Goal: Task Accomplishment & Management: Use online tool/utility

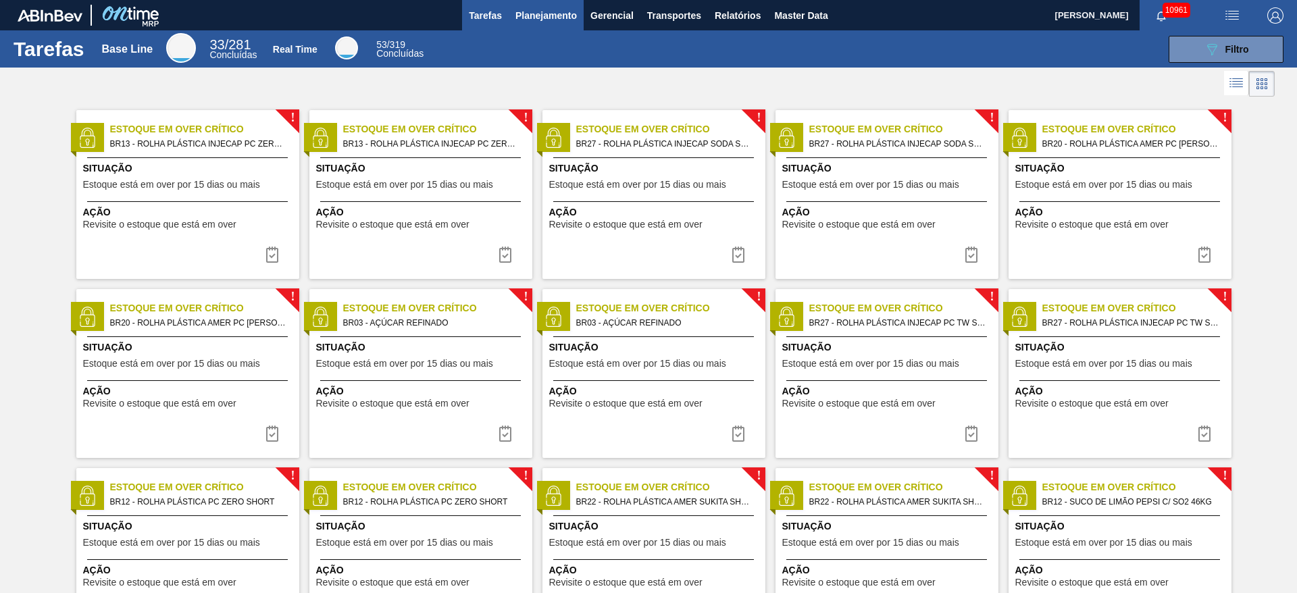
click at [576, 10] on span "Planejamento" at bounding box center [546, 15] width 61 height 16
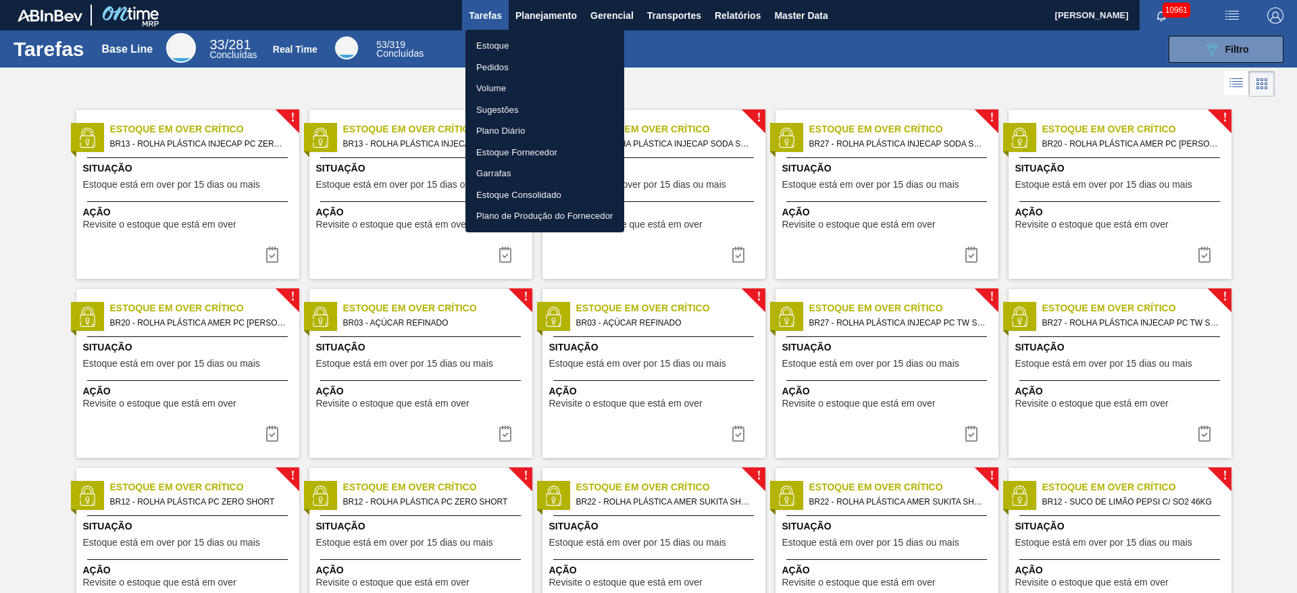
click at [561, 36] on li "Estoque" at bounding box center [545, 46] width 159 height 22
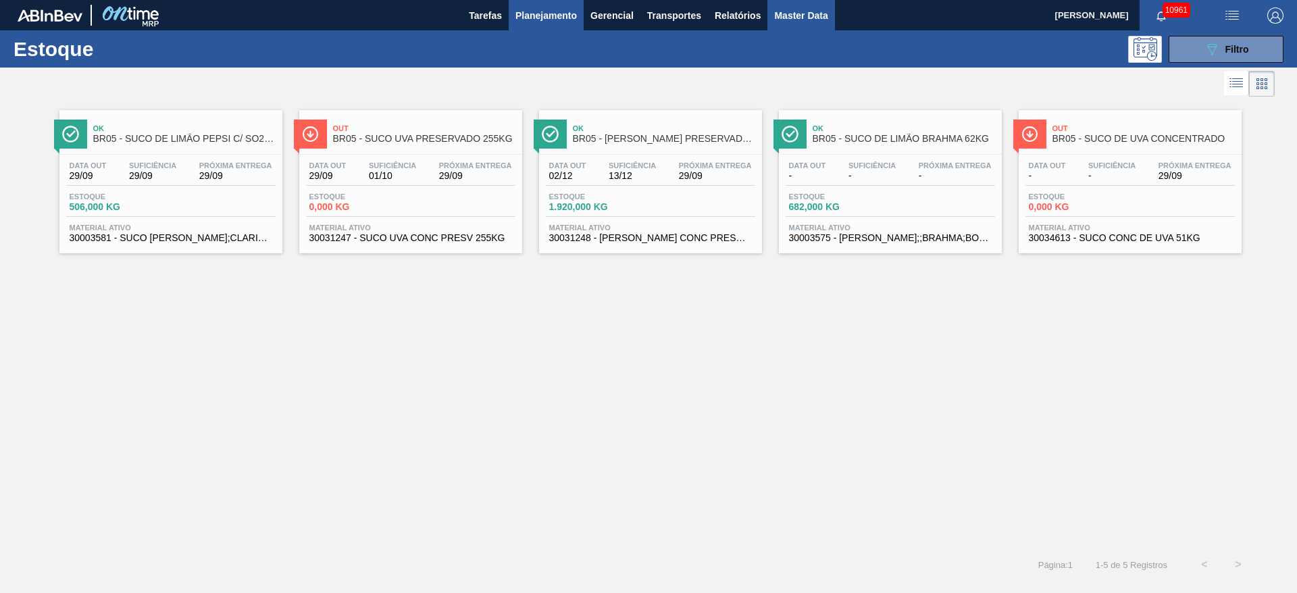
click at [789, 20] on span "Master Data" at bounding box center [800, 15] width 53 height 16
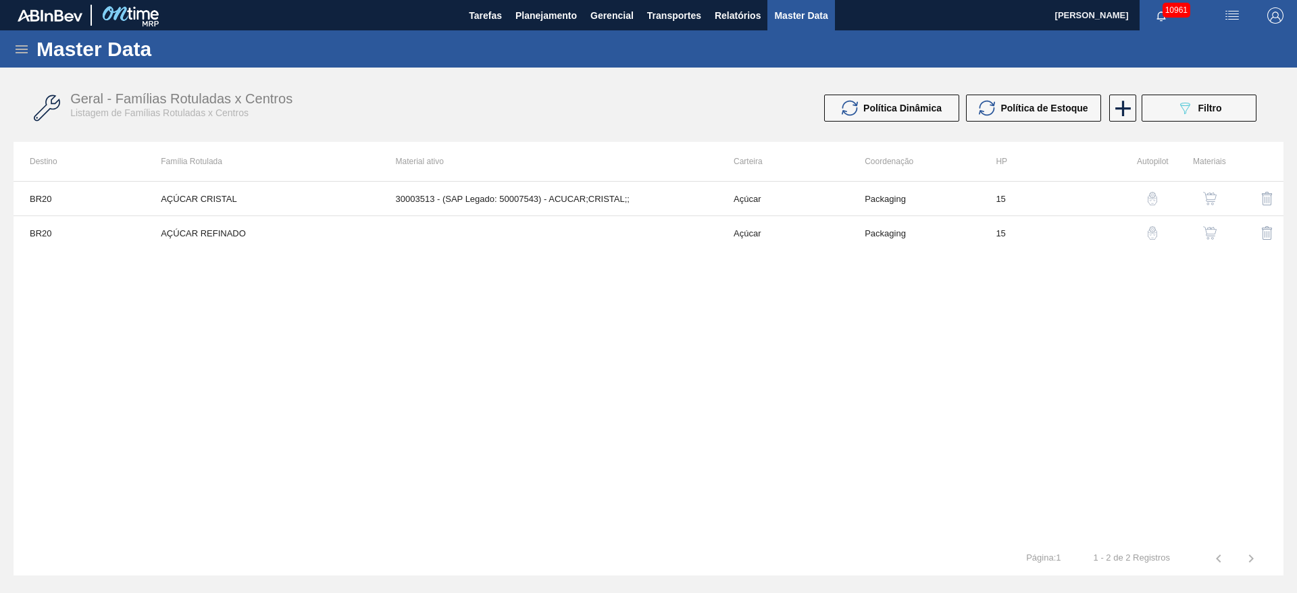
click at [1200, 230] on button "button" at bounding box center [1210, 233] width 32 height 32
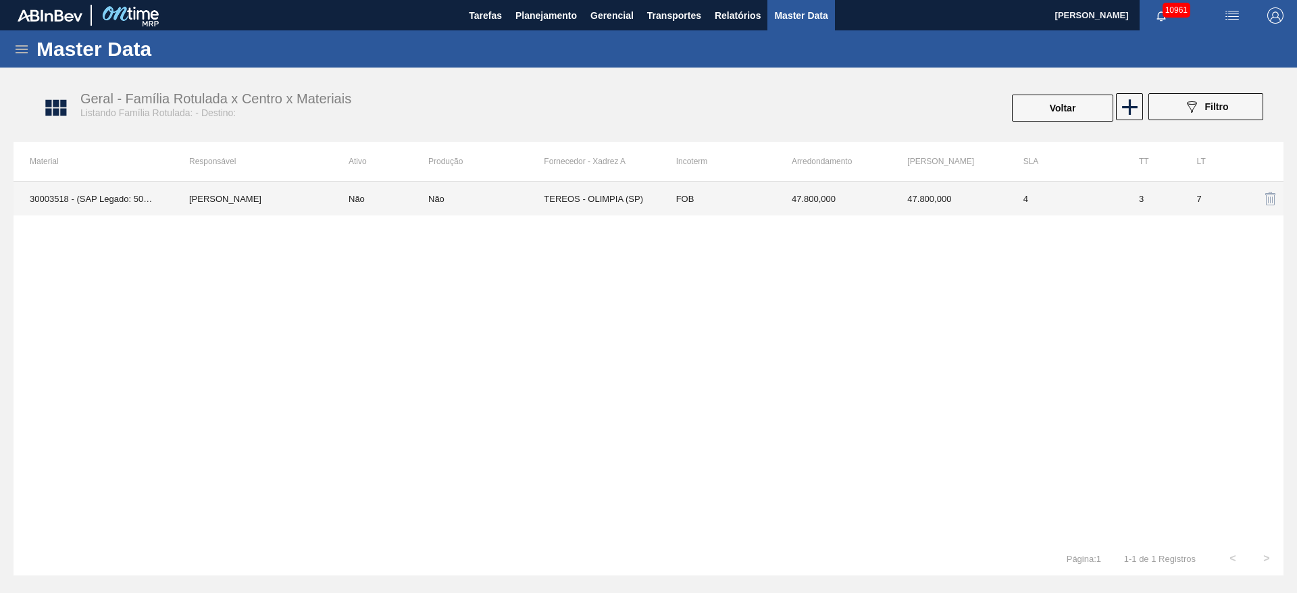
click at [685, 193] on td "FOB" at bounding box center [718, 199] width 116 height 34
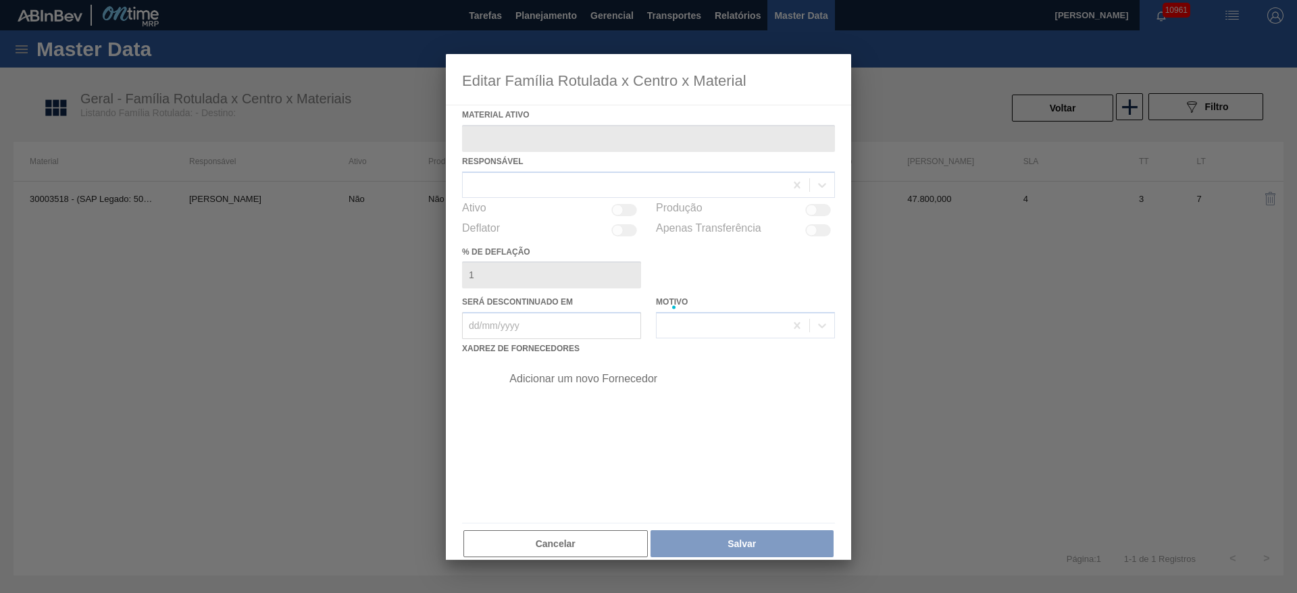
type ativo "30003518 - (SAP Legado: 50007555) - ACUCAR;REFINADO;GRANULADO;;"
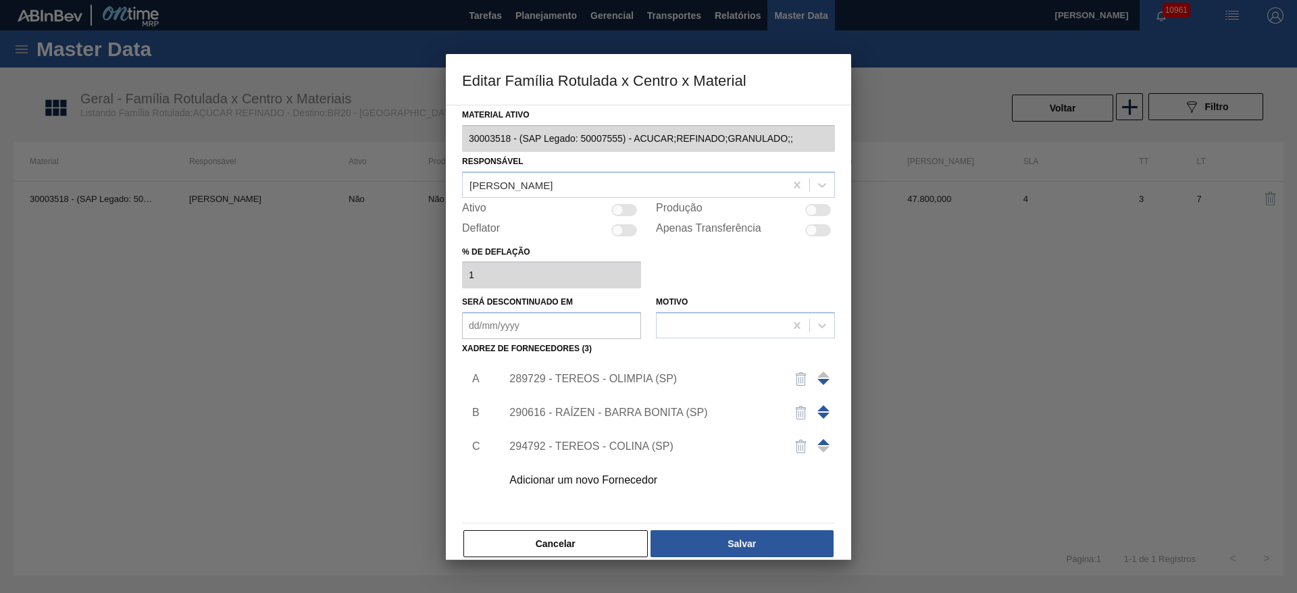
drag, startPoint x: 555, startPoint y: 531, endPoint x: 547, endPoint y: 512, distance: 20.3
click at [554, 531] on button "Cancelar" at bounding box center [556, 543] width 184 height 27
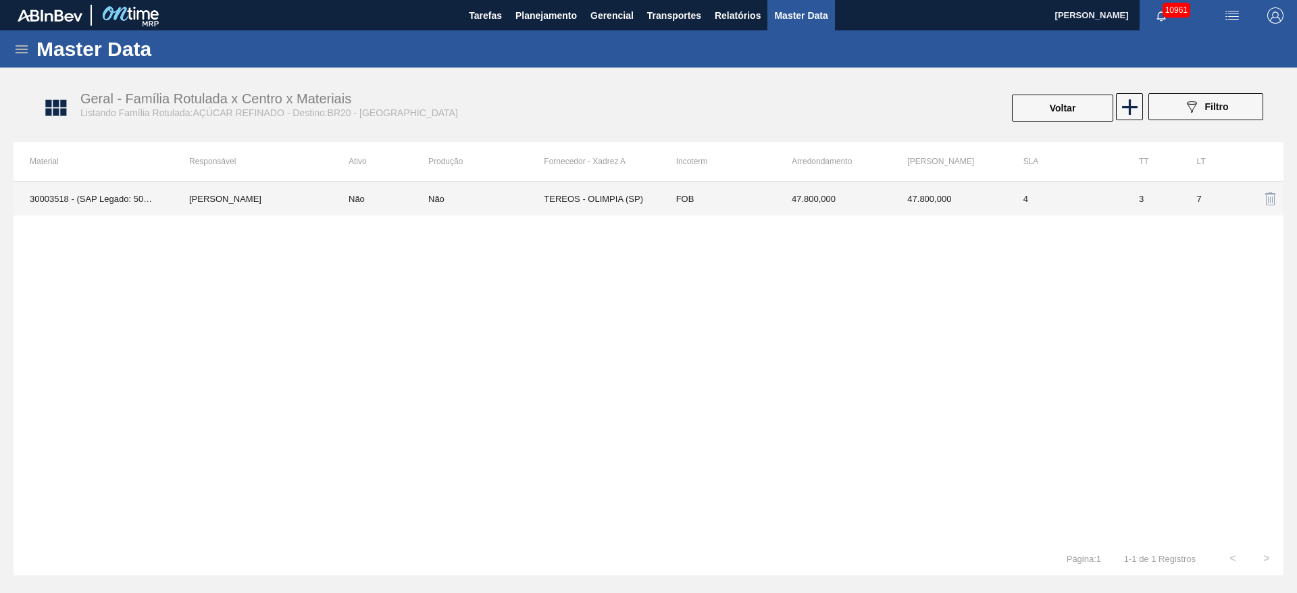
click at [524, 207] on td "Não" at bounding box center [486, 199] width 116 height 34
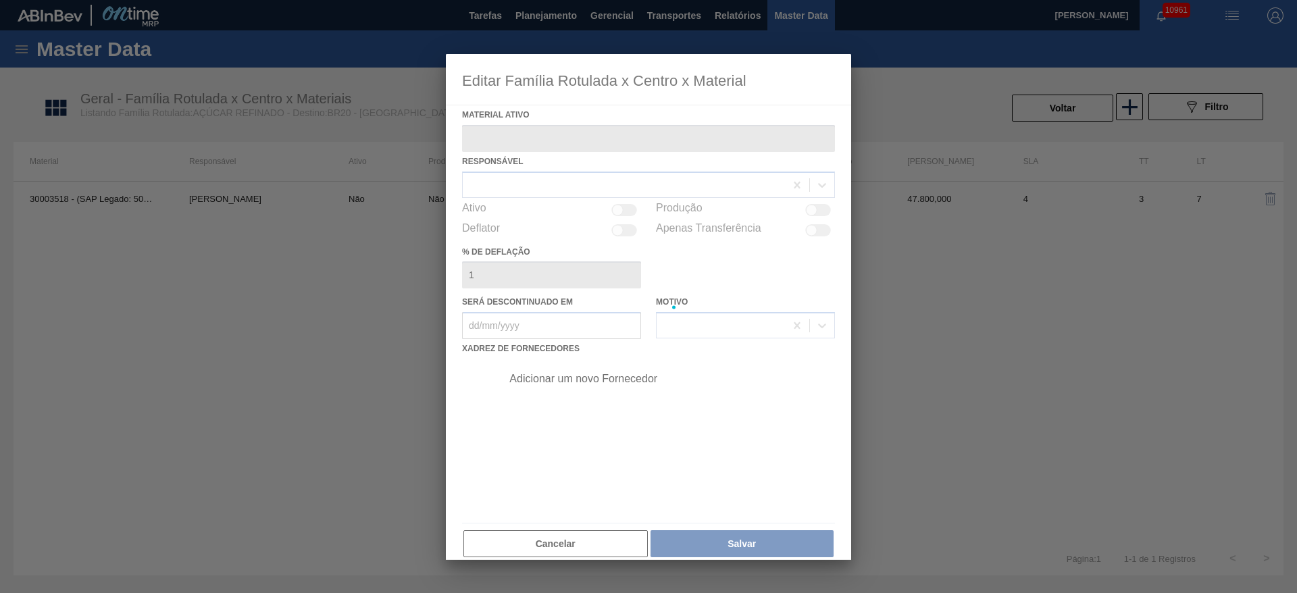
type ativo "30003518 - (SAP Legado: 50007555) - ACUCAR;REFINADO;GRANULADO;;"
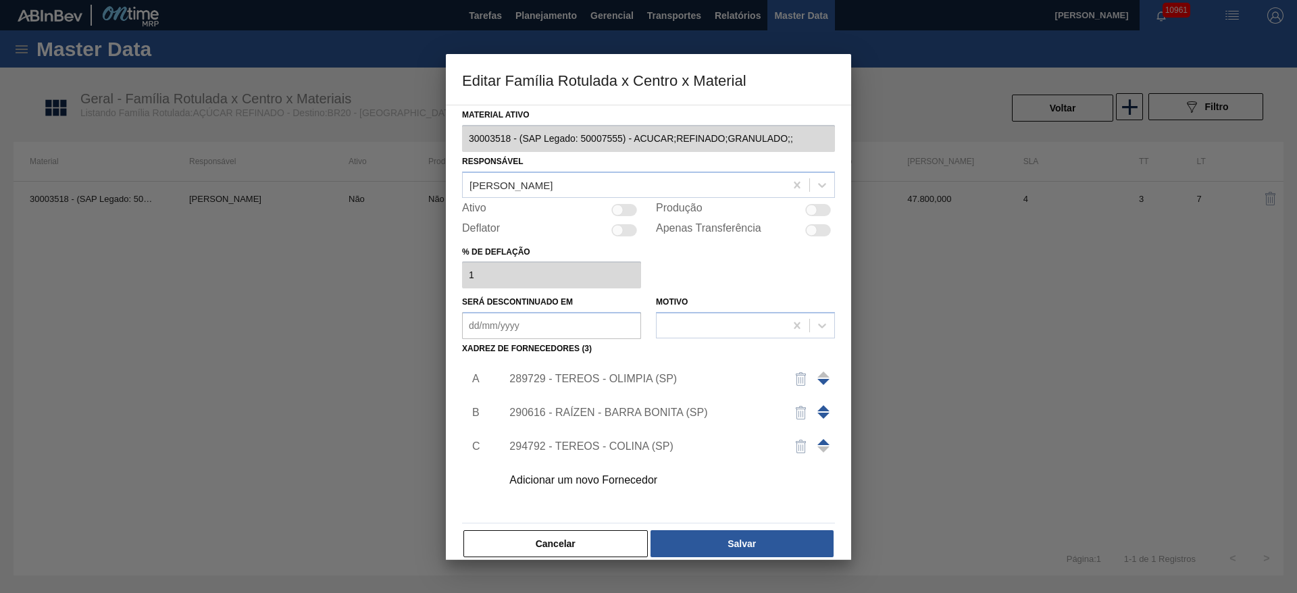
click at [454, 135] on div "Material ativo 30003518 - (SAP Legado: 50007555) - ACUCAR;REFINADO;GRANULADO;; …" at bounding box center [648, 332] width 405 height 455
click at [547, 18] on div at bounding box center [648, 296] width 1297 height 593
click at [545, 545] on button "Cancelar" at bounding box center [556, 543] width 184 height 27
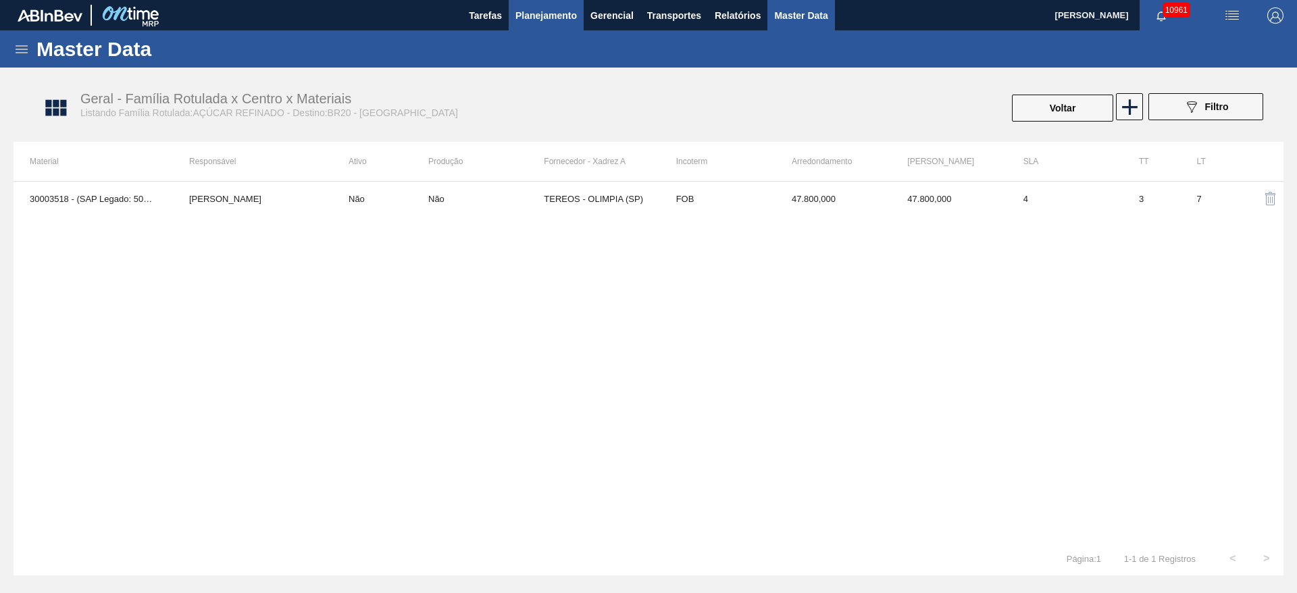
click at [523, 18] on span "Planejamento" at bounding box center [546, 15] width 61 height 16
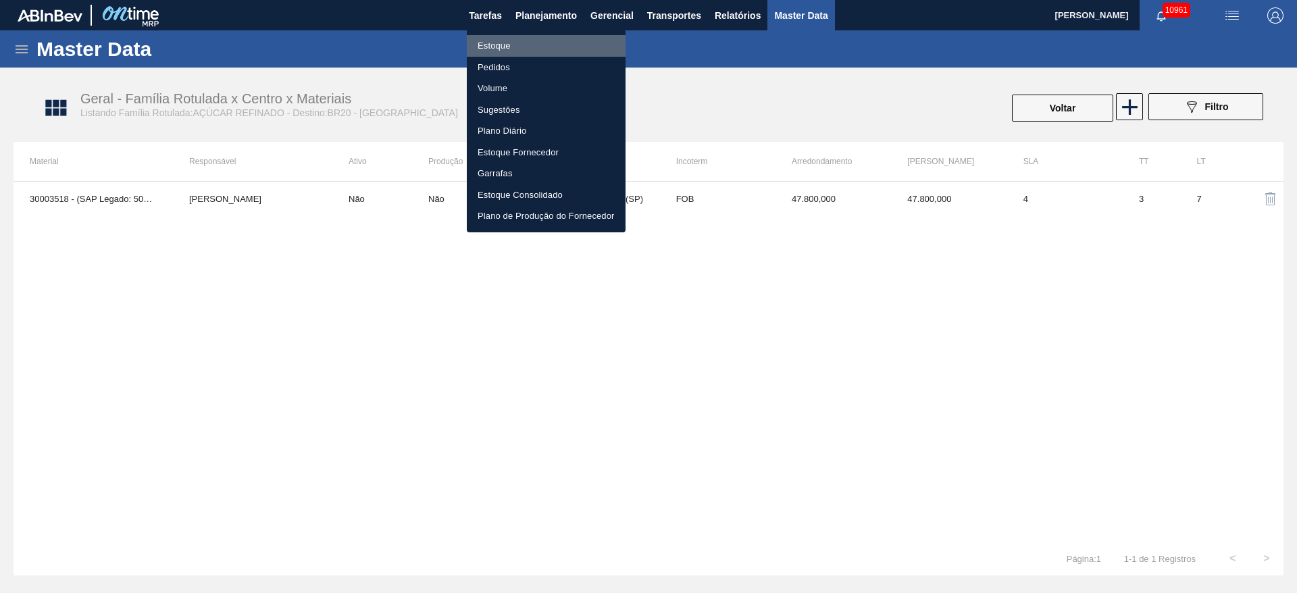
click at [521, 42] on li "Estoque" at bounding box center [546, 46] width 159 height 22
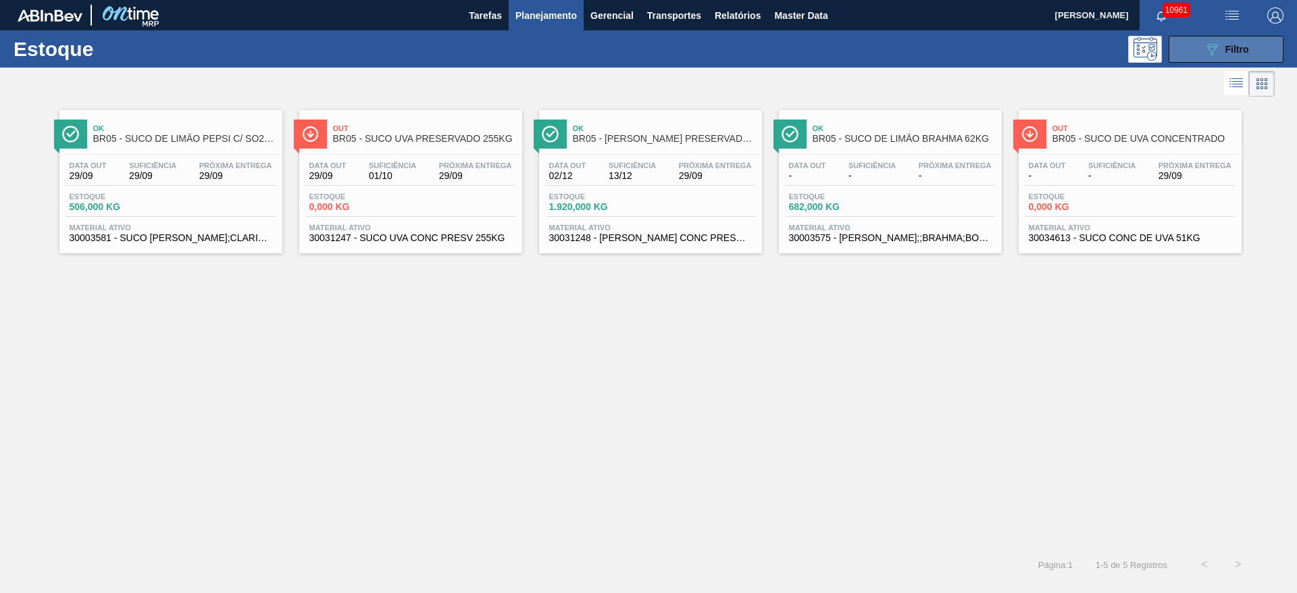
click at [1197, 53] on button "089F7B8B-B2A5-4AFE-B5C0-19BA573D28AC Filtro" at bounding box center [1226, 49] width 115 height 27
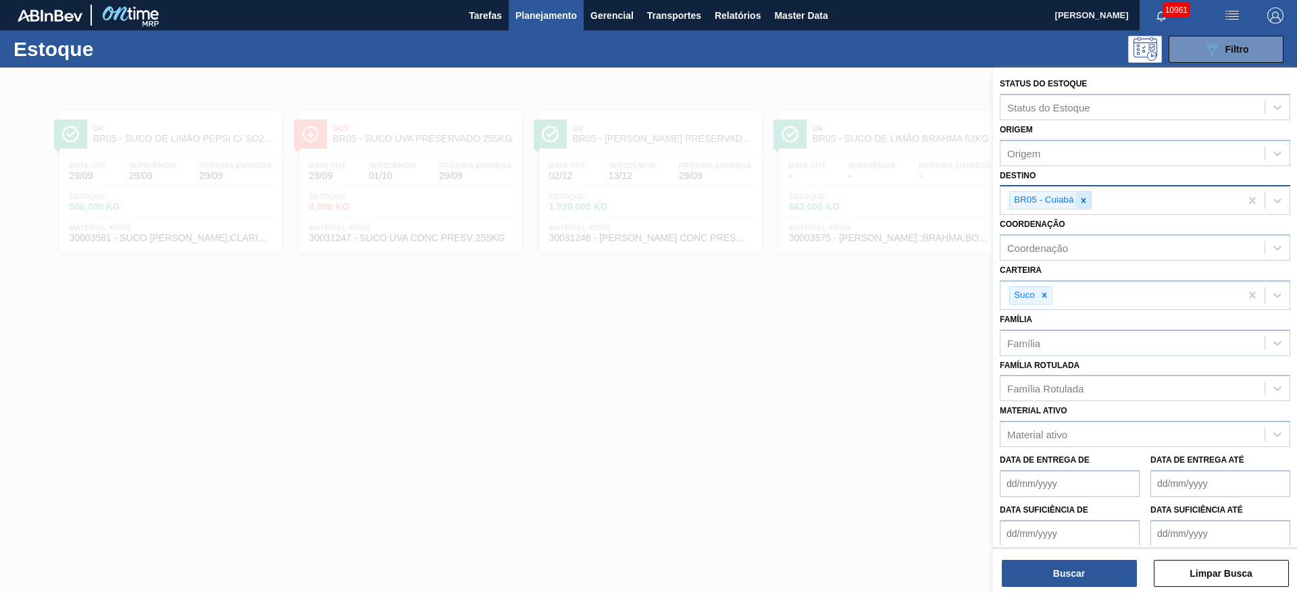
click at [1082, 196] on icon at bounding box center [1083, 200] width 9 height 9
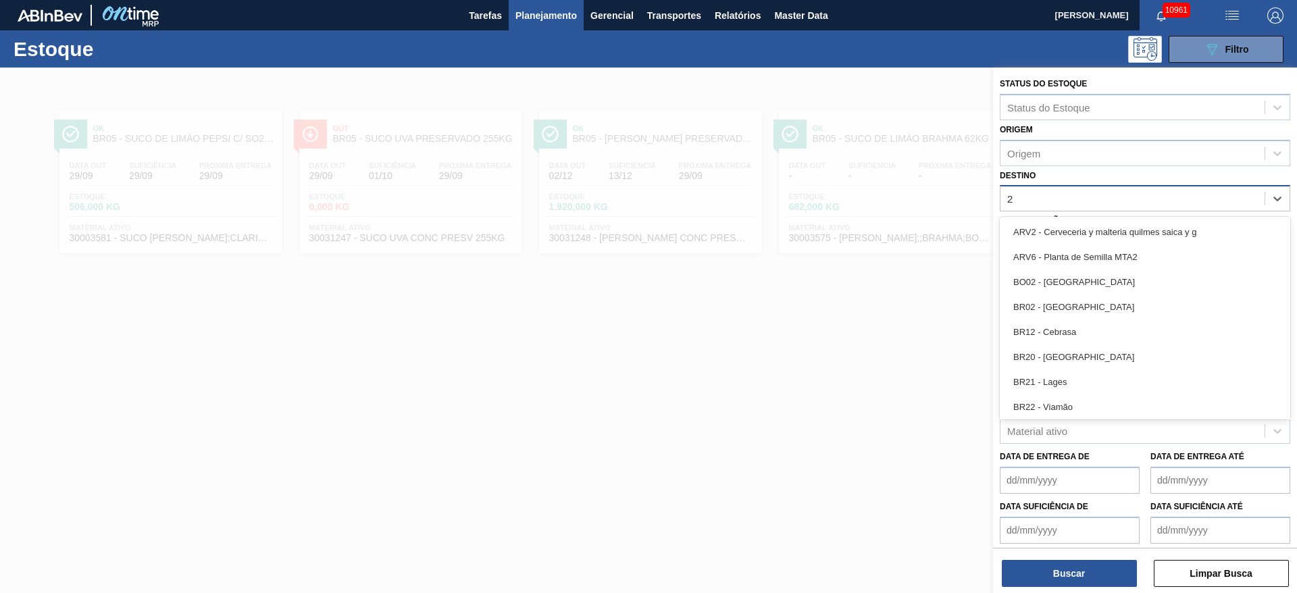
type input "27"
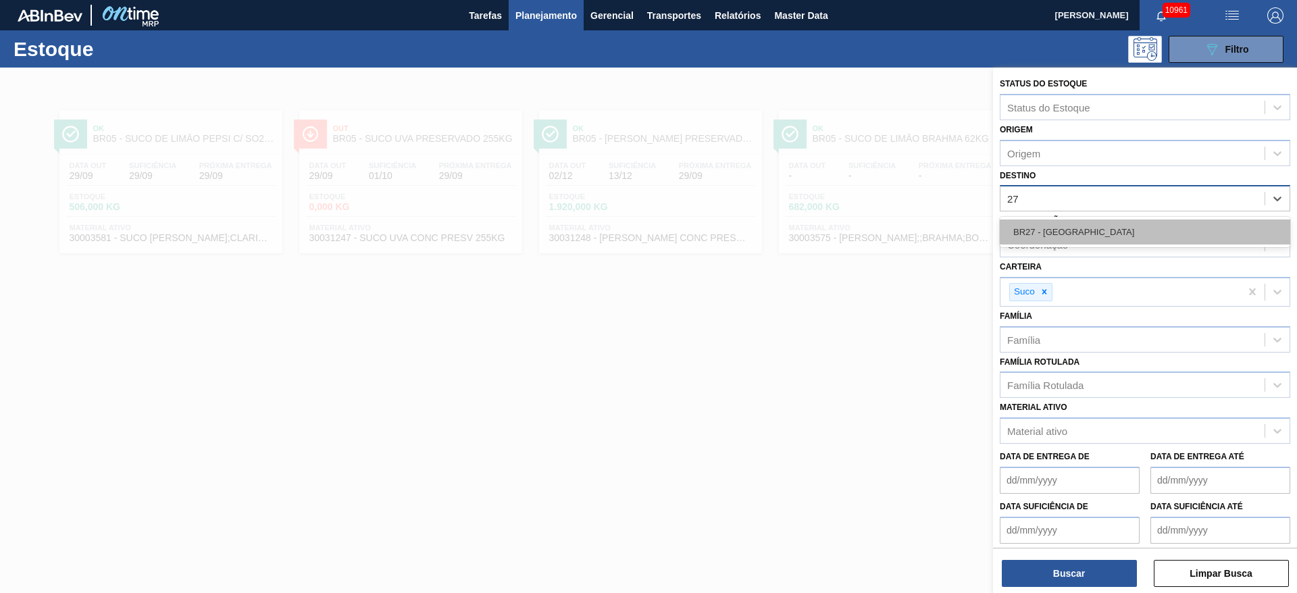
click at [1063, 230] on div "BR27 - Nova Minas" at bounding box center [1145, 232] width 291 height 25
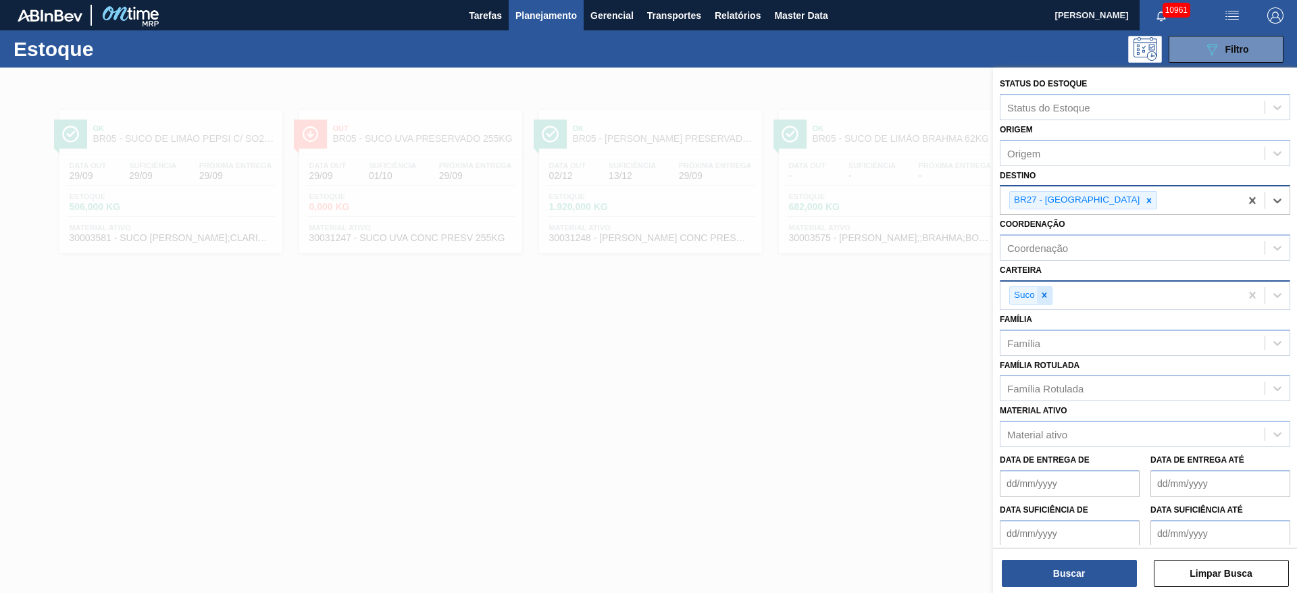
click at [1047, 299] on icon at bounding box center [1044, 295] width 9 height 9
click at [1047, 299] on div "Carteira" at bounding box center [1133, 294] width 264 height 20
click at [1066, 293] on div "Carteira" at bounding box center [1133, 294] width 264 height 20
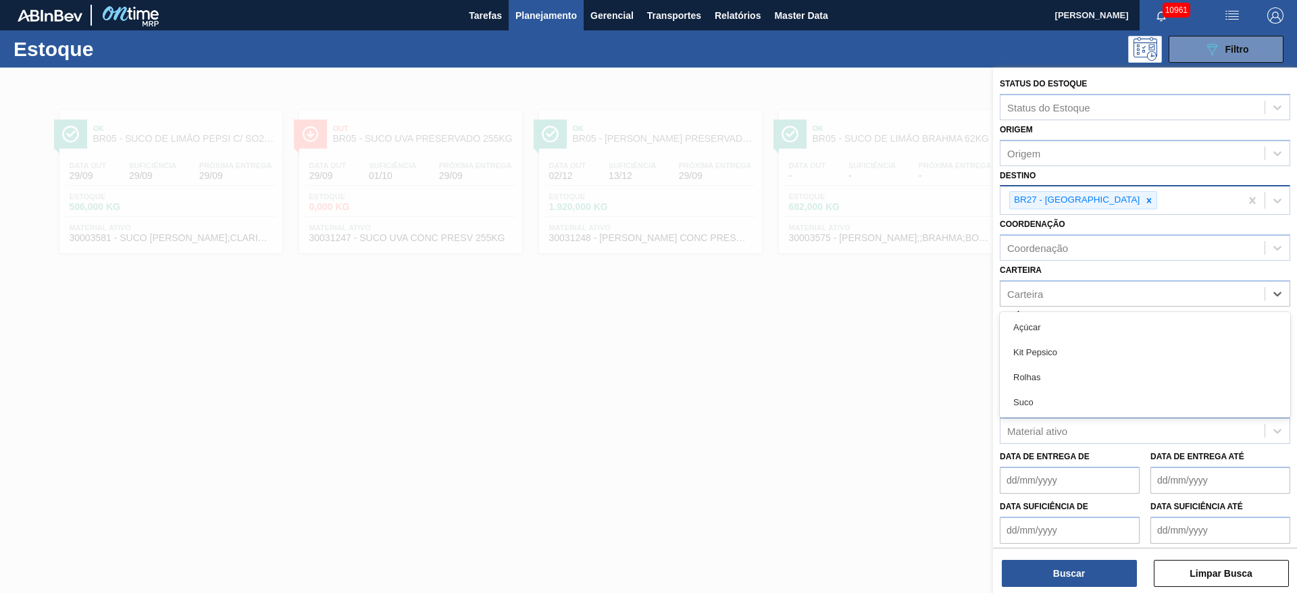
click at [1055, 329] on div "Açúcar" at bounding box center [1145, 327] width 291 height 25
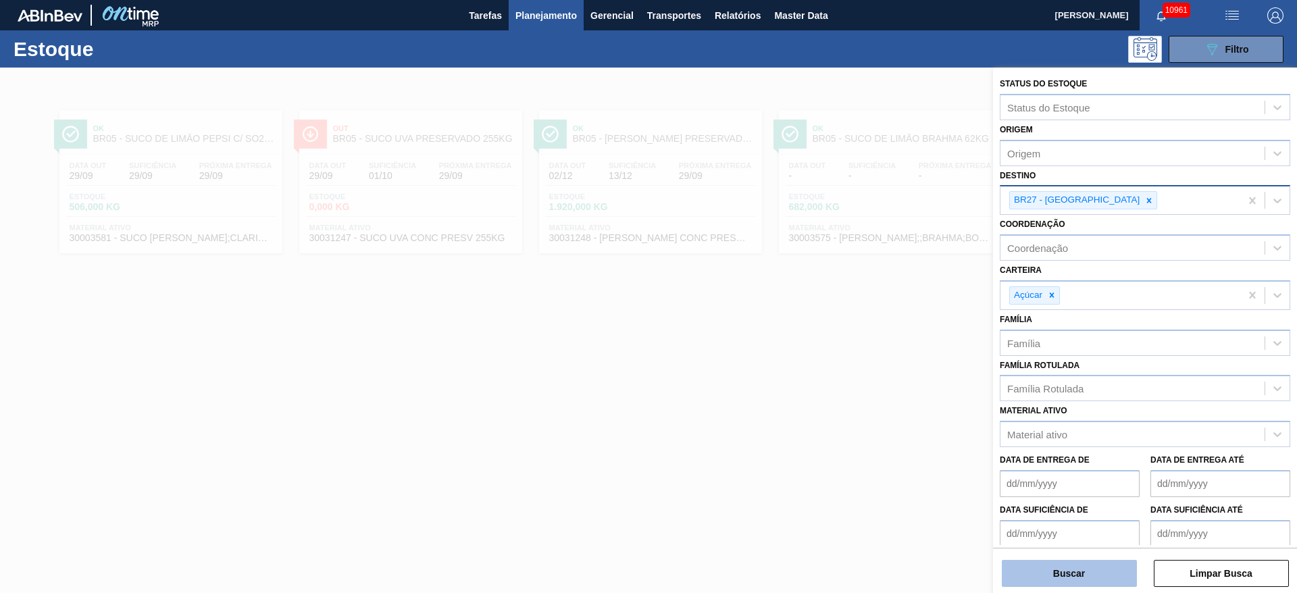
click at [1054, 582] on button "Buscar" at bounding box center [1069, 573] width 135 height 27
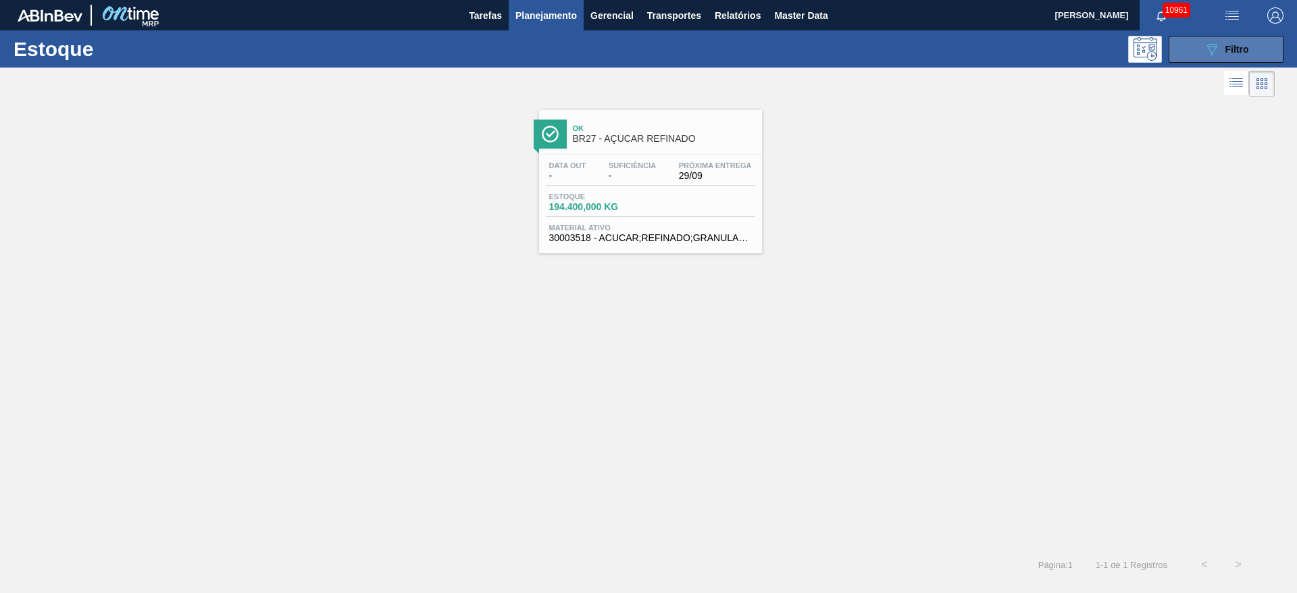
click at [1214, 53] on icon "089F7B8B-B2A5-4AFE-B5C0-19BA573D28AC" at bounding box center [1212, 49] width 16 height 16
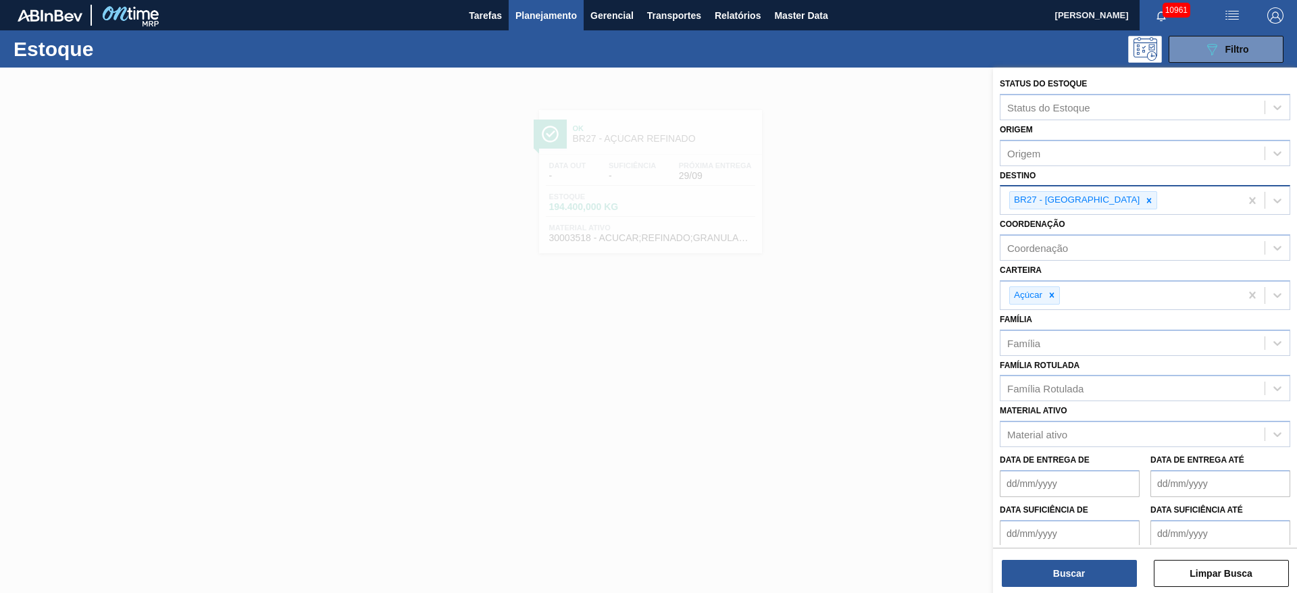
click at [1111, 198] on div "BR27 - Nova Minas" at bounding box center [1083, 200] width 148 height 18
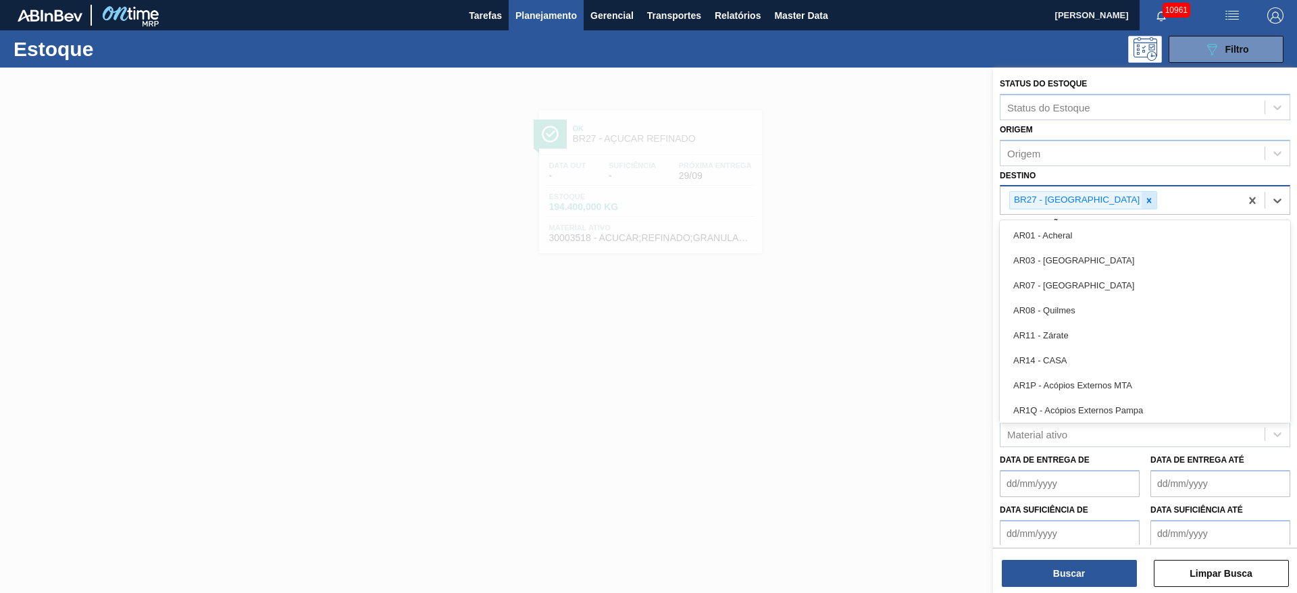
click at [1142, 199] on div at bounding box center [1149, 200] width 15 height 17
click at [1097, 199] on div "BR27 - Nova Minas" at bounding box center [1121, 200] width 240 height 28
click at [1094, 201] on div "Destino" at bounding box center [1133, 199] width 264 height 20
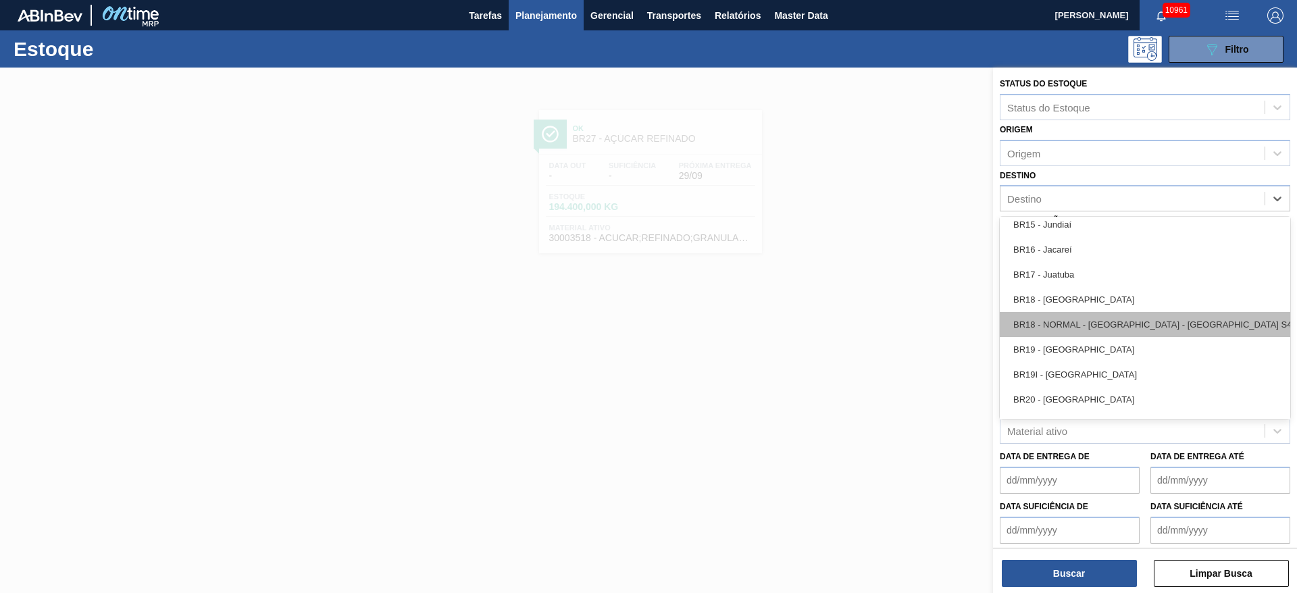
scroll to position [1014, 0]
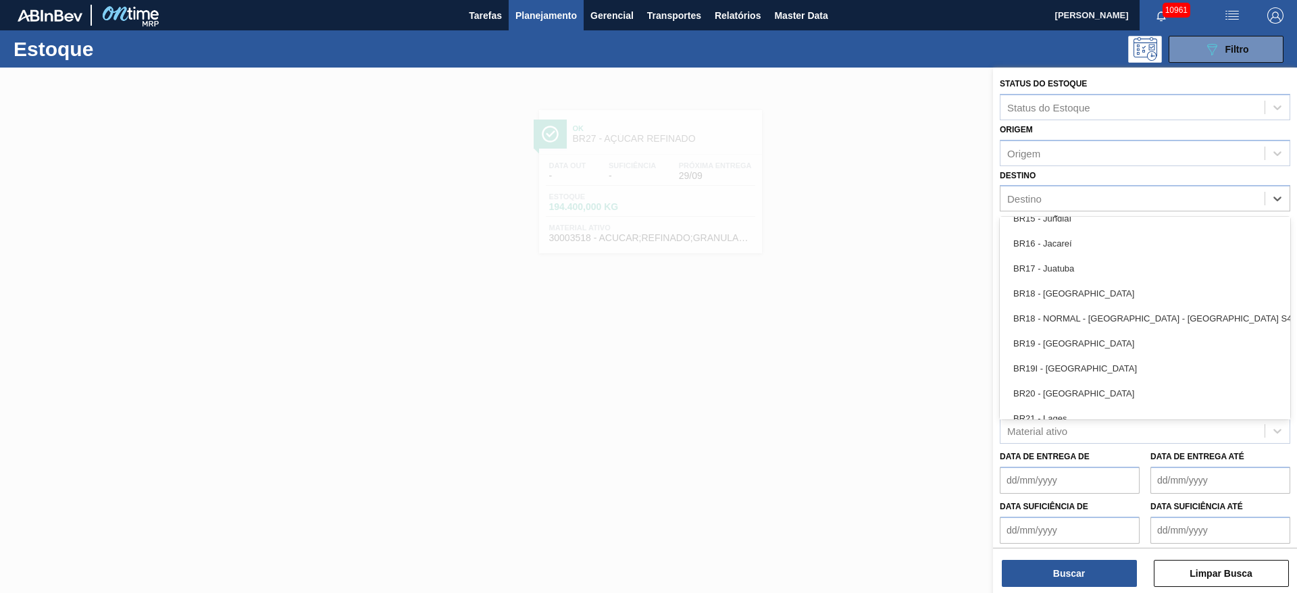
click at [1068, 351] on div "BR19 - Nova Rio" at bounding box center [1145, 343] width 291 height 25
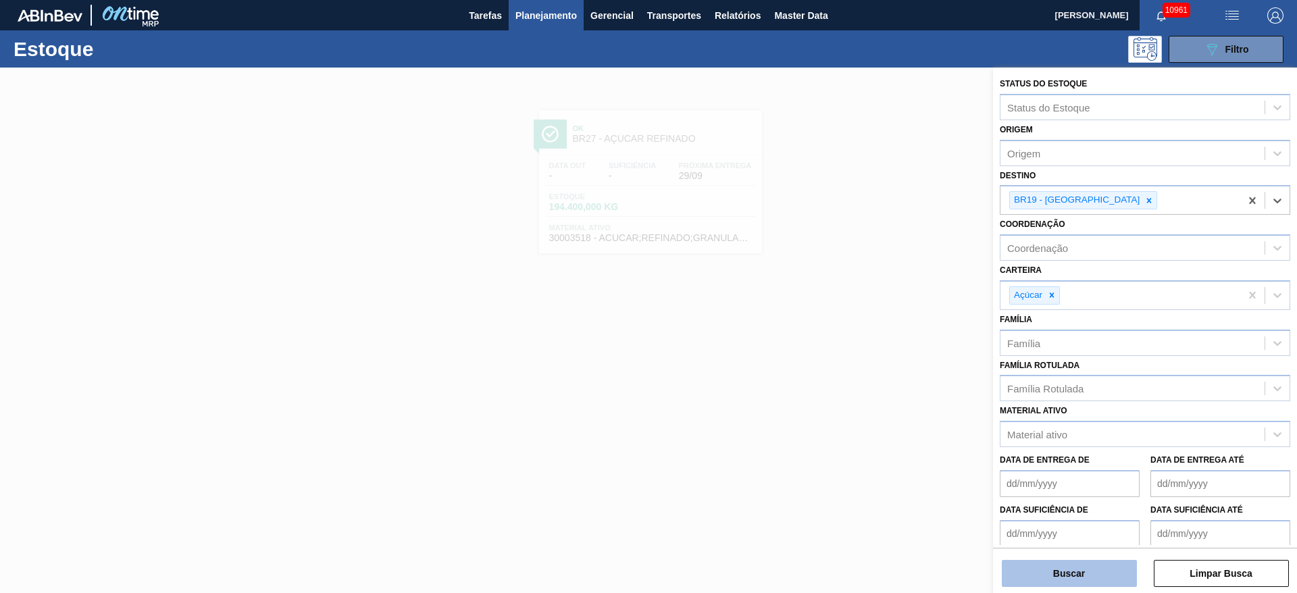
click at [1051, 560] on button "Buscar" at bounding box center [1069, 573] width 135 height 27
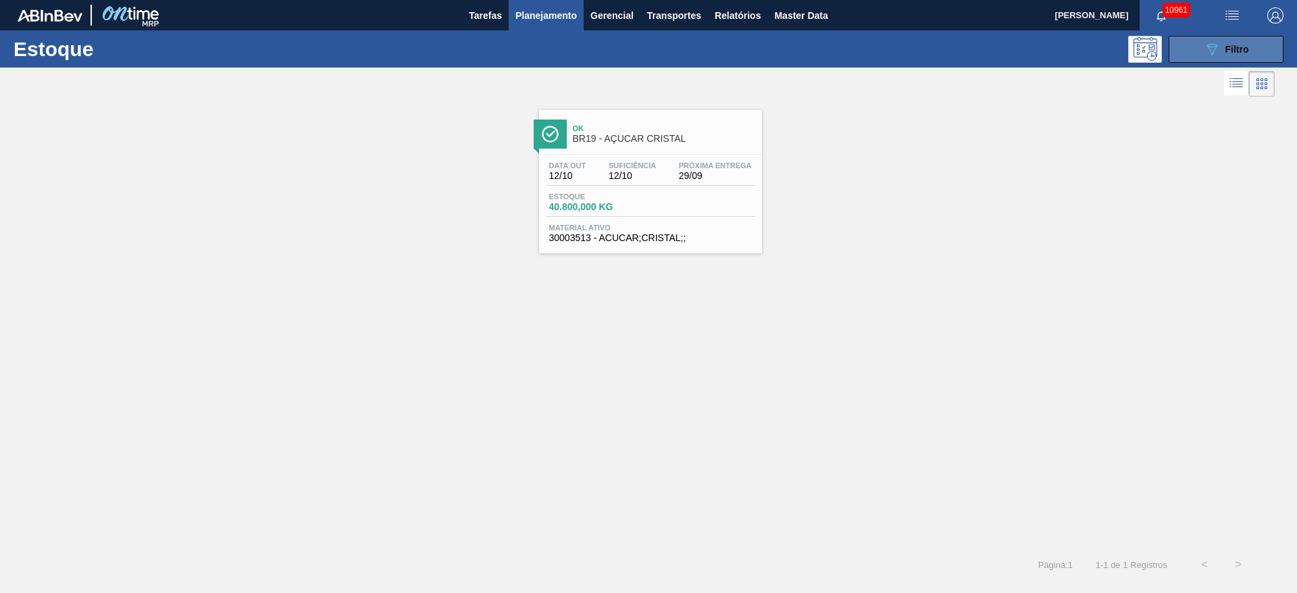
drag, startPoint x: 620, startPoint y: 131, endPoint x: 1261, endPoint y: 60, distance: 644.5
click at [1129, 167] on div "Ok BR19 - AÇÚCAR CRISTAL Data out 12/10 Suficiência 12/10 Próxima Entrega 29/09…" at bounding box center [648, 176] width 1297 height 153
click at [1239, 38] on button "089F7B8B-B2A5-4AFE-B5C0-19BA573D28AC Filtro" at bounding box center [1226, 49] width 115 height 27
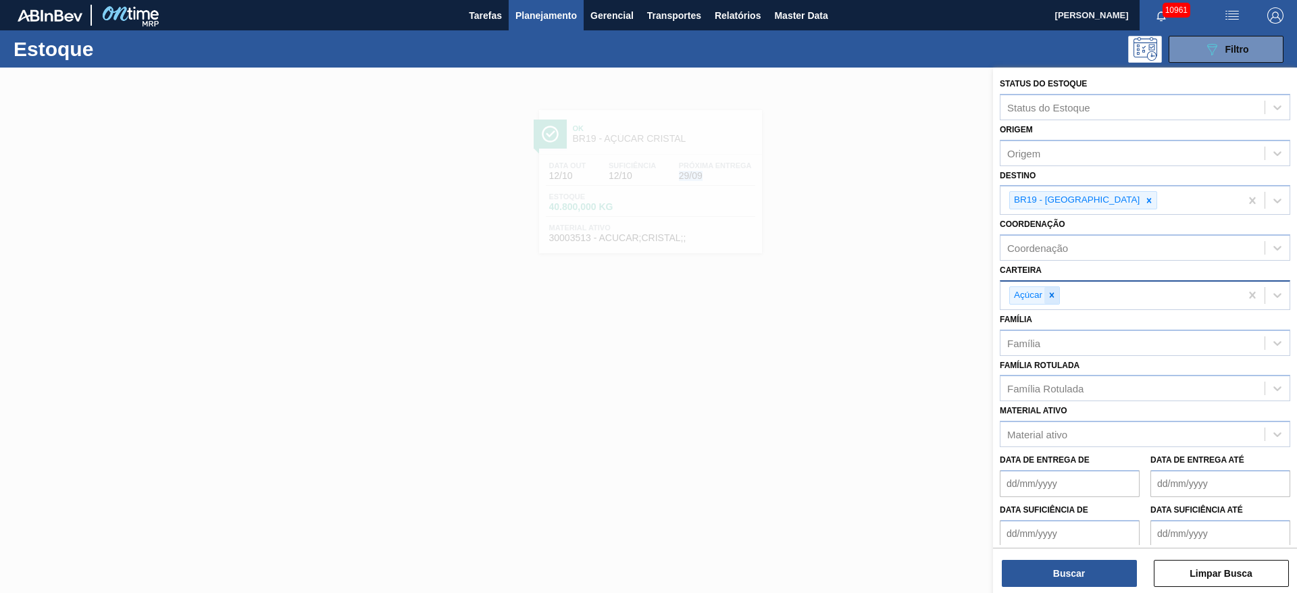
click at [1054, 291] on icon at bounding box center [1051, 295] width 9 height 9
click at [1054, 291] on div "Carteira" at bounding box center [1133, 294] width 264 height 20
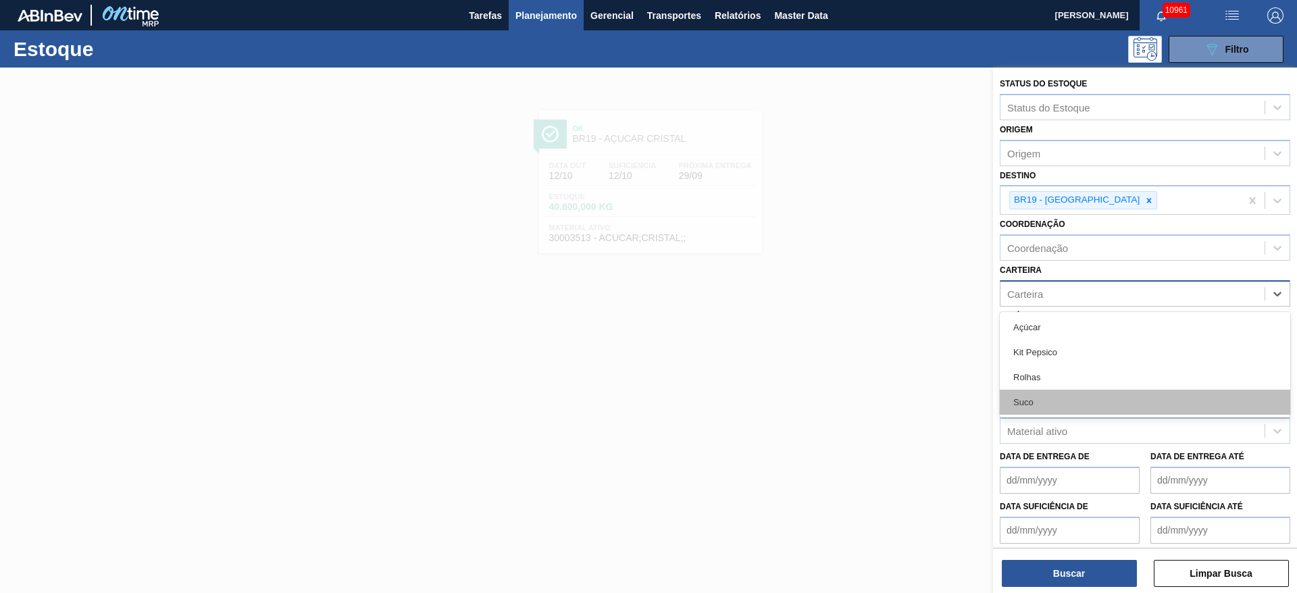
drag, startPoint x: 1057, startPoint y: 378, endPoint x: 1049, endPoint y: 403, distance: 26.5
click at [1049, 403] on div "Açúcar Kit Pepsico Rolhas Suco" at bounding box center [1145, 364] width 291 height 105
click at [1049, 403] on div "Suco" at bounding box center [1145, 402] width 291 height 25
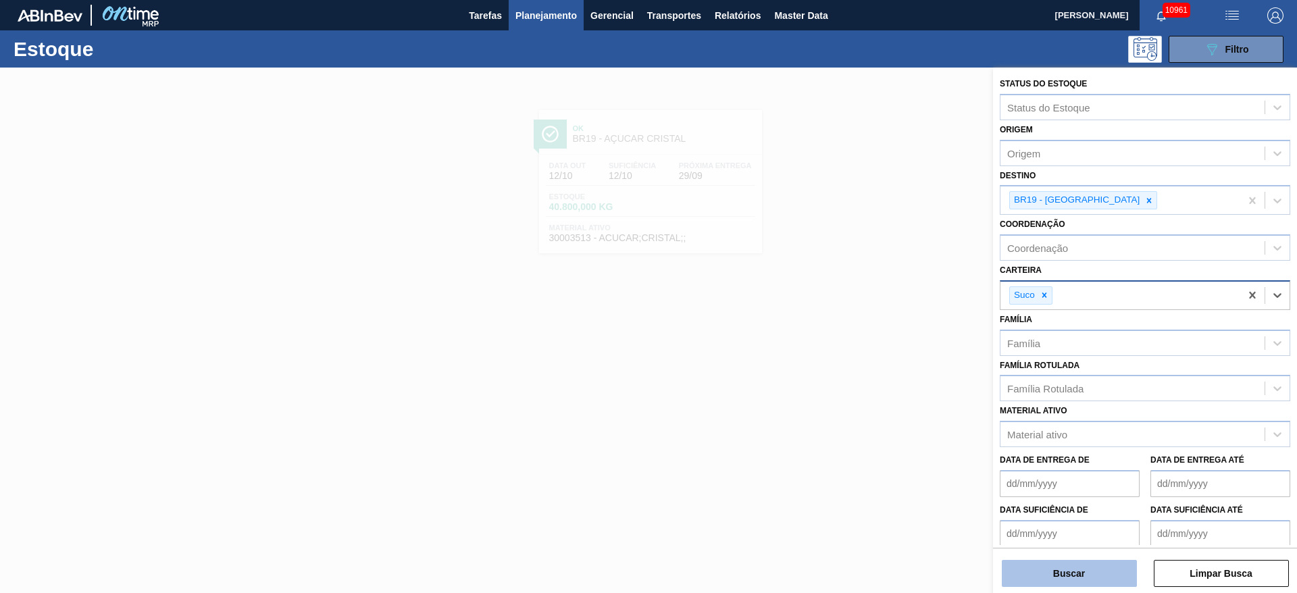
click at [1064, 572] on button "Buscar" at bounding box center [1069, 573] width 135 height 27
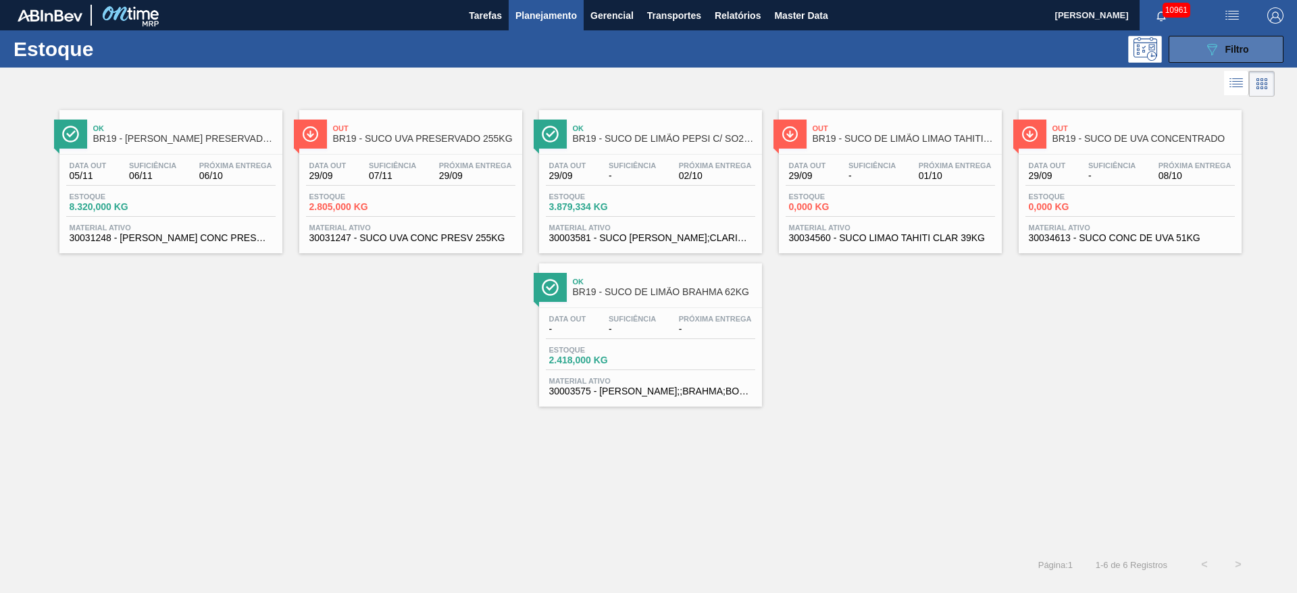
click at [1215, 48] on icon "089F7B8B-B2A5-4AFE-B5C0-19BA573D28AC" at bounding box center [1212, 49] width 16 height 16
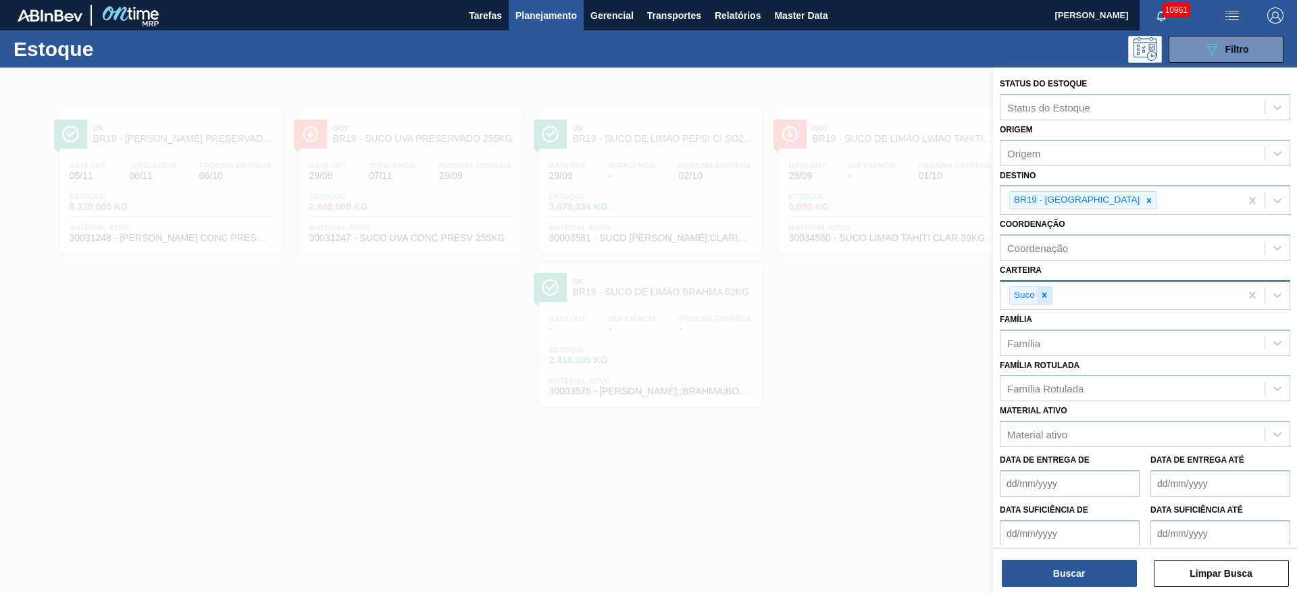
click at [1045, 299] on icon at bounding box center [1044, 295] width 9 height 9
click at [1045, 299] on div "Carteira" at bounding box center [1133, 294] width 264 height 20
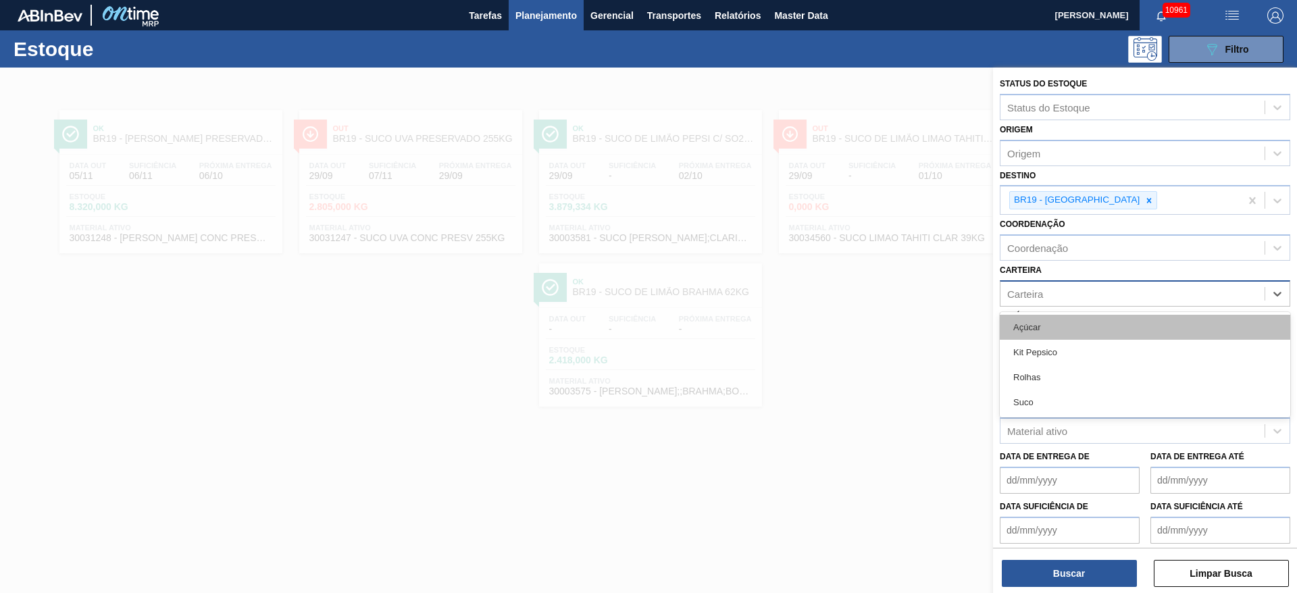
click at [1046, 335] on div "Açúcar" at bounding box center [1145, 327] width 291 height 25
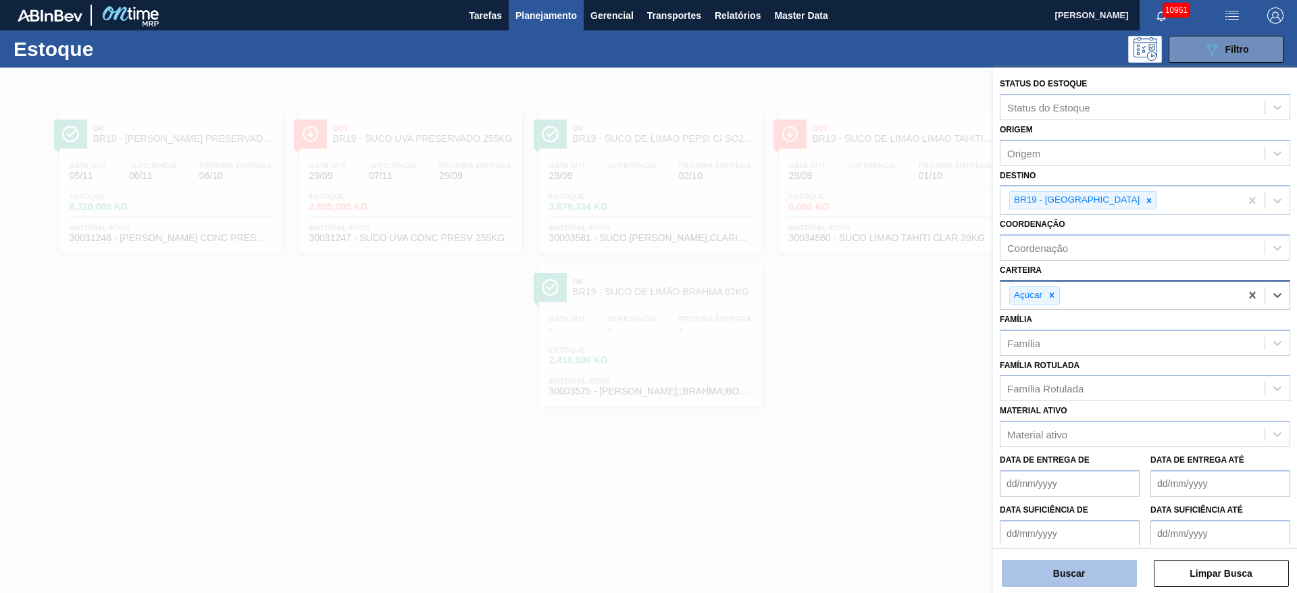
click at [1068, 572] on button "Buscar" at bounding box center [1069, 573] width 135 height 27
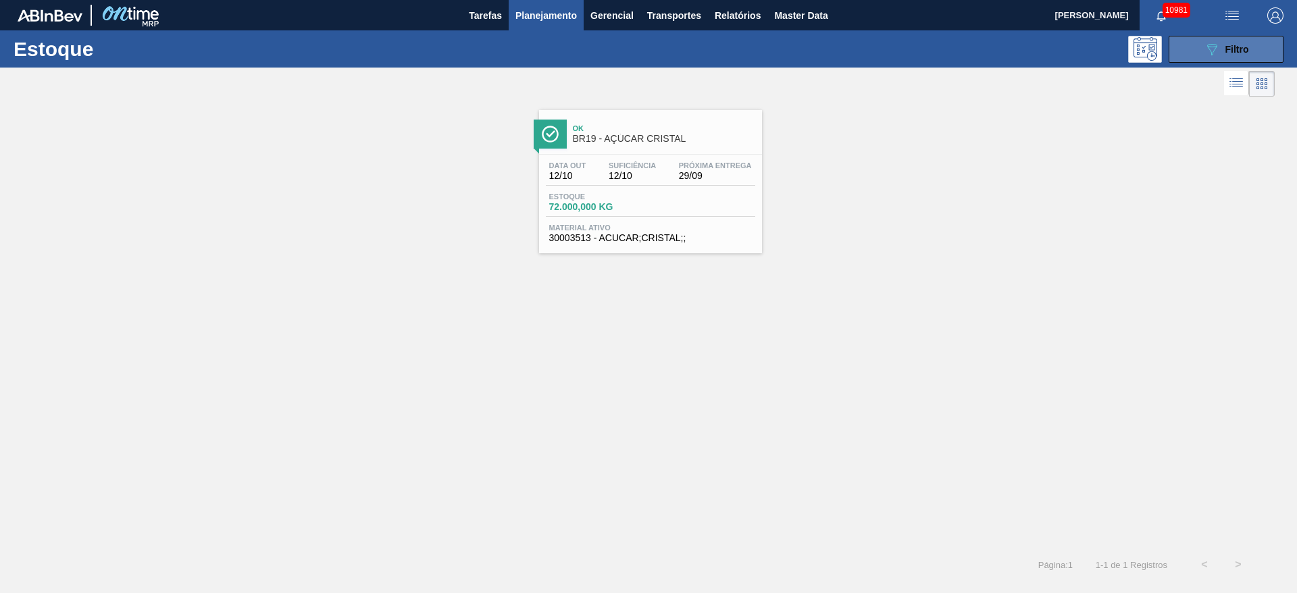
click at [1195, 41] on button "089F7B8B-B2A5-4AFE-B5C0-19BA573D28AC Filtro" at bounding box center [1226, 49] width 115 height 27
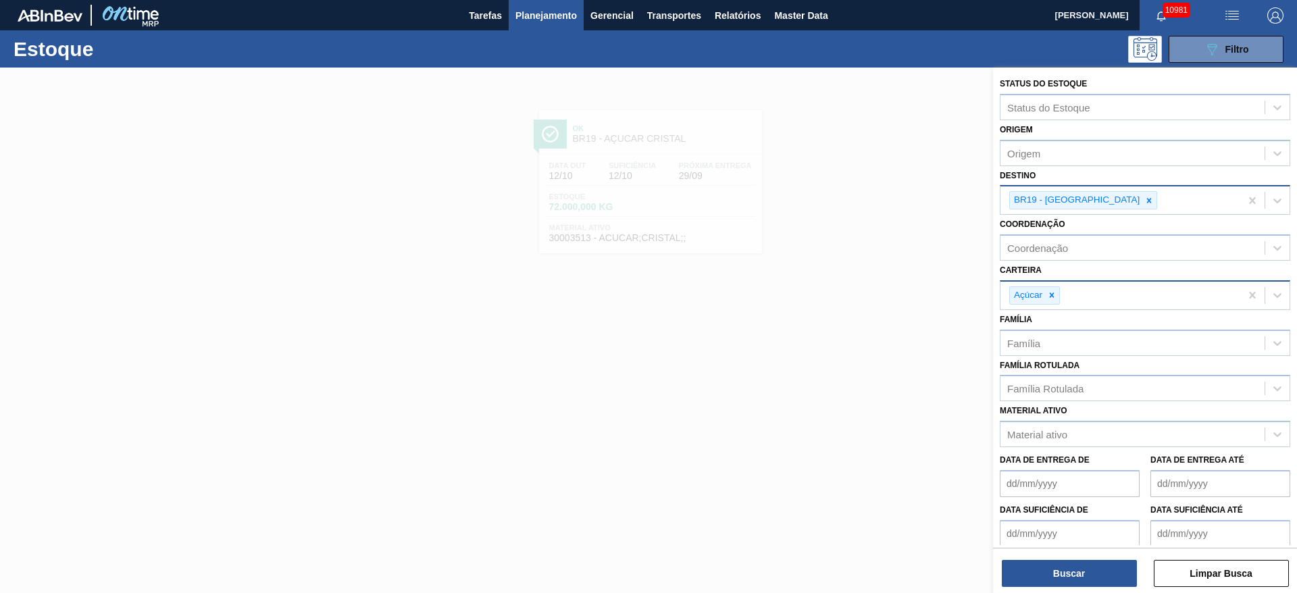
click at [1101, 197] on div "BR19 - Nova Rio" at bounding box center [1121, 200] width 240 height 28
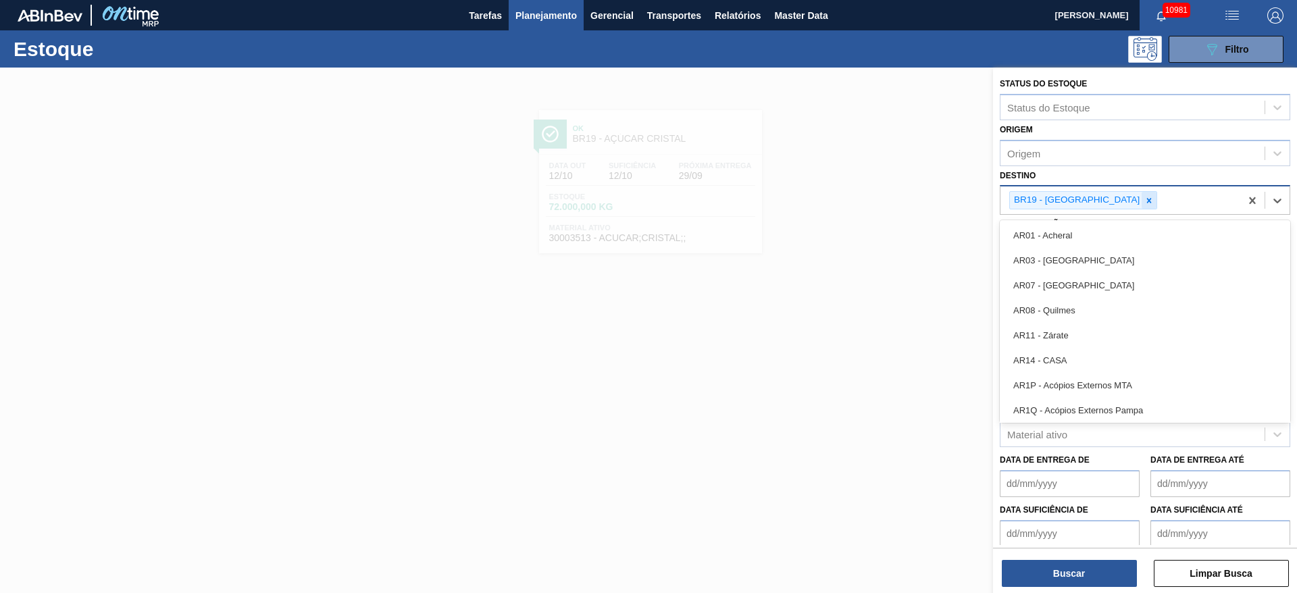
drag, startPoint x: 1101, startPoint y: 197, endPoint x: 1093, endPoint y: 201, distance: 10.0
click at [1093, 201] on div "BR19 - Nova Rio" at bounding box center [1121, 200] width 240 height 28
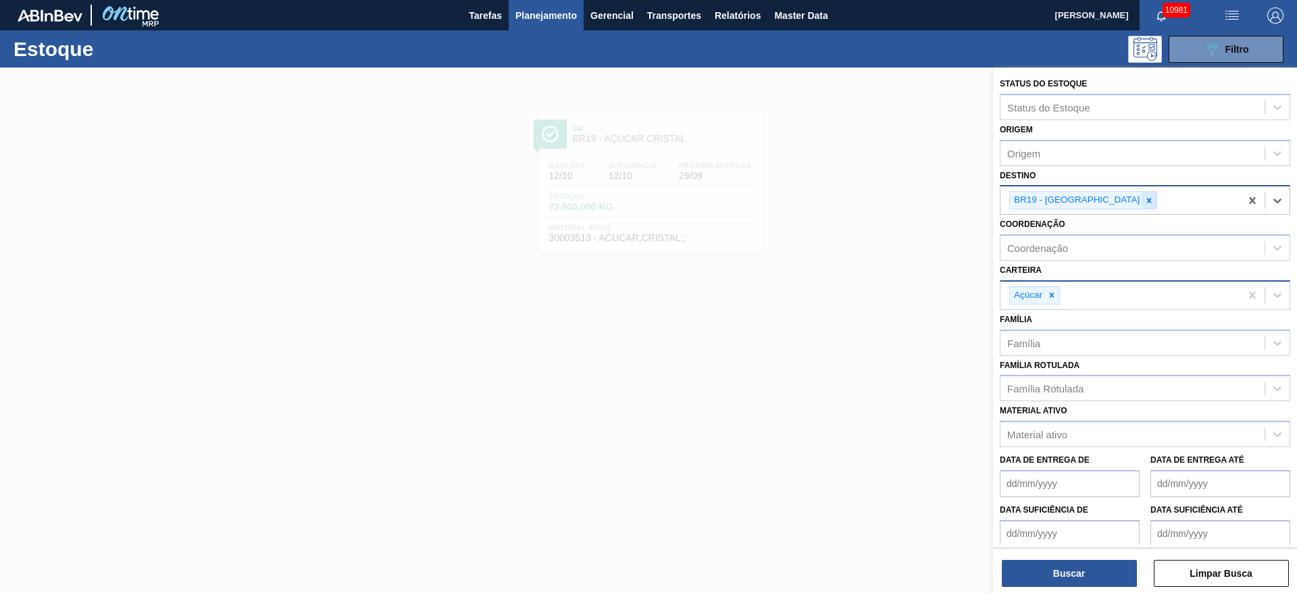
click at [1147, 201] on icon at bounding box center [1149, 200] width 5 height 5
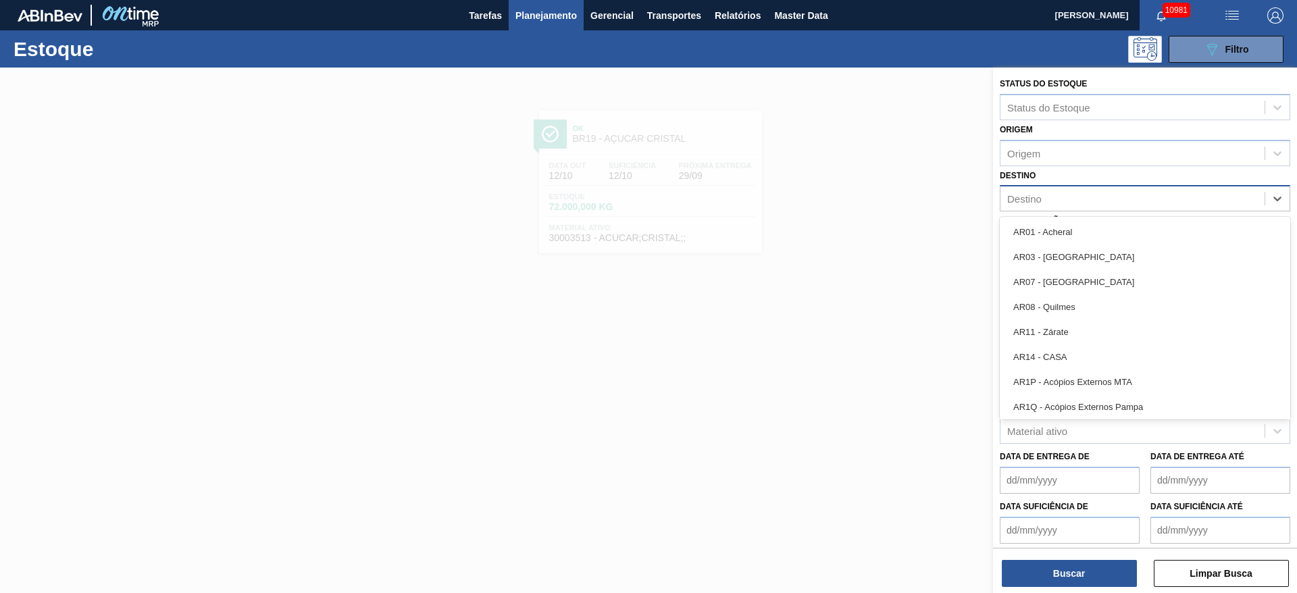
click at [1093, 201] on div "Destino" at bounding box center [1133, 199] width 264 height 20
click at [1091, 201] on div "Destino" at bounding box center [1133, 199] width 264 height 20
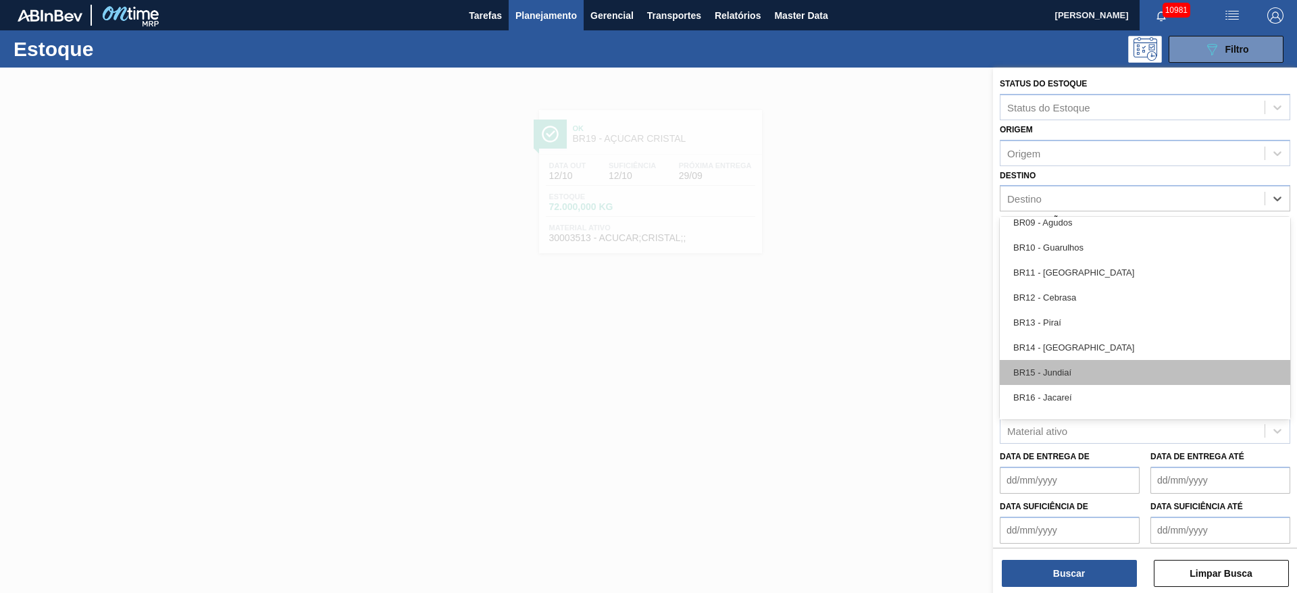
scroll to position [912, 0]
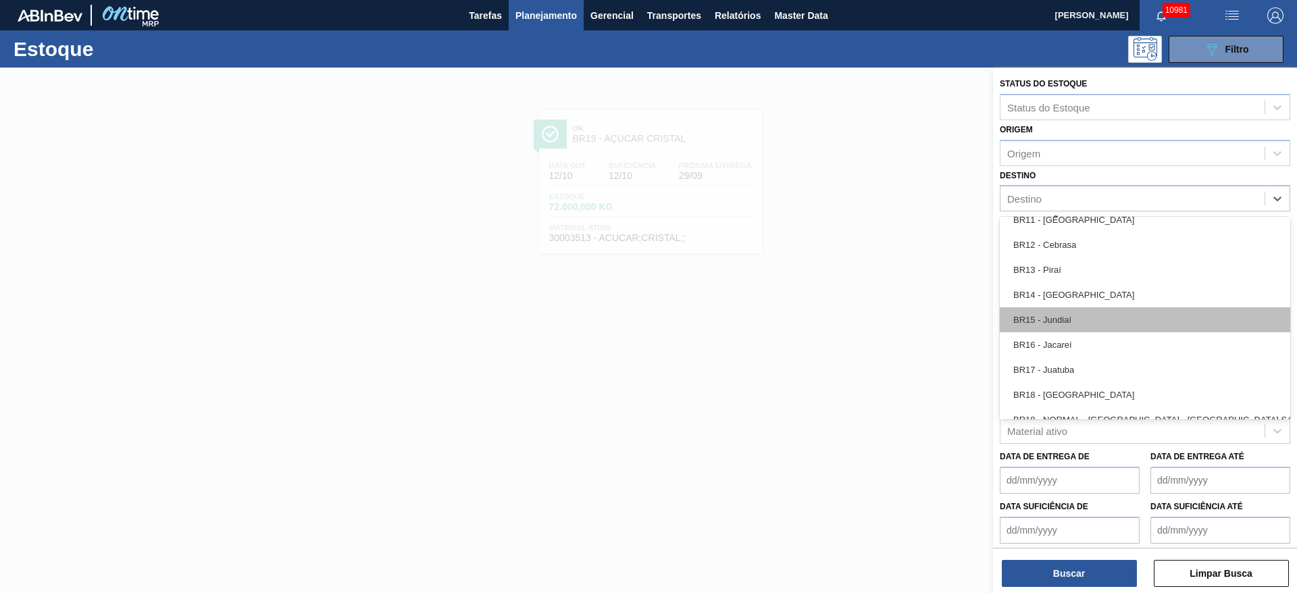
click at [1073, 314] on div "BR15 - Jundiaí" at bounding box center [1145, 319] width 291 height 25
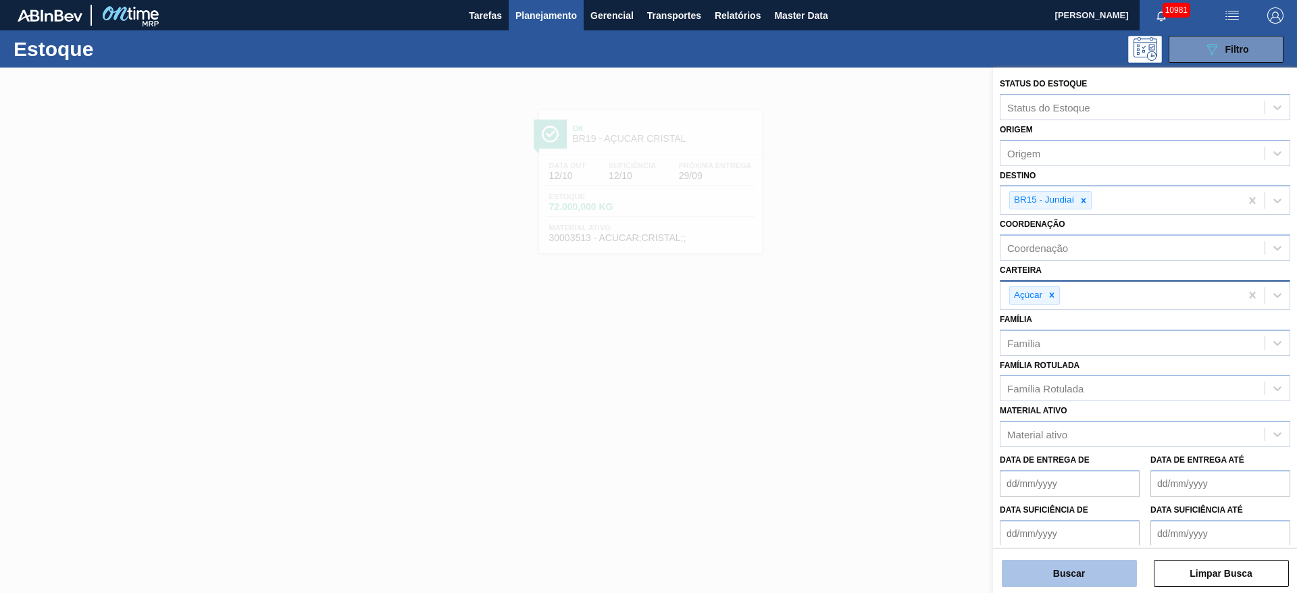
click at [1066, 572] on button "Buscar" at bounding box center [1069, 573] width 135 height 27
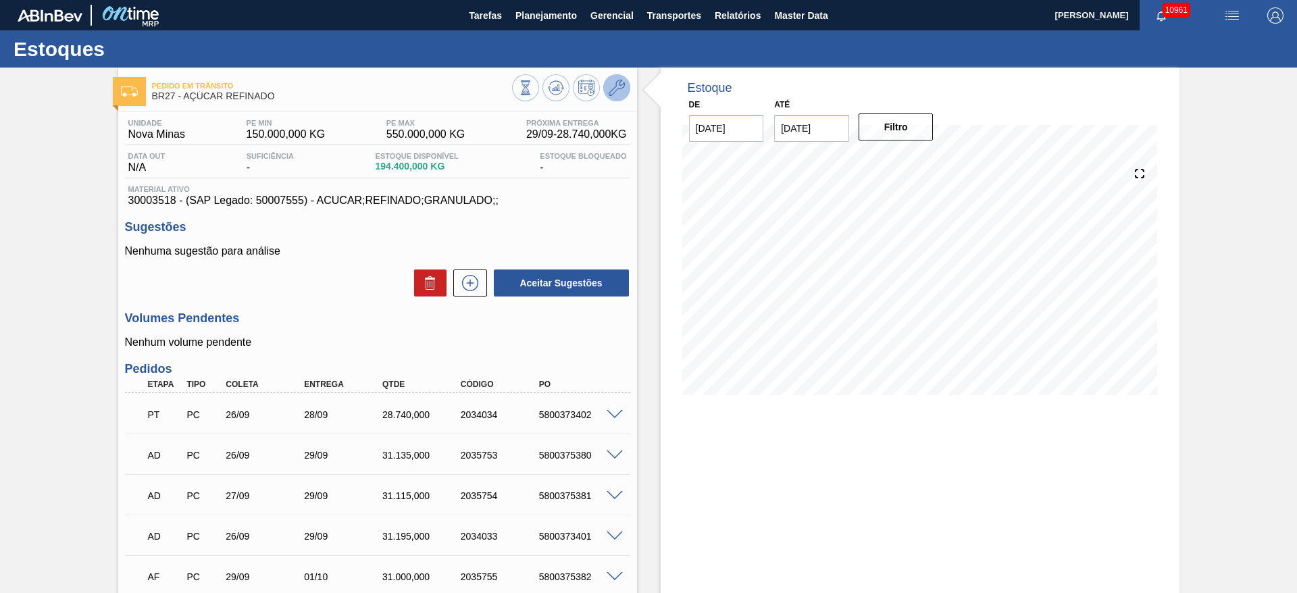
click at [609, 95] on icon at bounding box center [617, 88] width 16 height 16
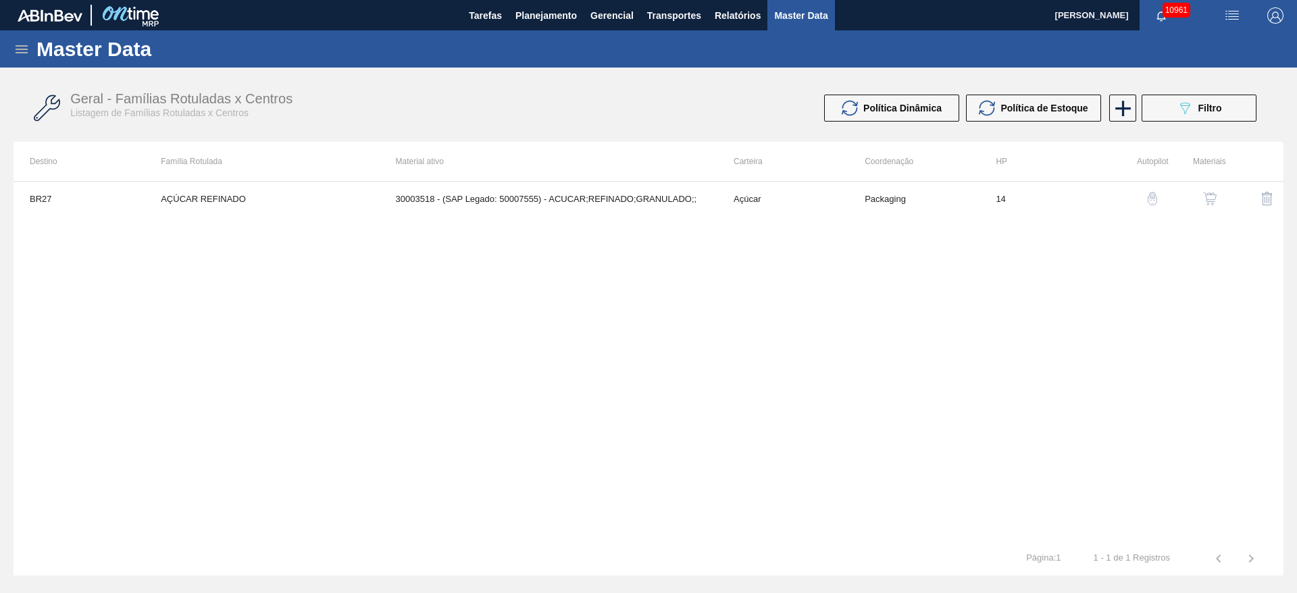
click at [1197, 205] on button "button" at bounding box center [1210, 198] width 32 height 32
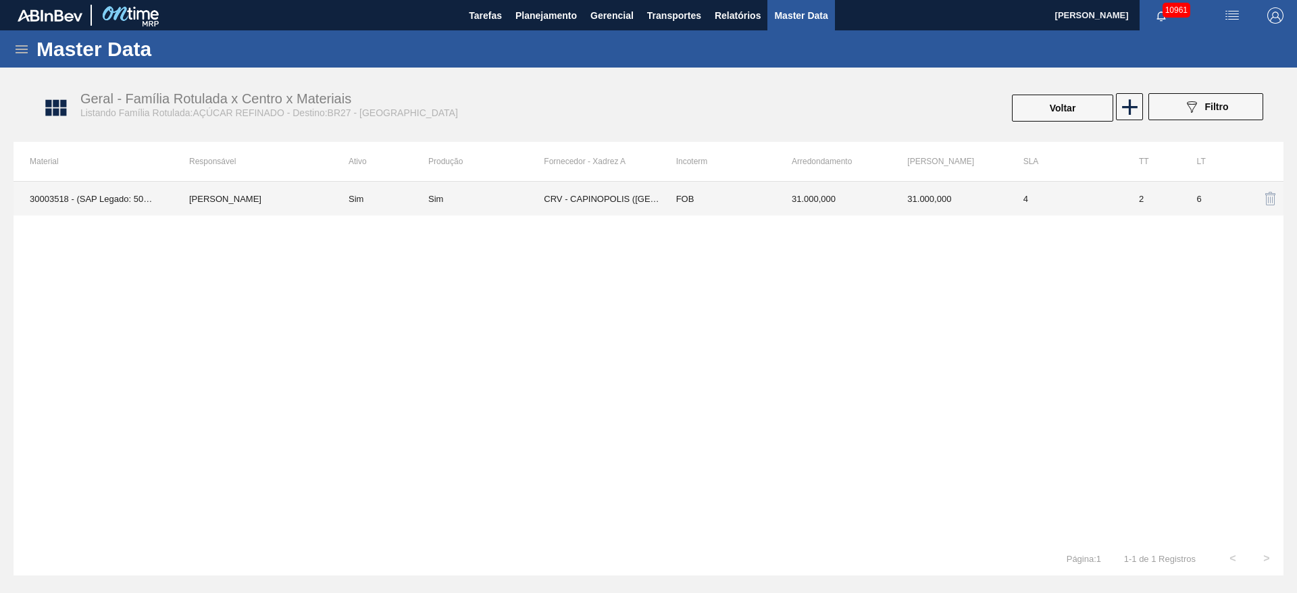
click at [649, 213] on td "CRV - CAPINOPOLIS (MG)" at bounding box center [602, 199] width 116 height 34
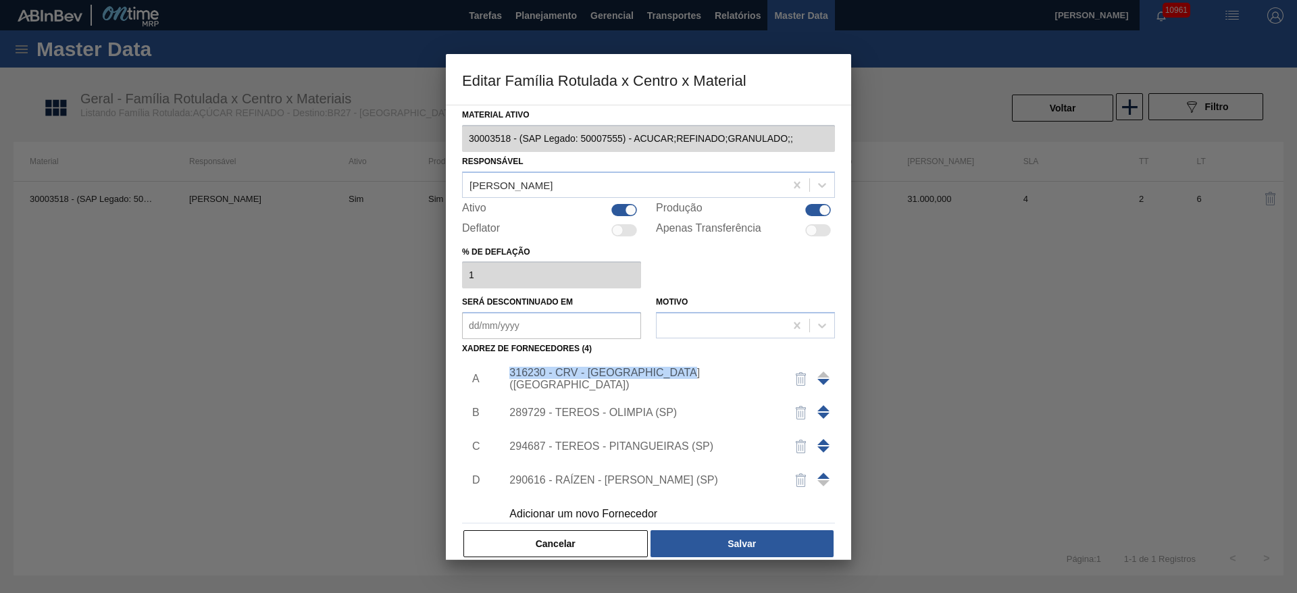
drag, startPoint x: 689, startPoint y: 375, endPoint x: 509, endPoint y: 374, distance: 180.4
click at [509, 374] on div "316230 - CRV - CAPINOPOLIS (MG)" at bounding box center [641, 379] width 265 height 24
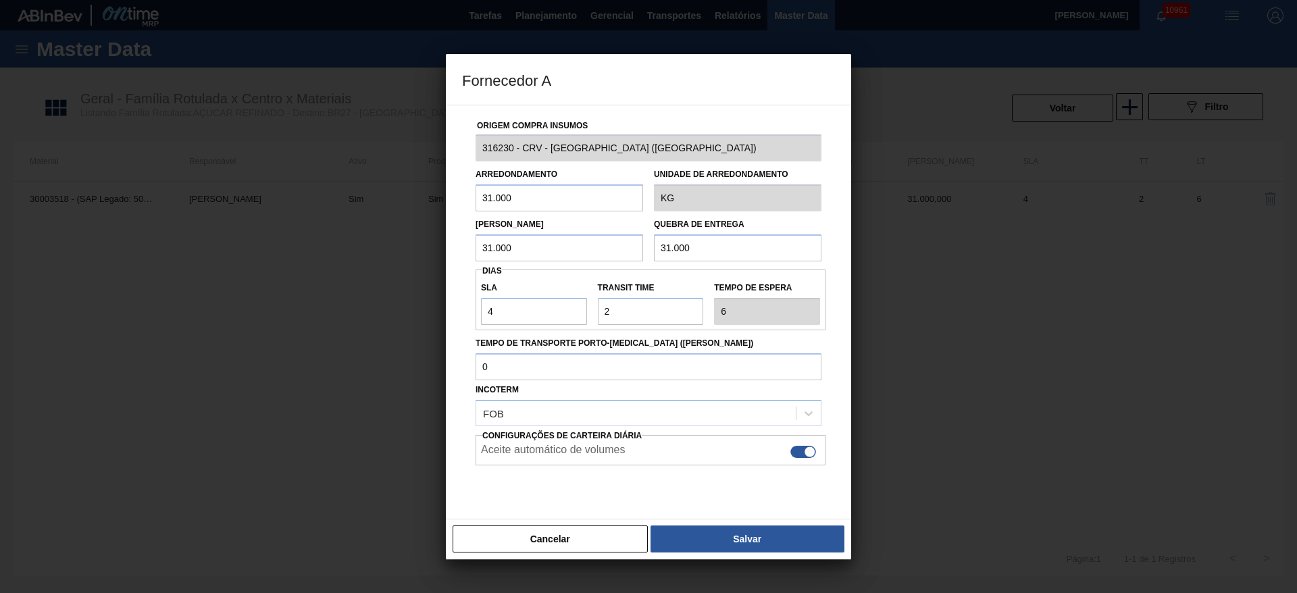
copy div "316230 - CRV - CAPINOPOLIS (MG)"
click at [527, 541] on button "Cancelar" at bounding box center [550, 539] width 195 height 27
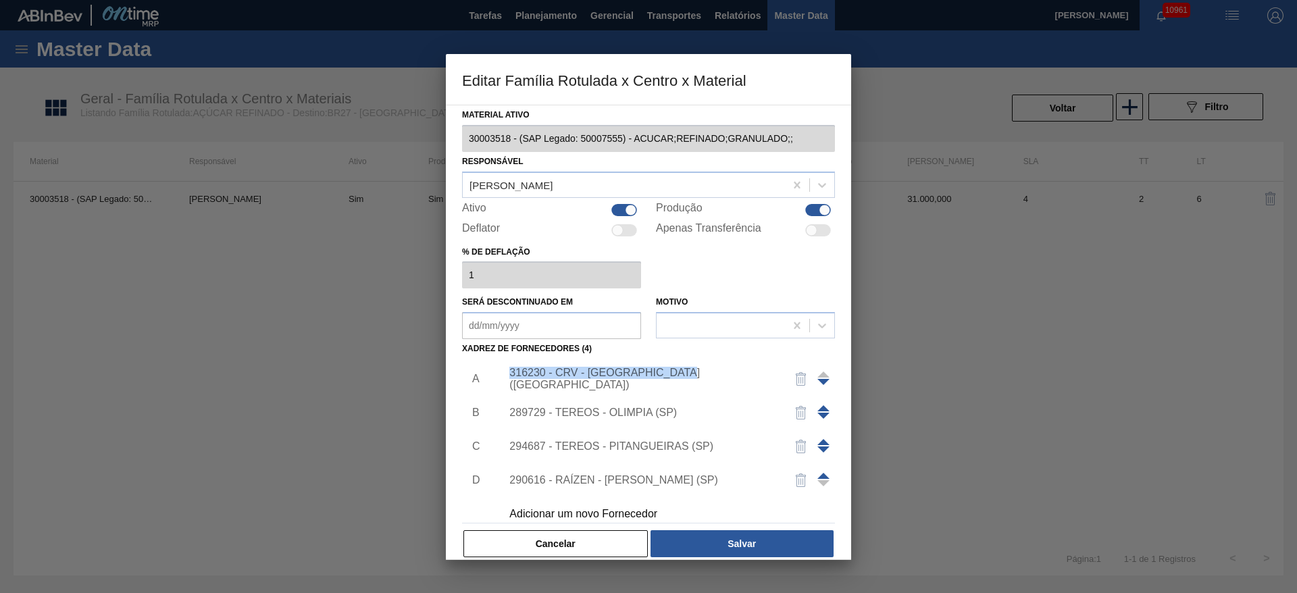
click at [537, 543] on button "Cancelar" at bounding box center [556, 543] width 184 height 27
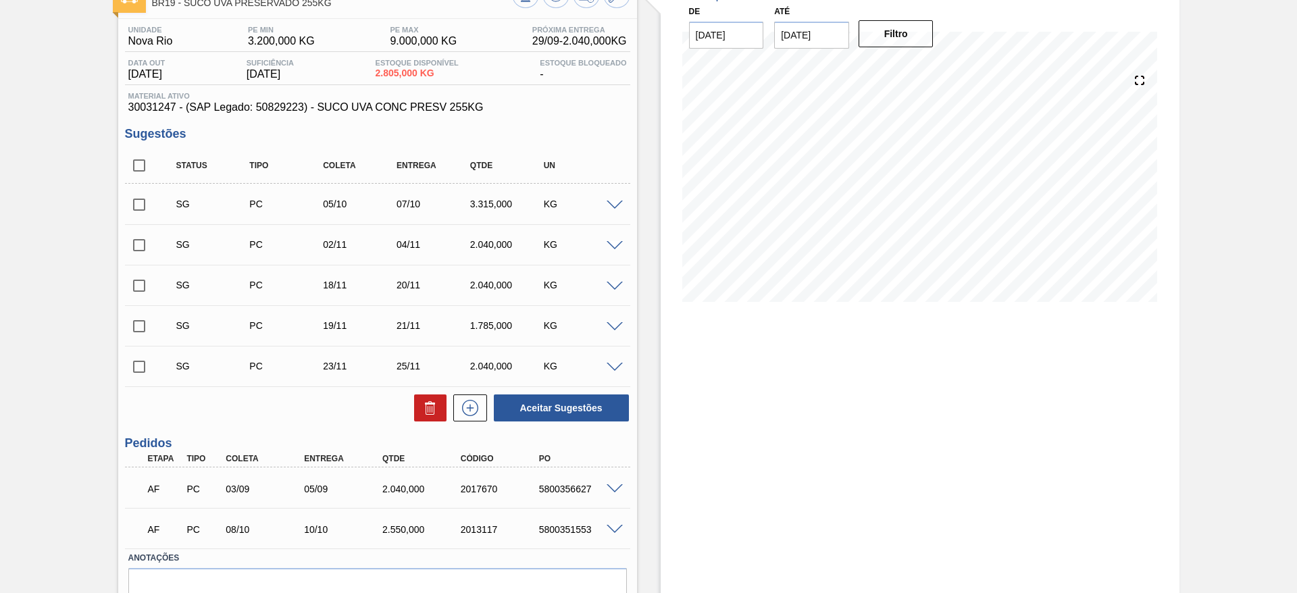
scroll to position [58, 0]
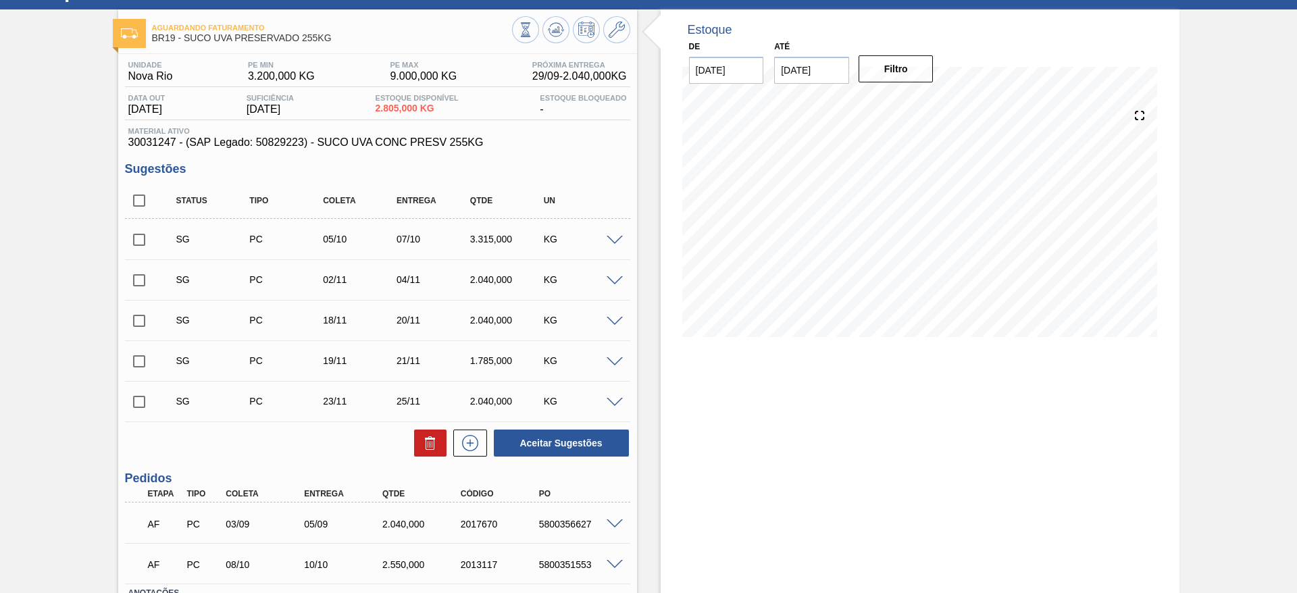
click at [569, 526] on div "5800356627" at bounding box center [580, 524] width 88 height 11
copy div "5800356627"
click at [550, 564] on div "5800351553" at bounding box center [580, 564] width 88 height 11
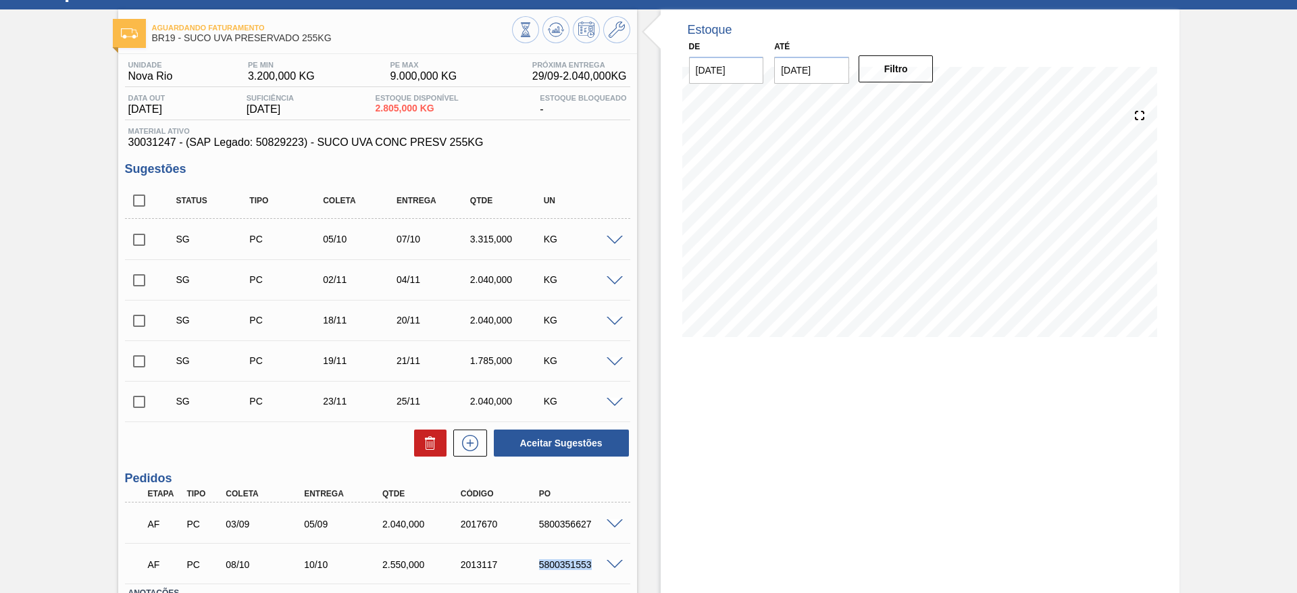
copy div "5800351553"
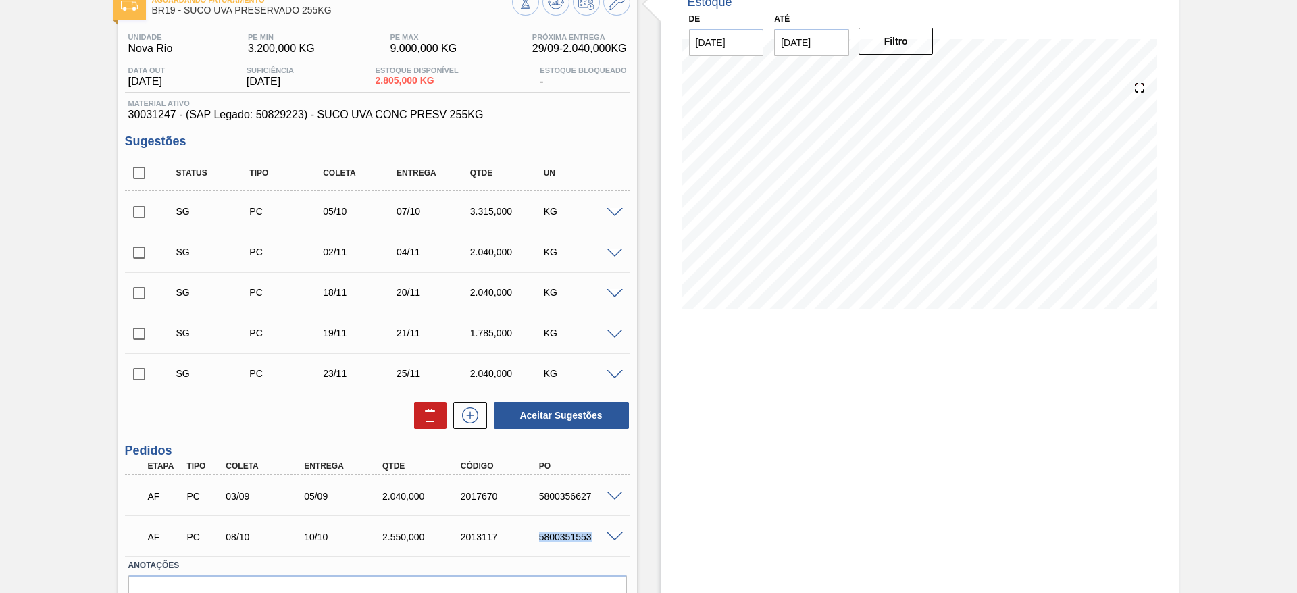
scroll to position [0, 0]
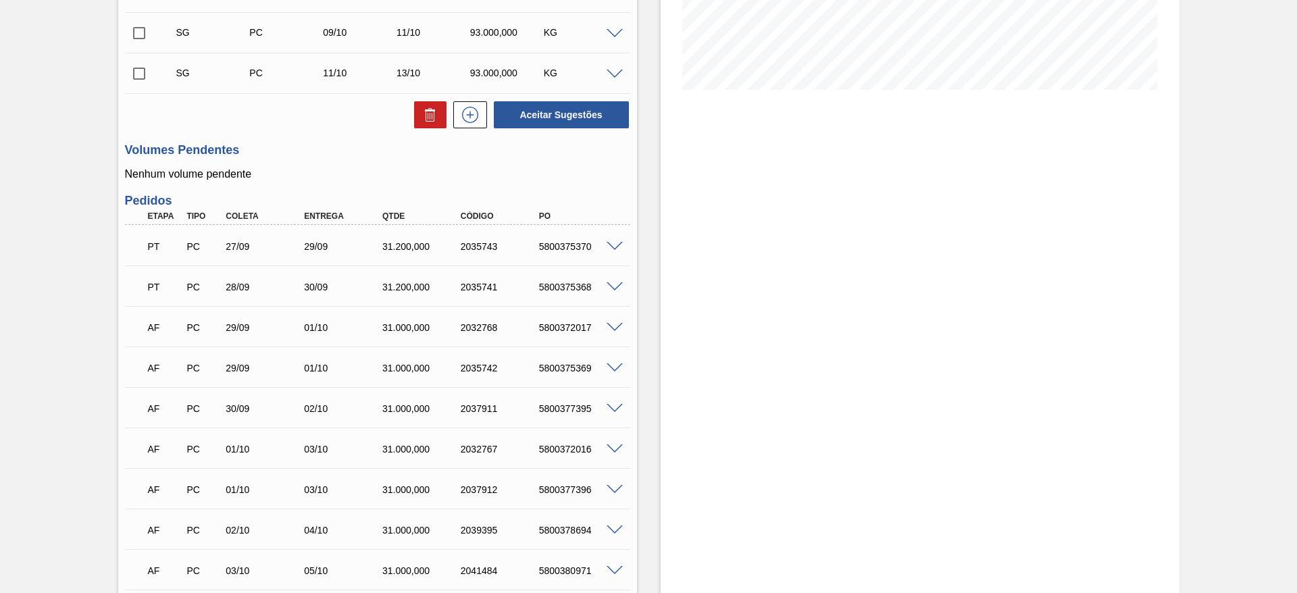
scroll to position [405, 0]
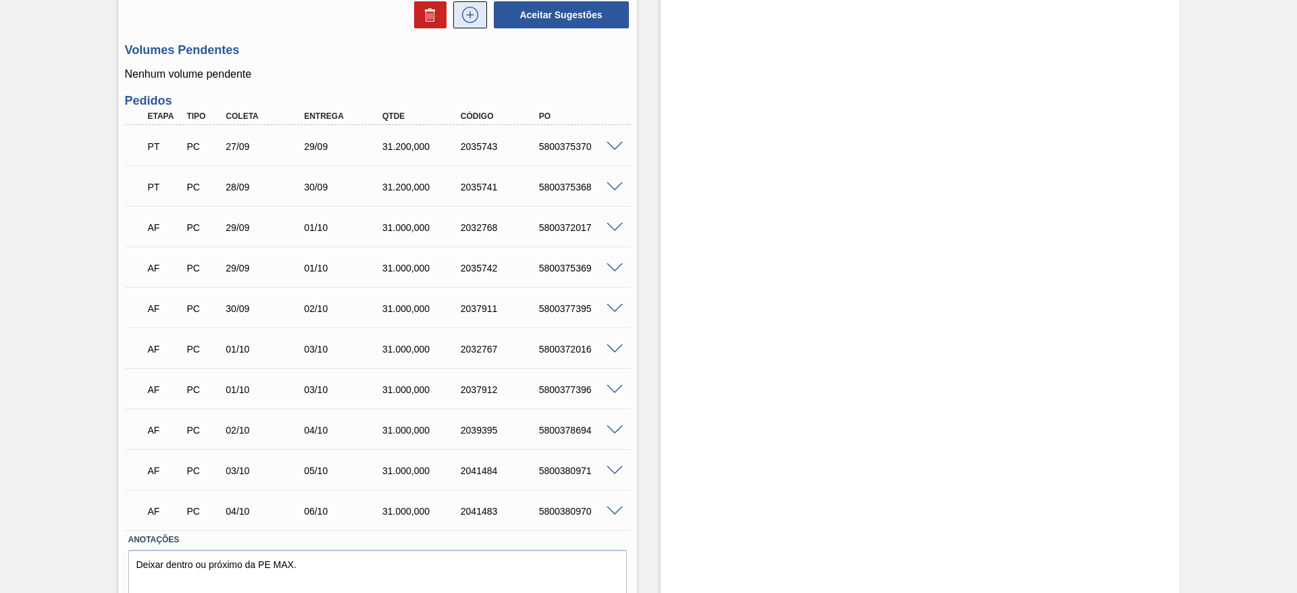
click at [468, 12] on icon at bounding box center [470, 15] width 22 height 16
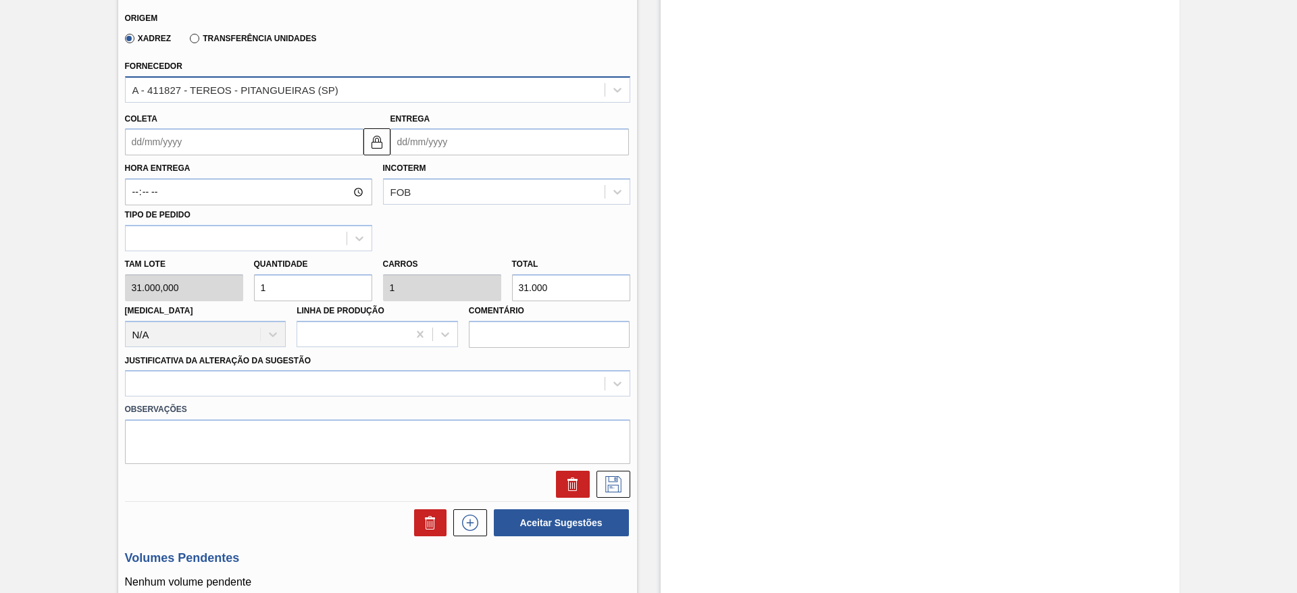
scroll to position [392, 0]
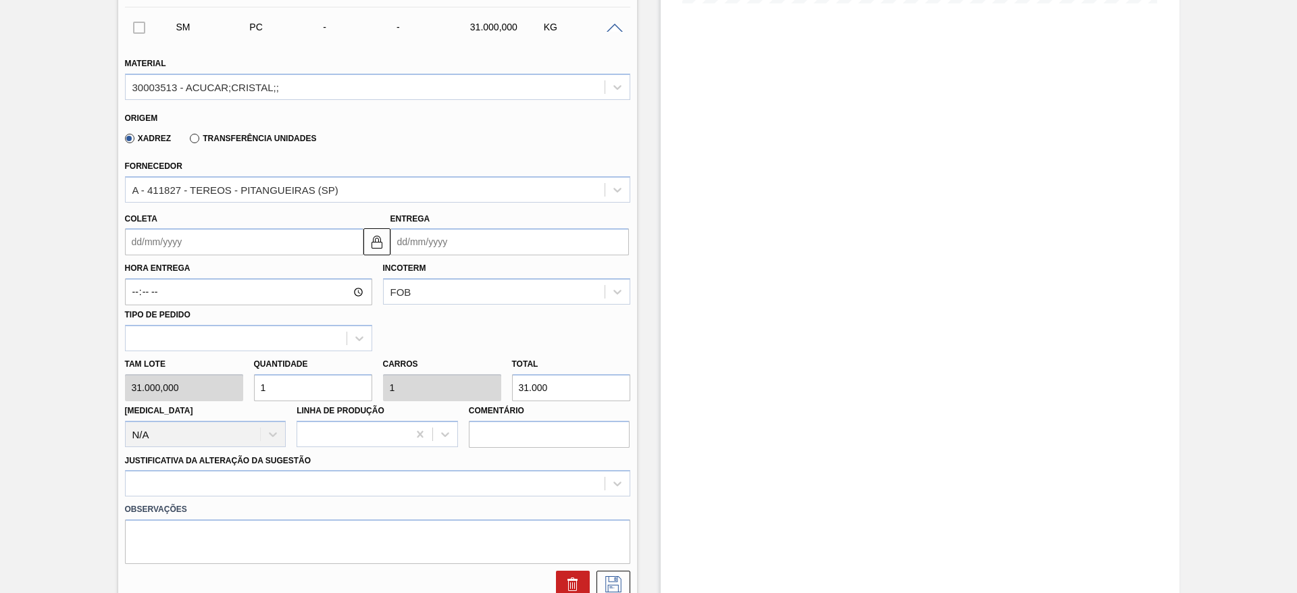
click at [148, 264] on label "Hora Entrega" at bounding box center [248, 269] width 247 height 20
click at [0, 0] on input "Hora Entrega" at bounding box center [0, 0] width 0 height 0
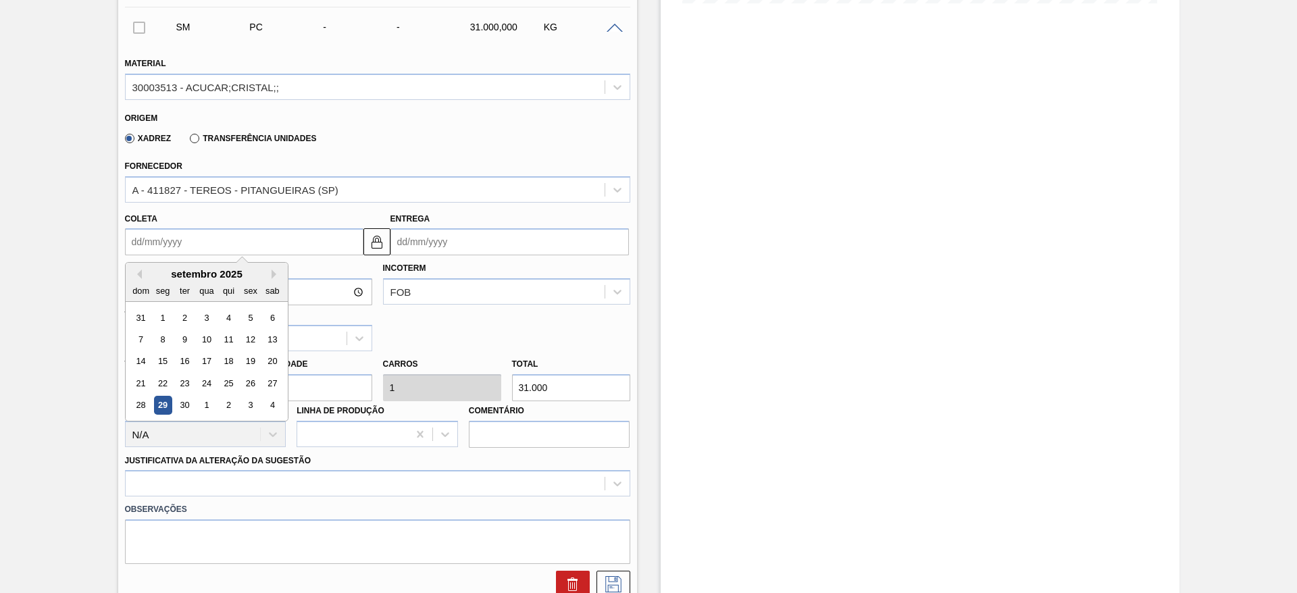
click at [147, 244] on input "Coleta" at bounding box center [244, 241] width 239 height 27
click at [232, 405] on div "2" at bounding box center [228, 406] width 18 height 18
type input "02/10/2025"
type input "04/10/2025"
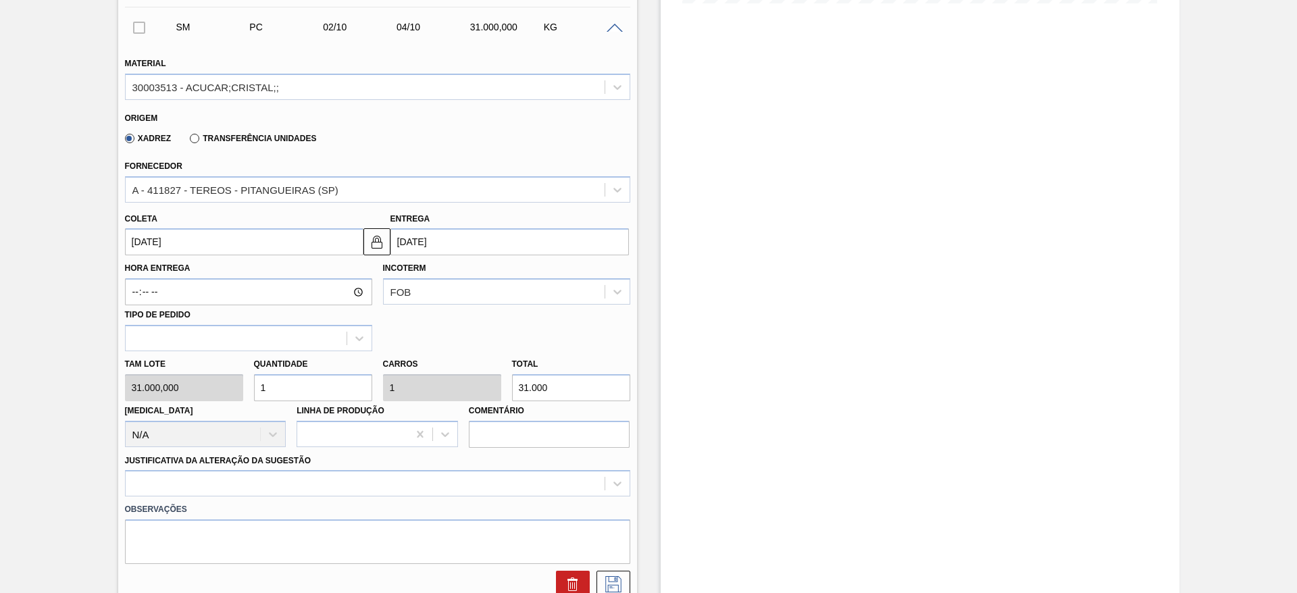
click at [517, 503] on label "Observações" at bounding box center [377, 510] width 505 height 20
click at [526, 479] on div at bounding box center [377, 483] width 505 height 26
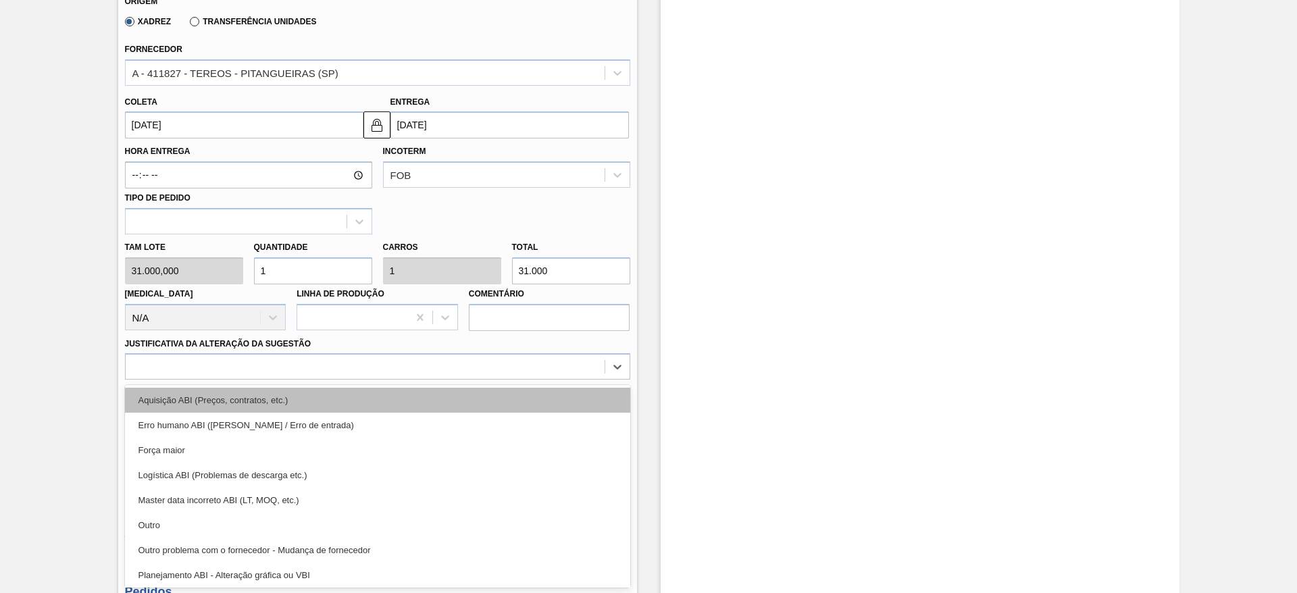
click at [534, 401] on div "Aquisição ABI (Preços, contratos, etc.)" at bounding box center [377, 400] width 505 height 25
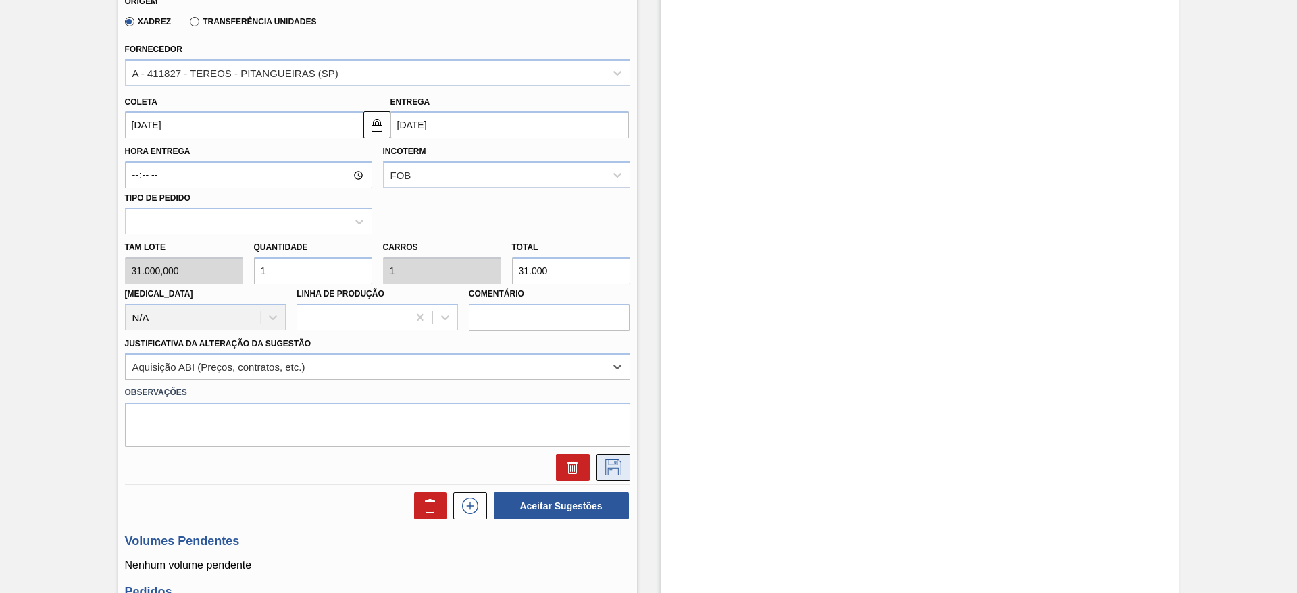
click at [602, 470] on button at bounding box center [614, 467] width 34 height 27
click at [623, 464] on button at bounding box center [614, 467] width 34 height 27
click at [630, 464] on div at bounding box center [378, 467] width 516 height 27
click at [610, 464] on icon at bounding box center [614, 467] width 22 height 16
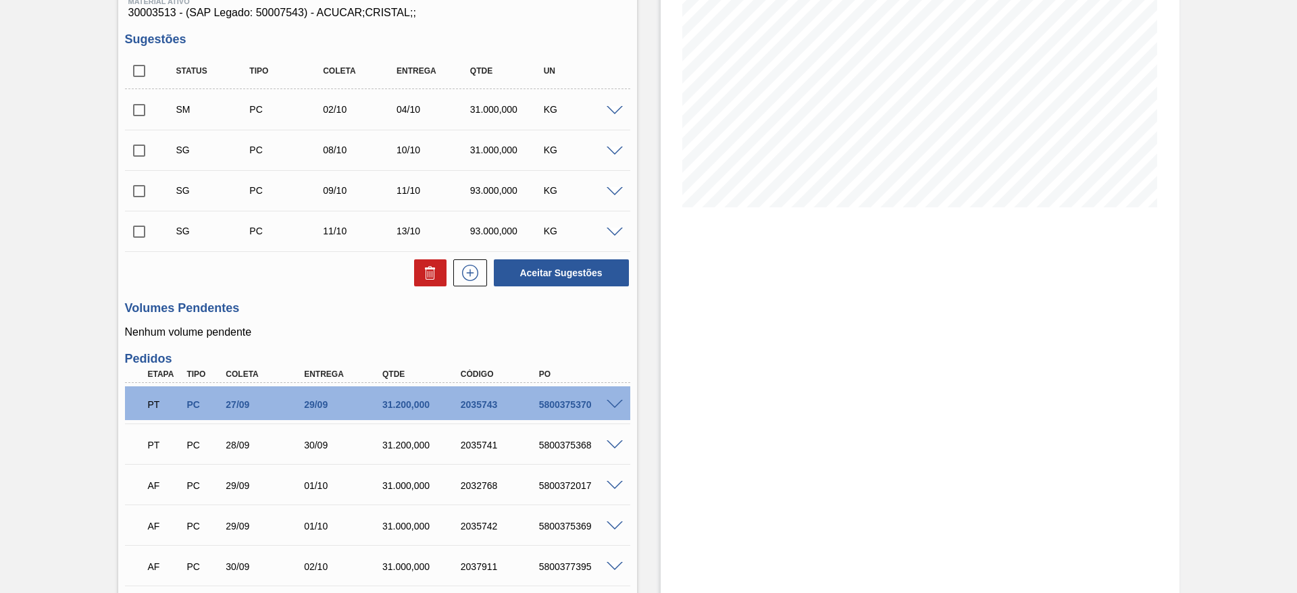
scroll to position [184, 0]
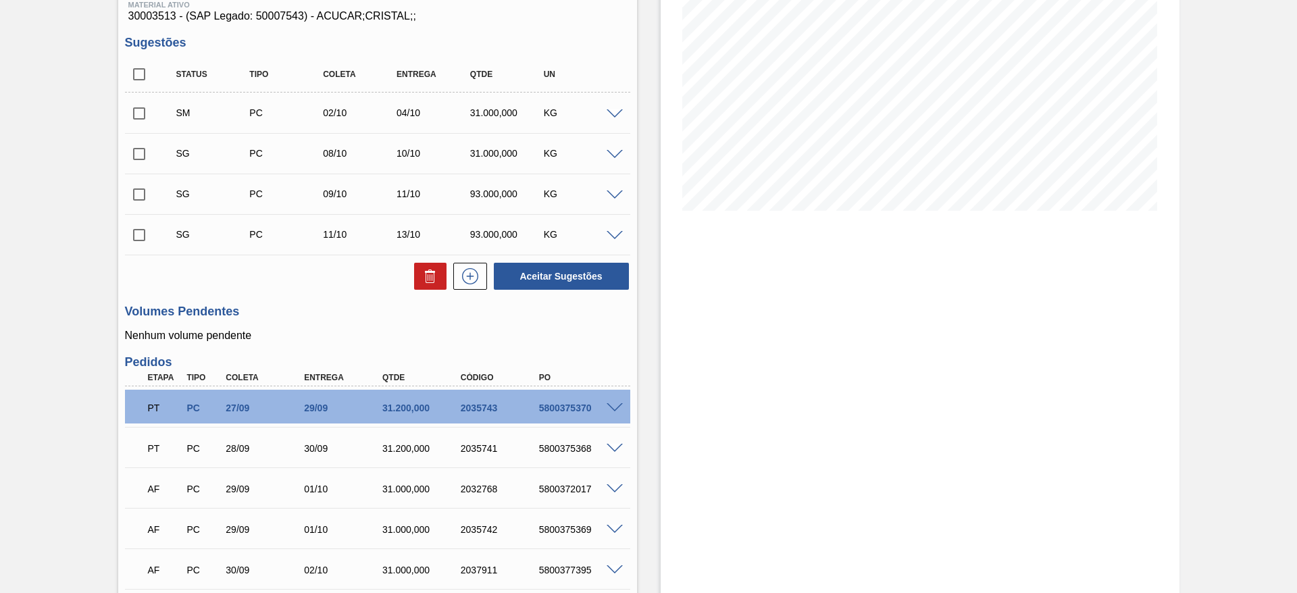
click at [611, 151] on span at bounding box center [615, 155] width 16 height 10
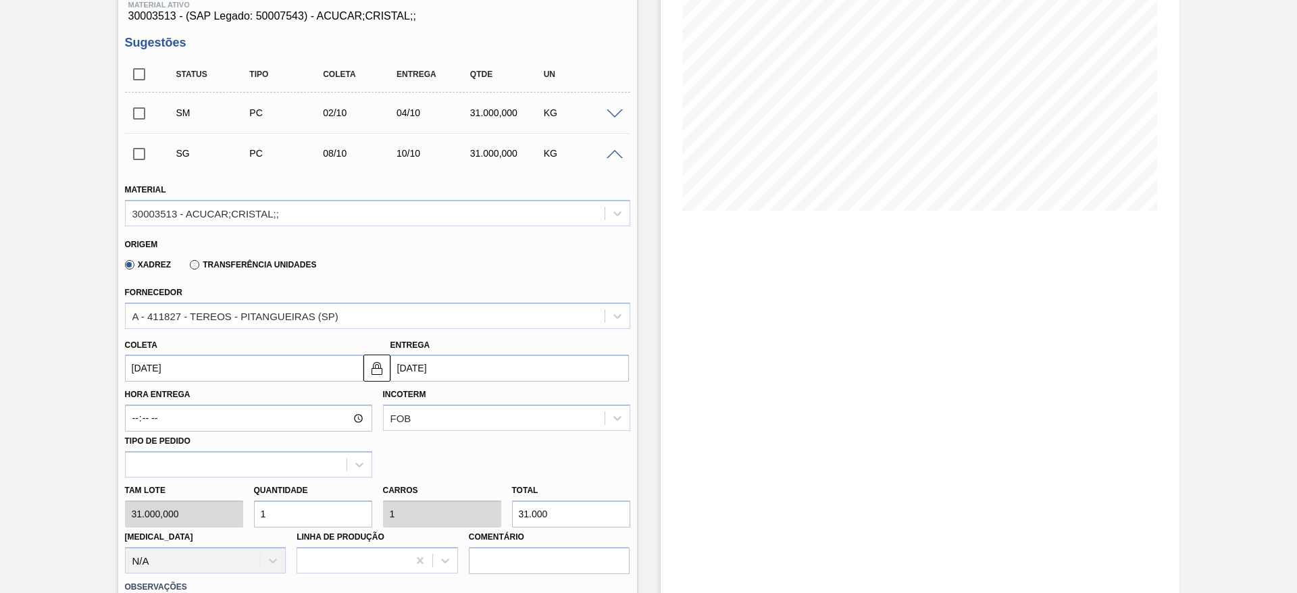
click at [163, 368] on input "08/10/2025" at bounding box center [244, 368] width 239 height 27
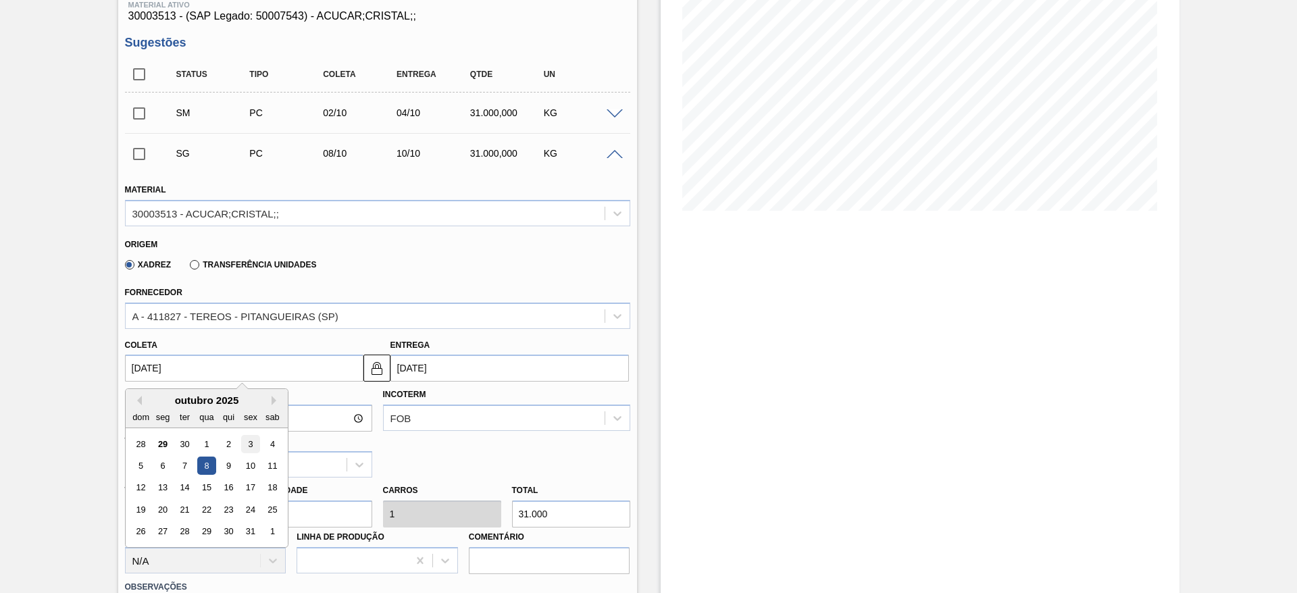
click at [251, 443] on div "3" at bounding box center [250, 444] width 18 height 18
type input "03/10/2025"
type input "05/10/2025"
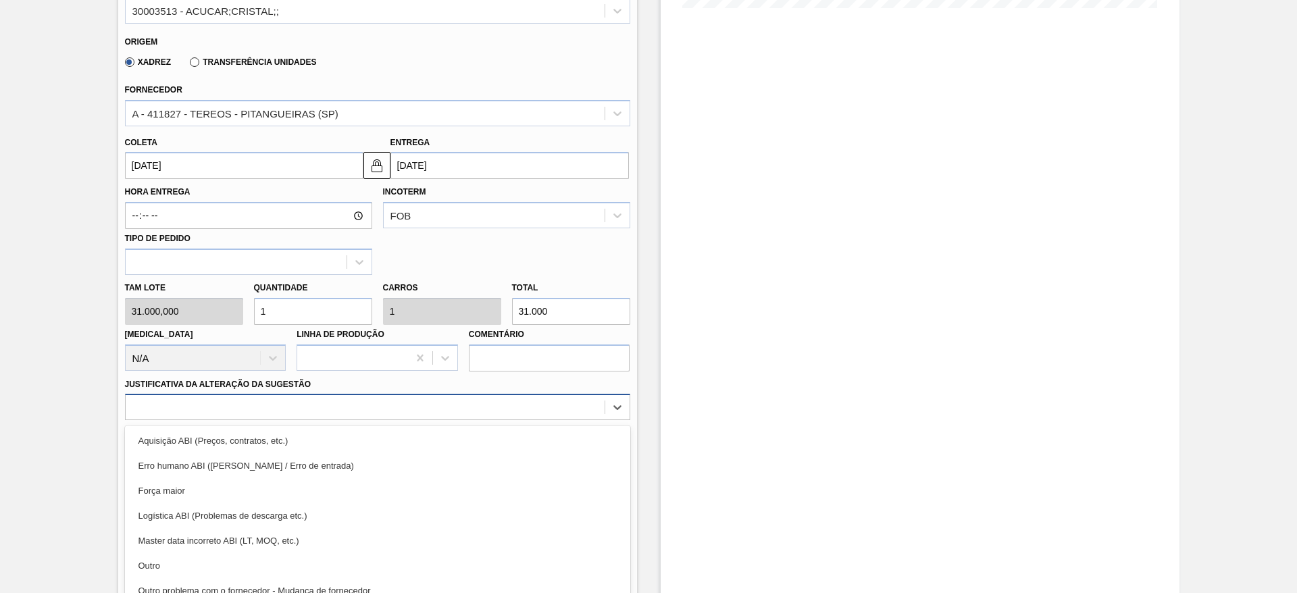
click at [465, 402] on div "option Aquisição ABI (Preços, contratos, etc.) focused, 1 of 18. 18 results ava…" at bounding box center [377, 407] width 505 height 26
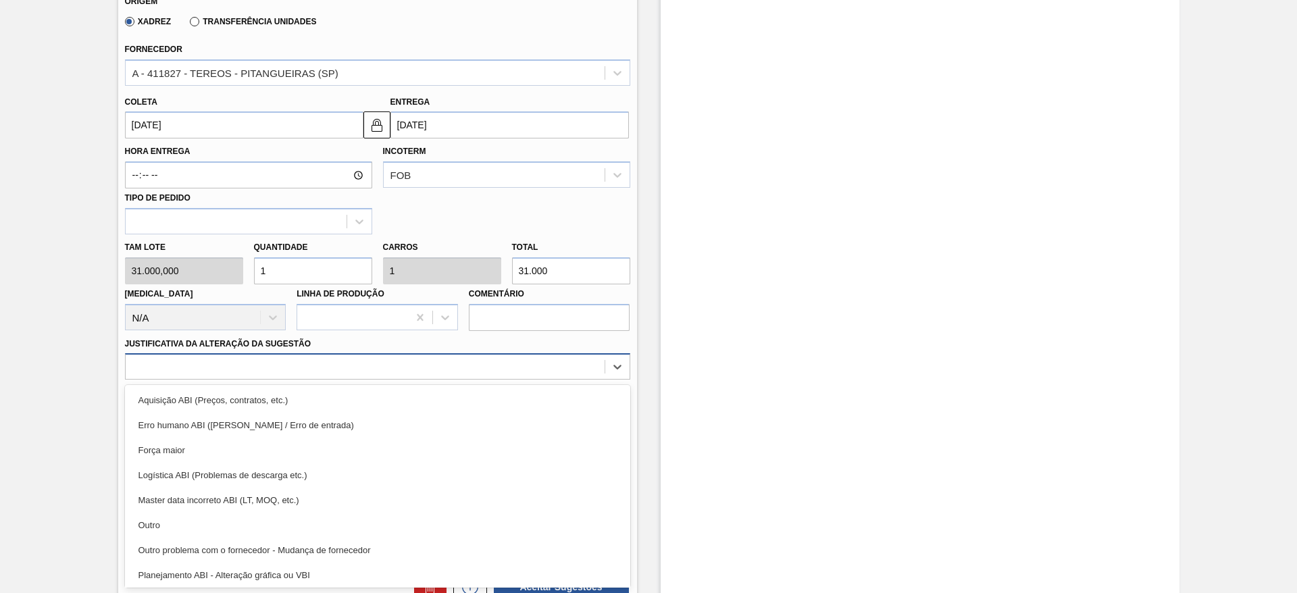
click at [465, 402] on div "Aquisição ABI (Preços, contratos, etc.)" at bounding box center [377, 400] width 505 height 25
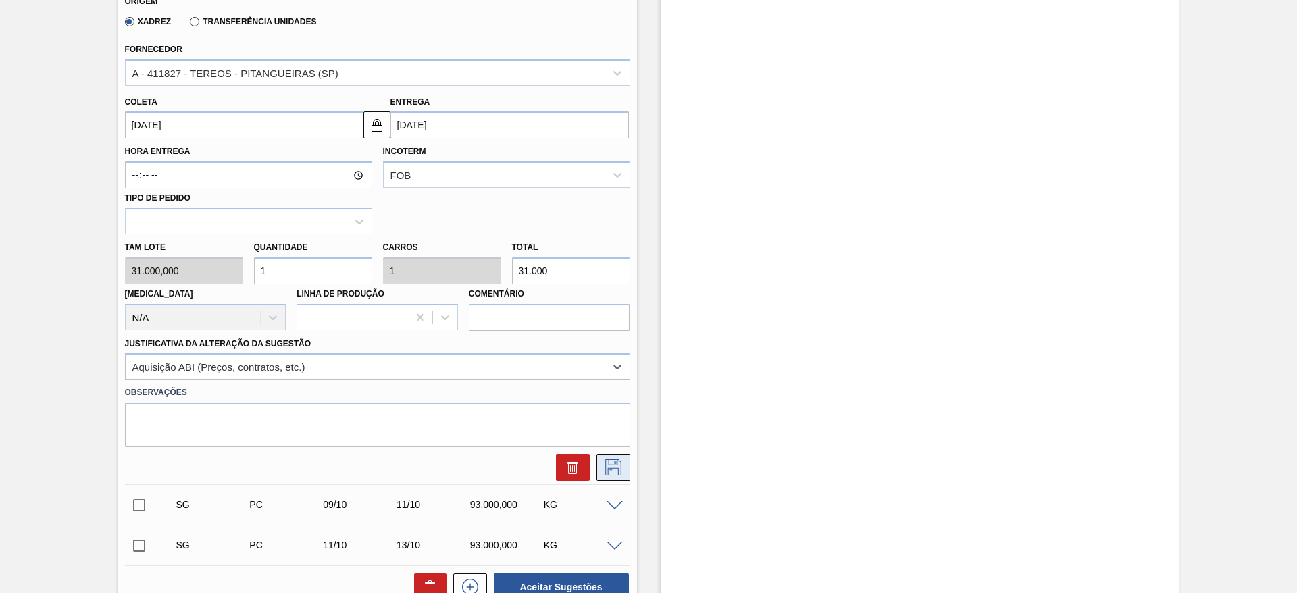
click at [622, 472] on button at bounding box center [614, 467] width 34 height 27
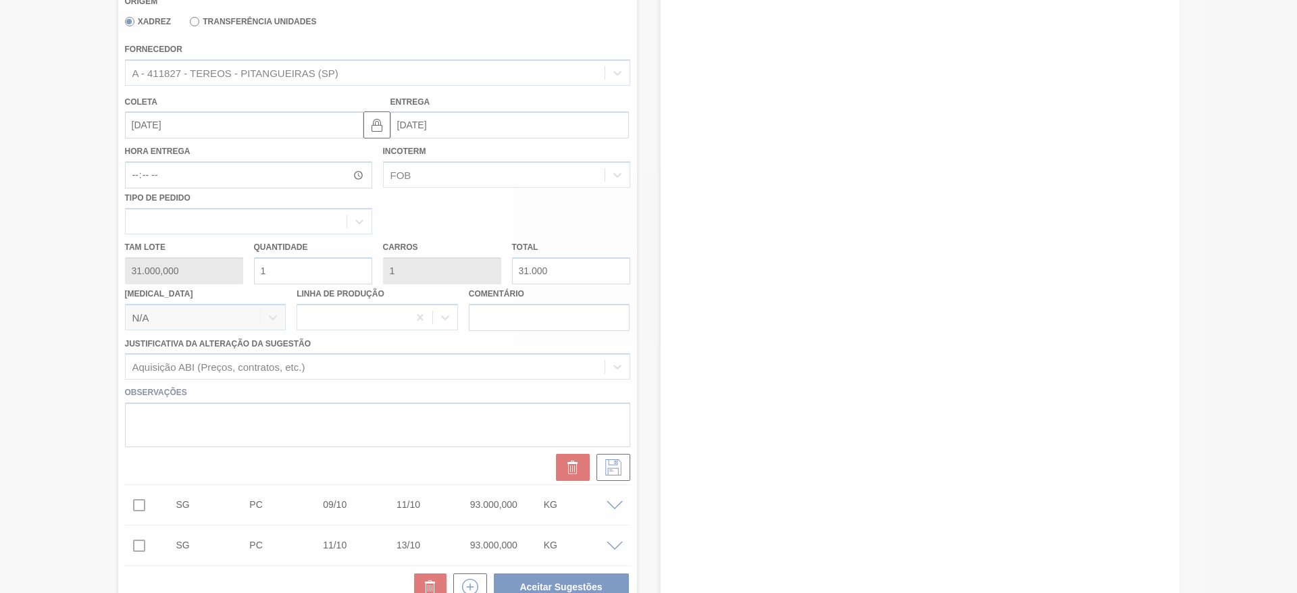
scroll to position [0, 0]
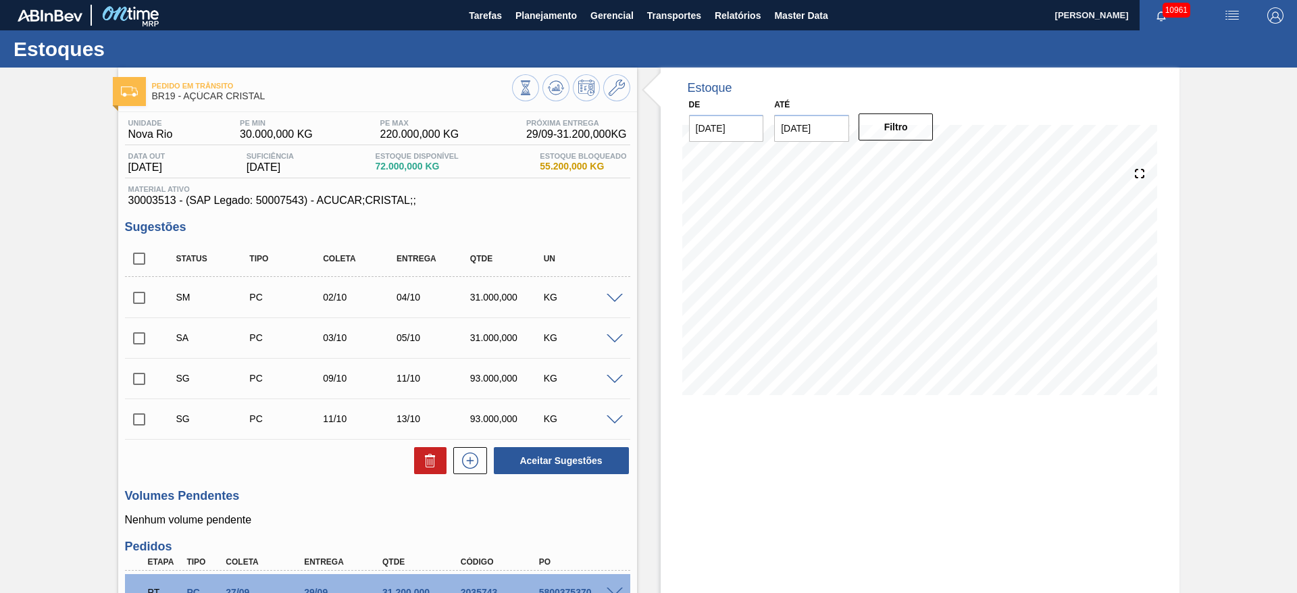
click at [147, 305] on input "checkbox" at bounding box center [139, 298] width 28 height 28
checkbox input "true"
click at [145, 336] on input "checkbox" at bounding box center [139, 338] width 28 height 28
checkbox input "true"
click at [559, 458] on button "Aceitar Sugestões" at bounding box center [561, 460] width 135 height 27
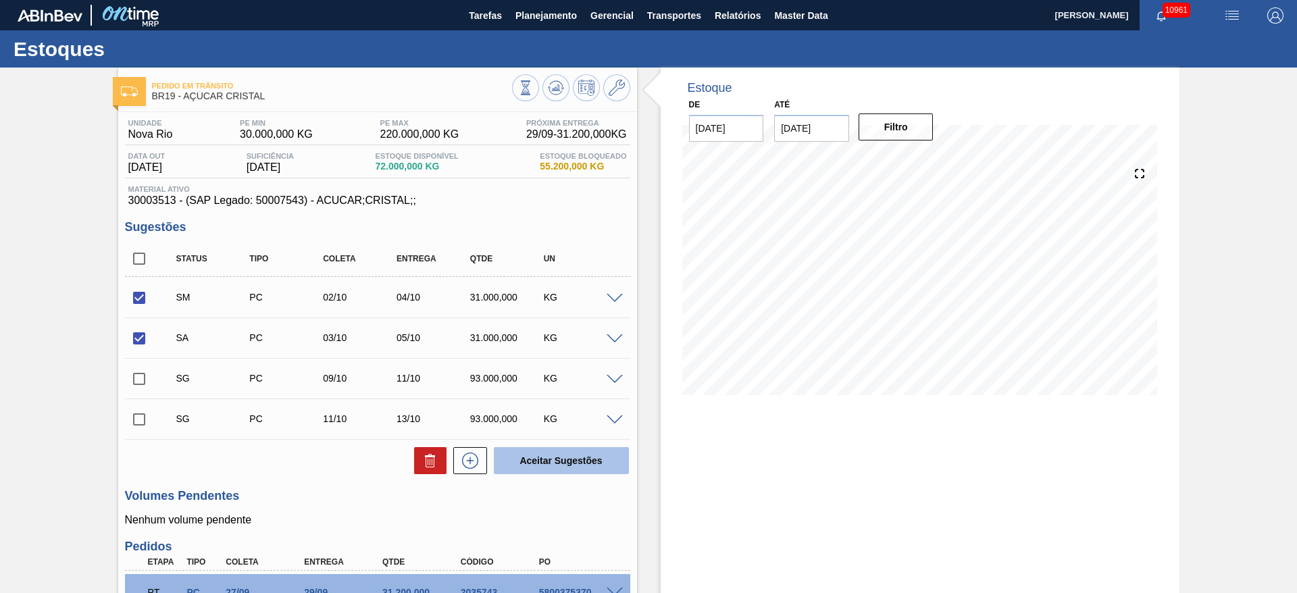
checkbox input "false"
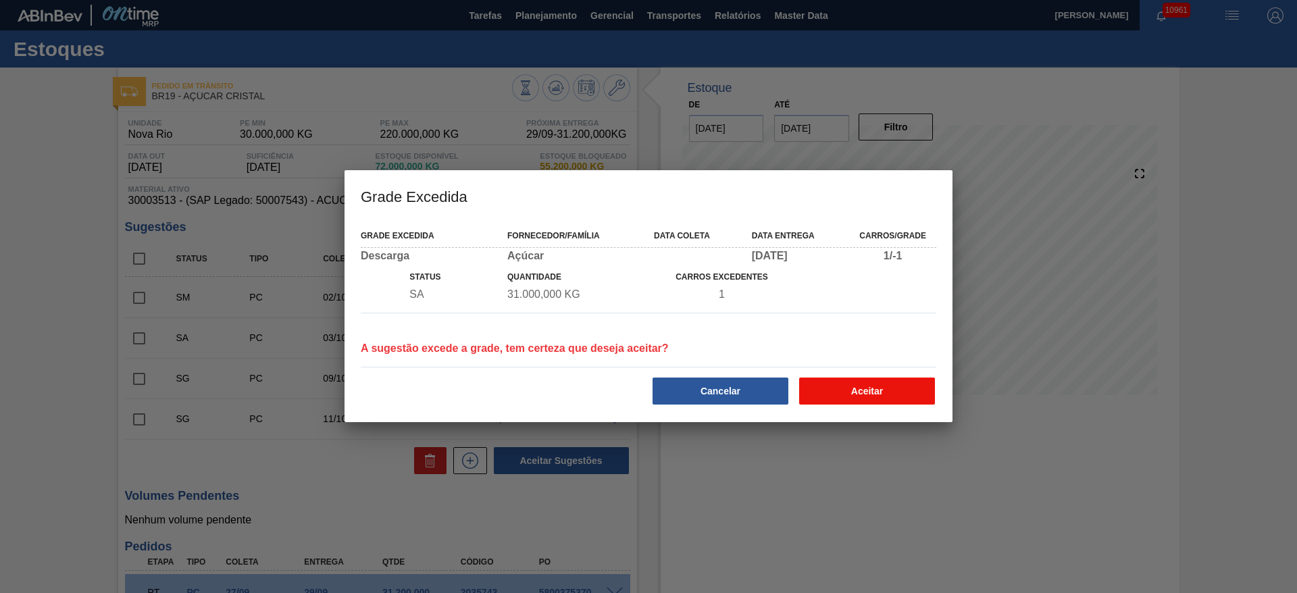
click at [834, 384] on button "Aceitar" at bounding box center [867, 391] width 136 height 27
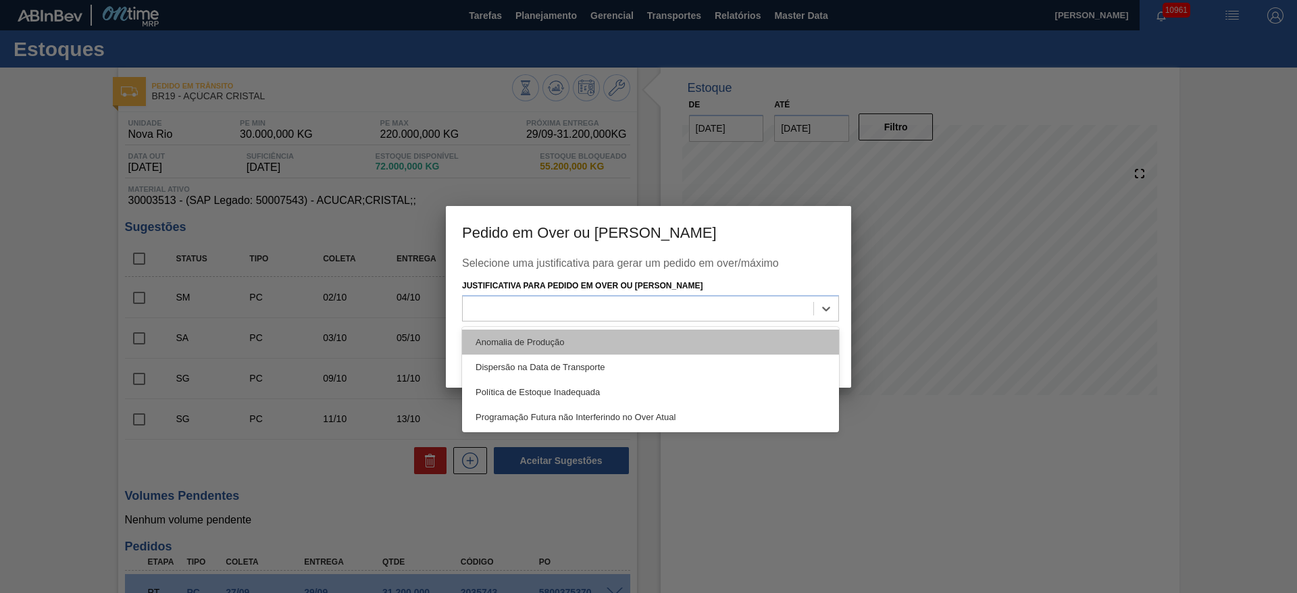
drag, startPoint x: 774, startPoint y: 305, endPoint x: 776, endPoint y: 341, distance: 35.9
click at [774, 305] on div at bounding box center [638, 309] width 351 height 20
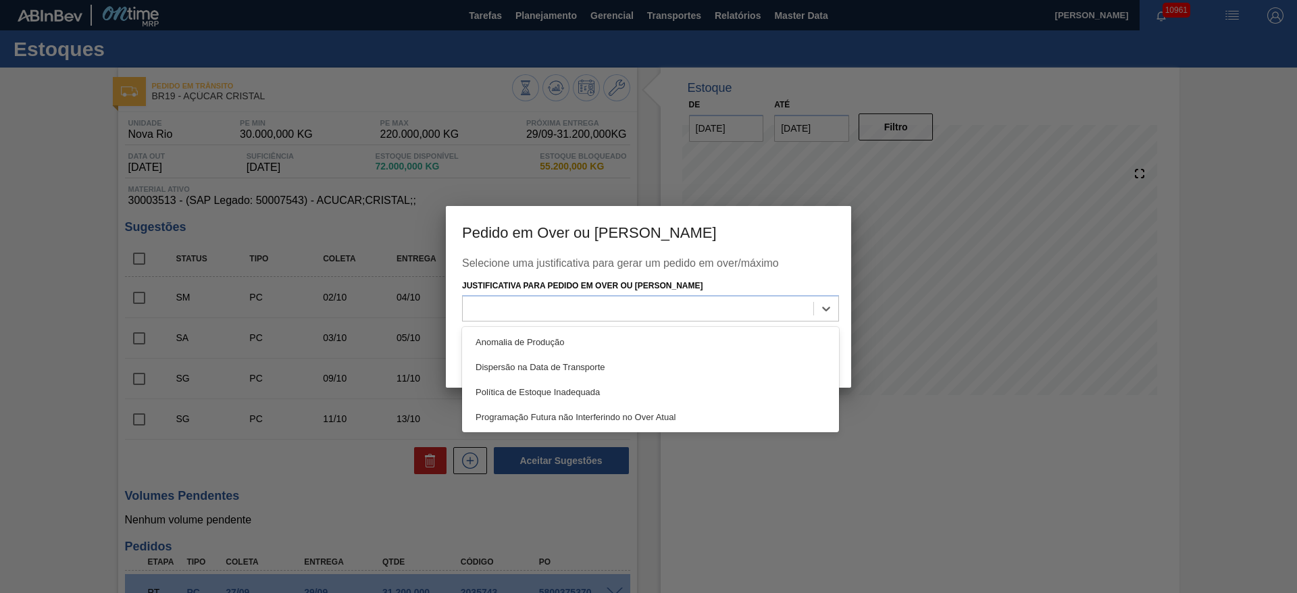
drag, startPoint x: 776, startPoint y: 341, endPoint x: 845, endPoint y: 355, distance: 69.7
click at [776, 343] on div "Anomalia de Produção" at bounding box center [650, 342] width 377 height 25
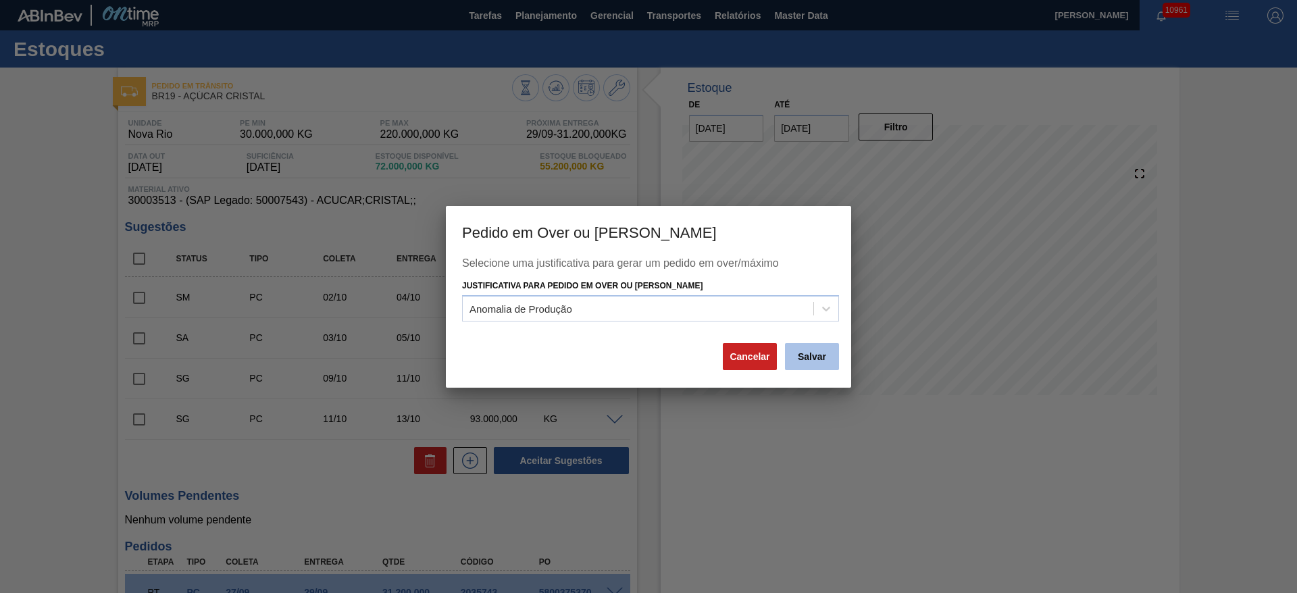
drag, startPoint x: 845, startPoint y: 359, endPoint x: 833, endPoint y: 359, distance: 12.2
click at [839, 359] on div "Selecione uma justificativa para gerar um pedido em over/máximo Justificativa p…" at bounding box center [648, 322] width 405 height 130
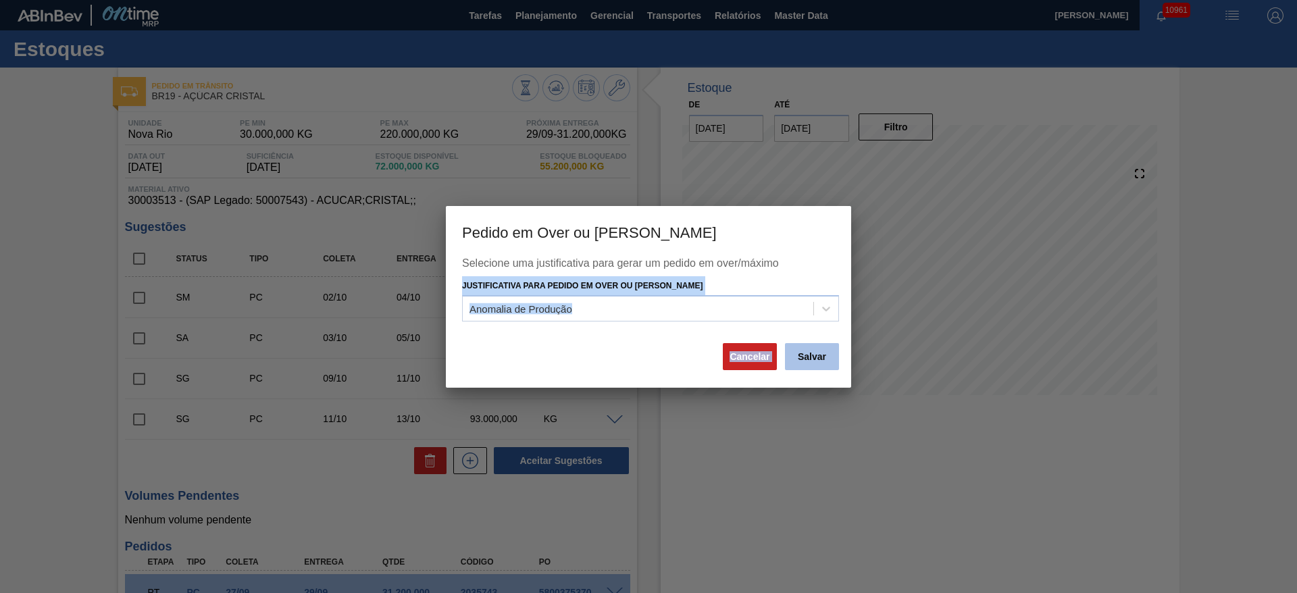
click at [832, 358] on button "Salvar" at bounding box center [812, 356] width 54 height 27
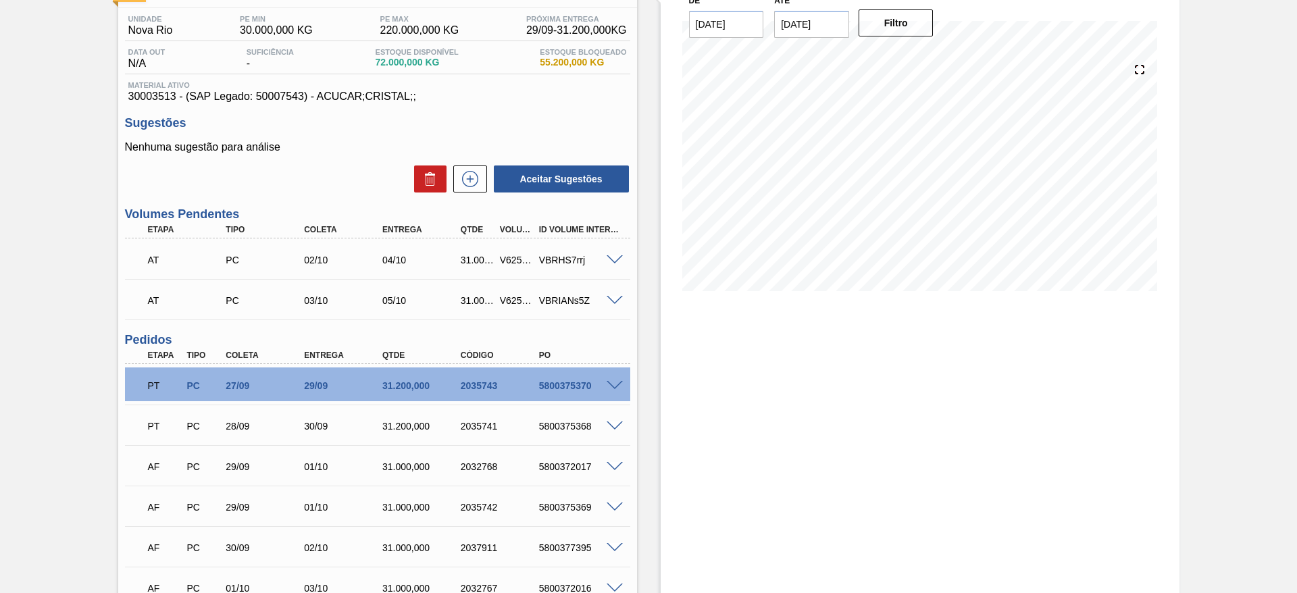
scroll to position [87, 0]
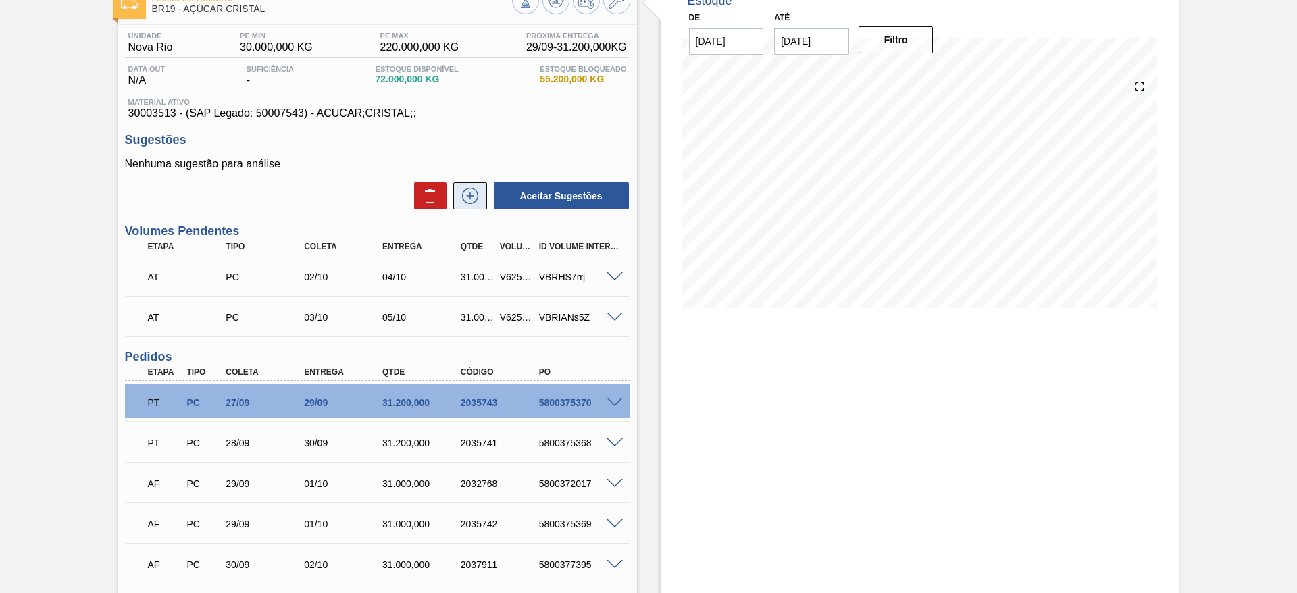
click at [472, 199] on icon at bounding box center [470, 196] width 22 height 16
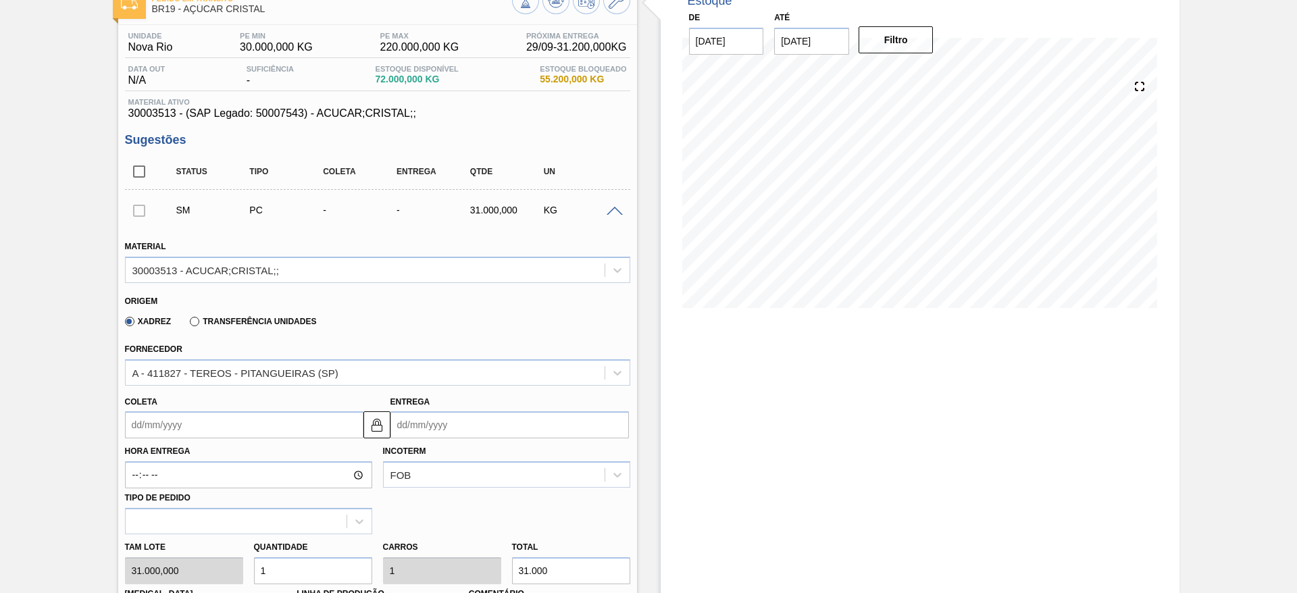
click at [165, 409] on div "Coleta" at bounding box center [244, 416] width 239 height 47
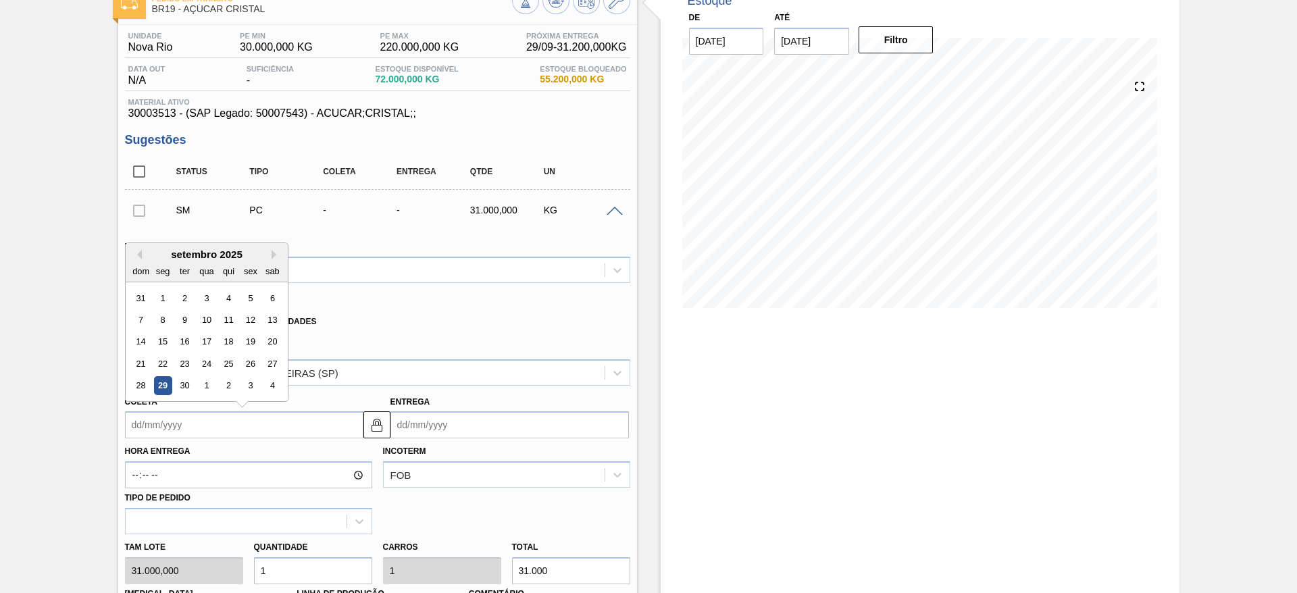
click at [164, 416] on input "Coleta" at bounding box center [244, 424] width 239 height 27
click at [276, 261] on div "dom seg ter qua qui sex sab" at bounding box center [207, 271] width 162 height 22
click at [276, 256] on button "Next Month" at bounding box center [276, 254] width 9 height 9
click at [165, 324] on div "6" at bounding box center [162, 320] width 18 height 18
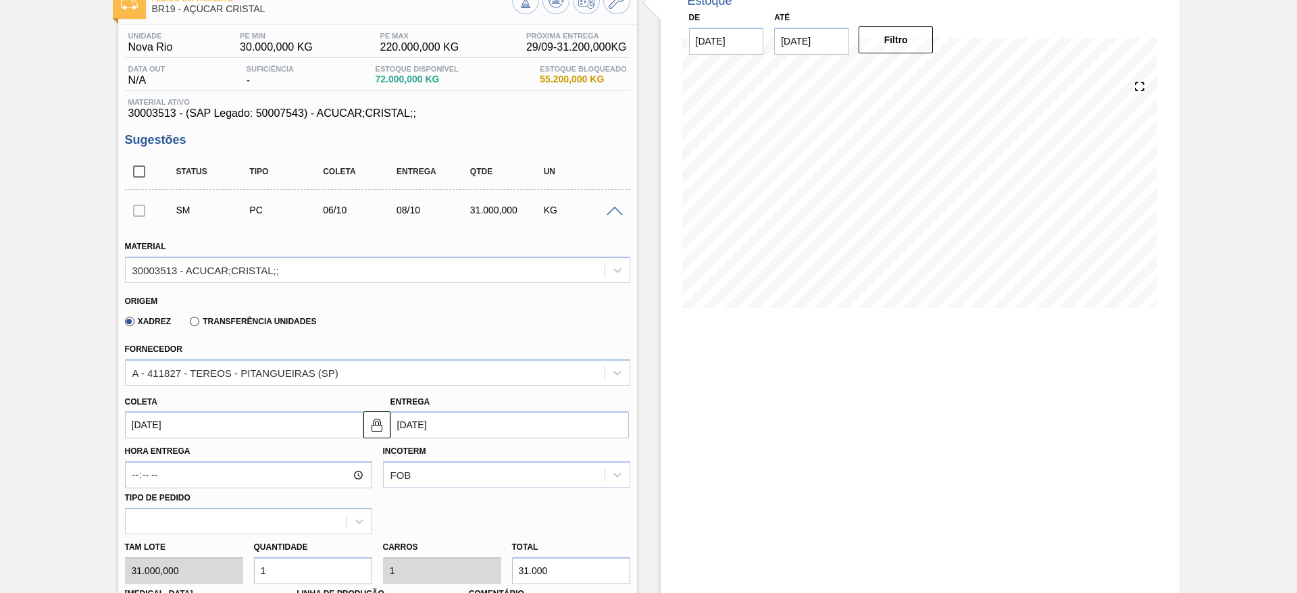
type input "06/10/2025"
type input "08/10/2025"
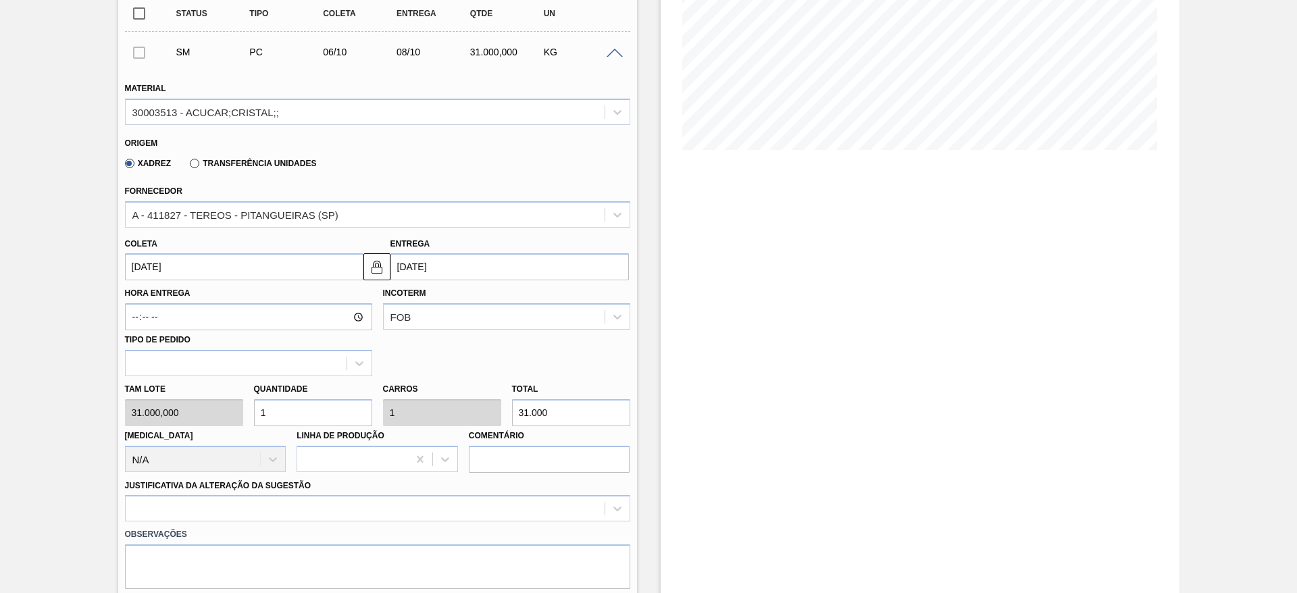
scroll to position [493, 0]
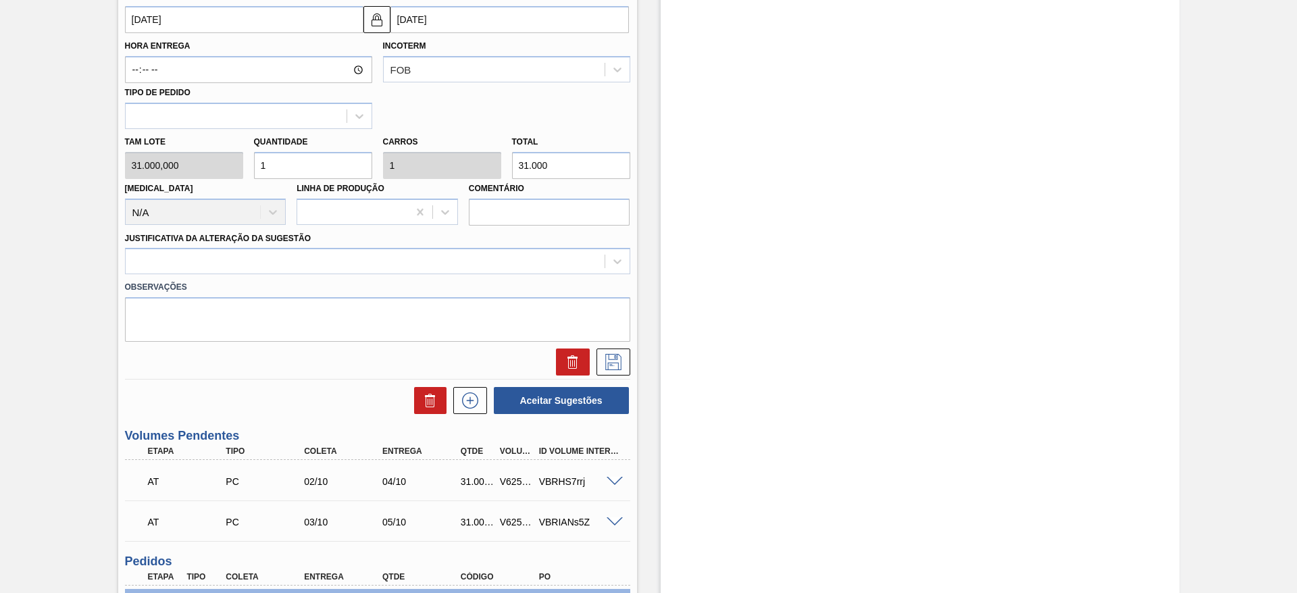
drag, startPoint x: 526, startPoint y: 262, endPoint x: 527, endPoint y: 277, distance: 14.9
click at [527, 266] on div at bounding box center [365, 262] width 479 height 20
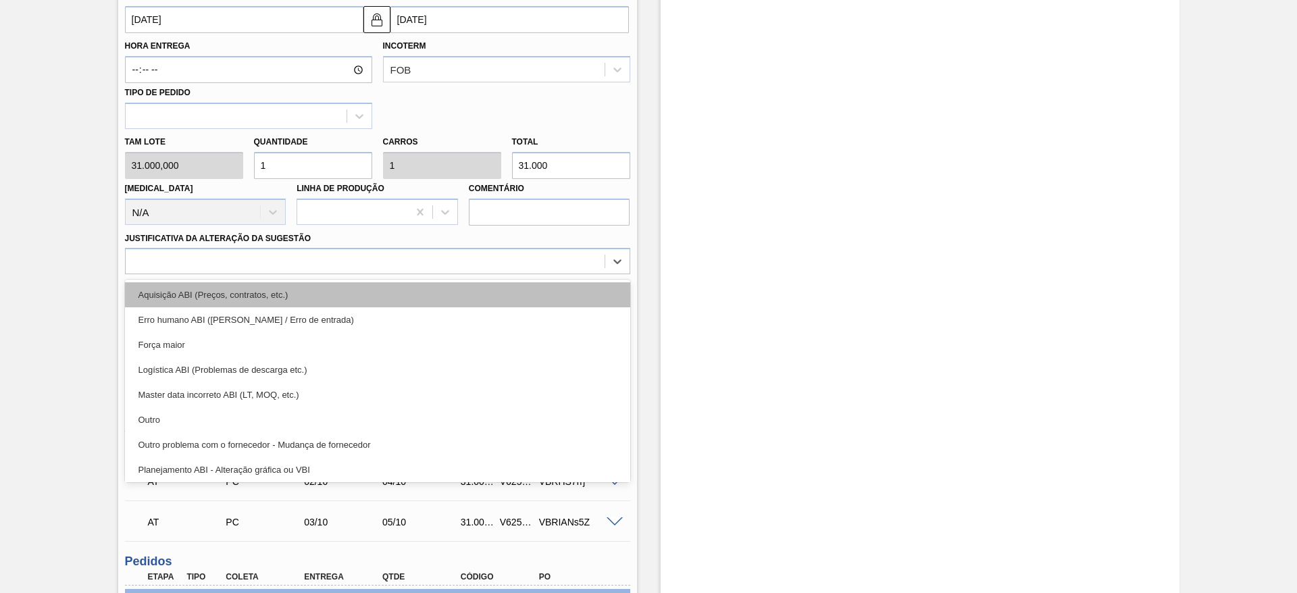
click at [531, 297] on div "Aquisição ABI (Preços, contratos, etc.)" at bounding box center [377, 294] width 505 height 25
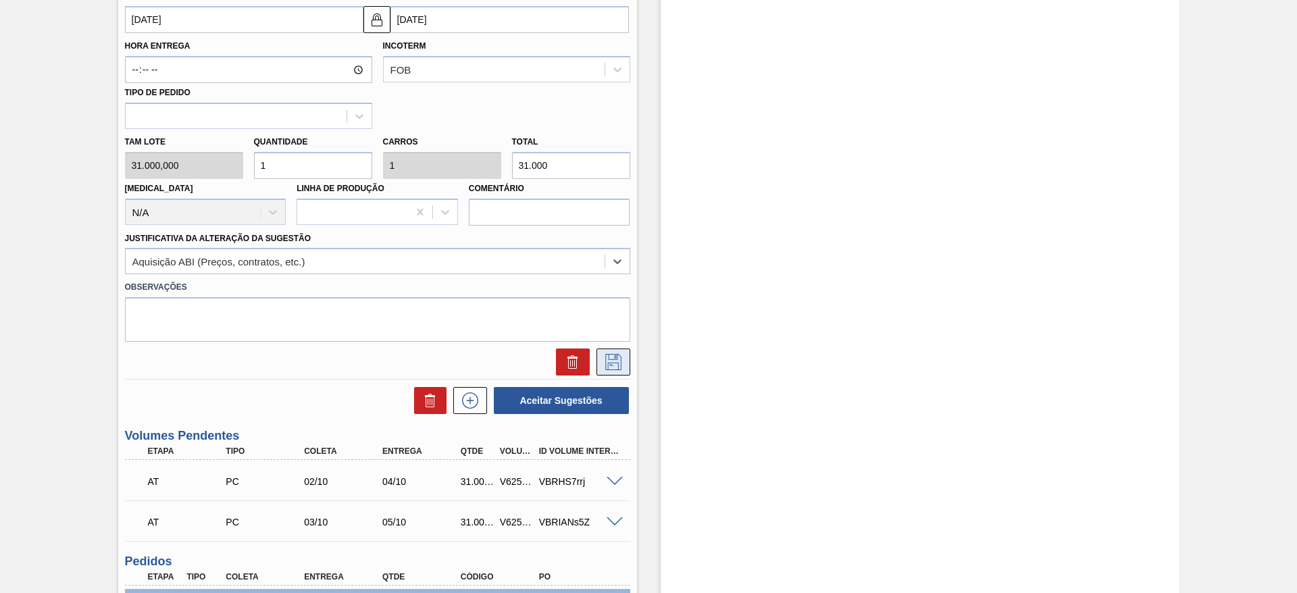
click at [614, 352] on button at bounding box center [614, 362] width 34 height 27
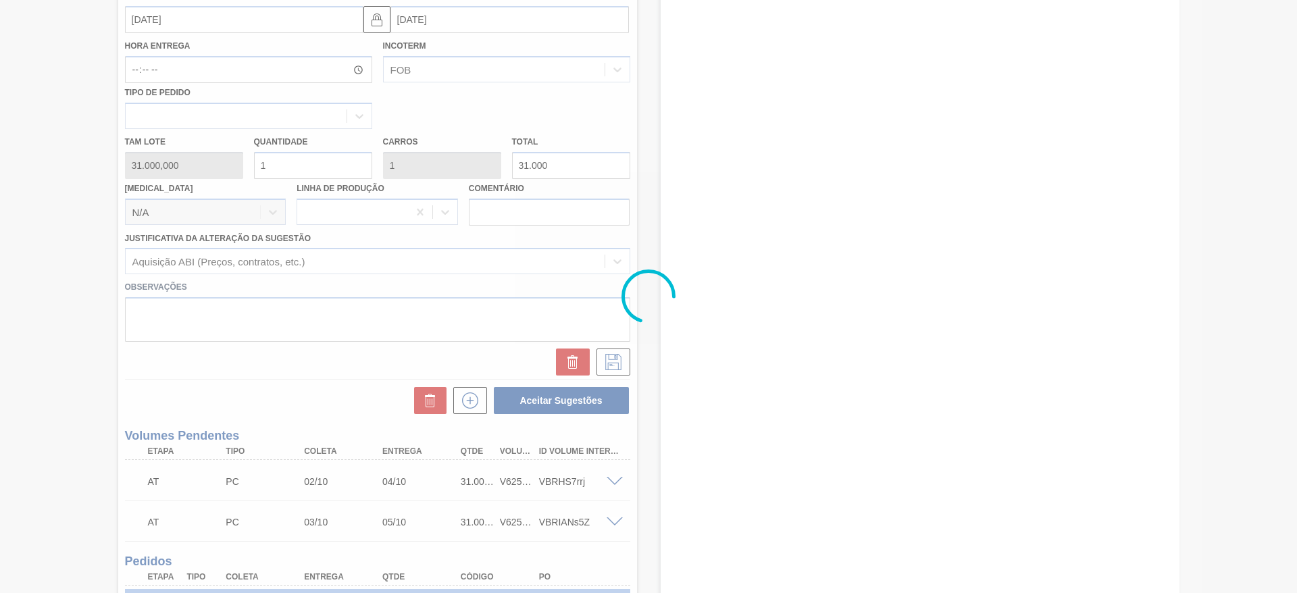
scroll to position [0, 0]
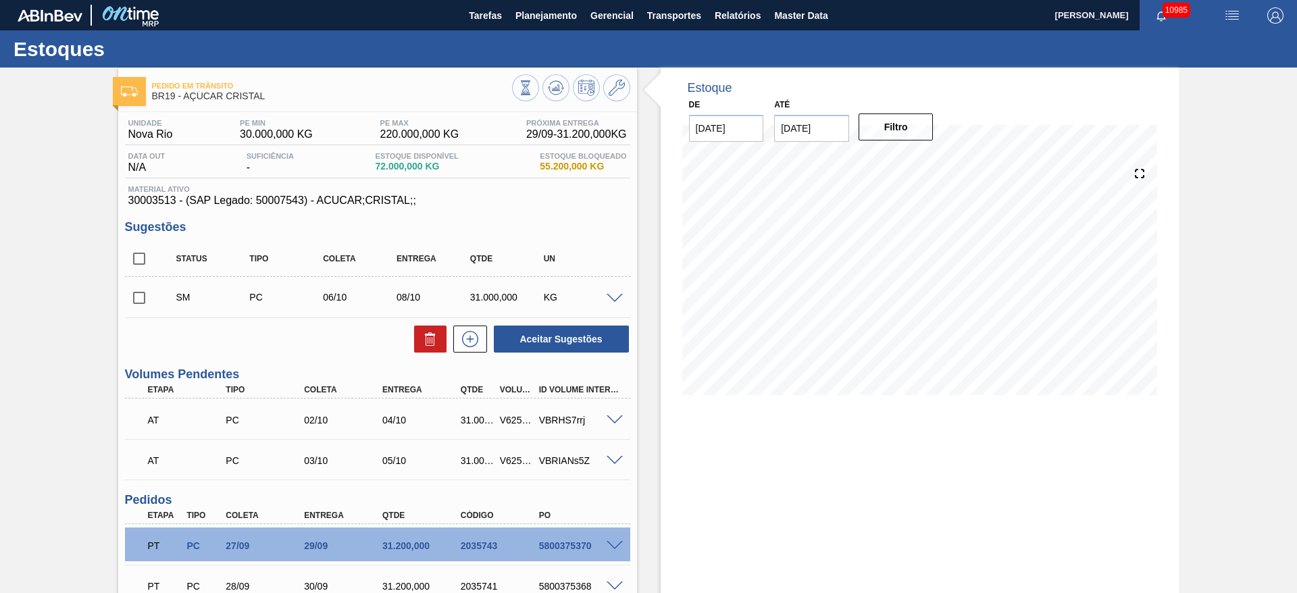
scroll to position [203, 0]
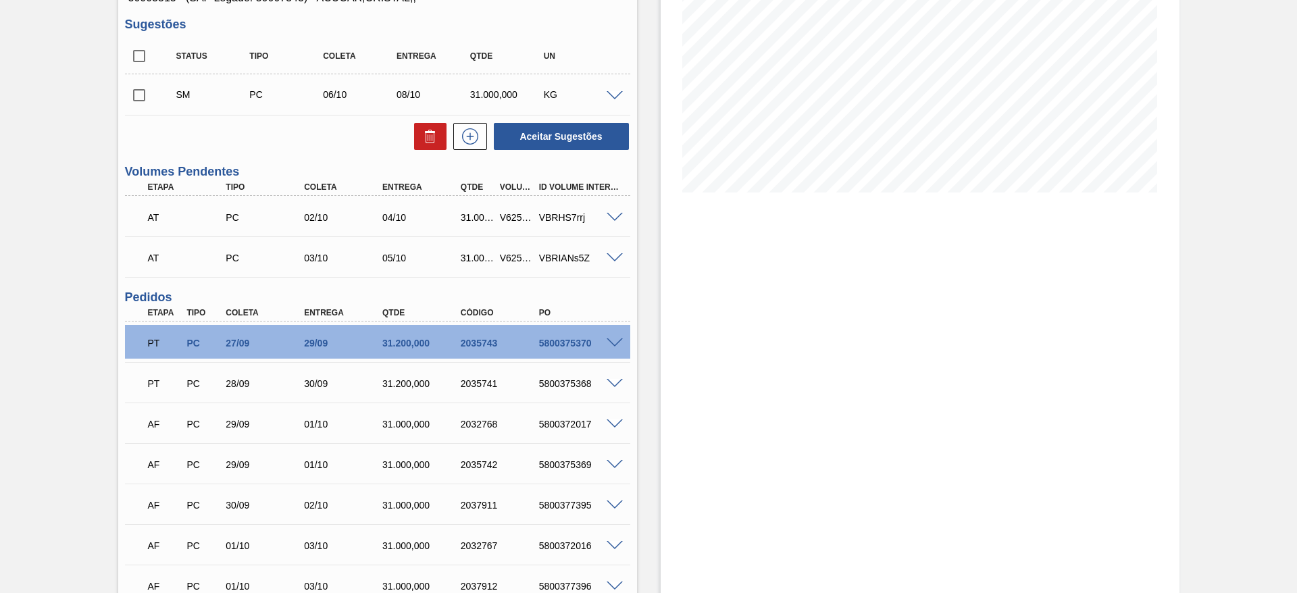
click at [547, 422] on div "5800372017" at bounding box center [580, 424] width 88 height 11
click at [549, 421] on div "5800372017" at bounding box center [580, 424] width 88 height 11
copy div "5800372017"
click at [620, 425] on span at bounding box center [615, 425] width 16 height 10
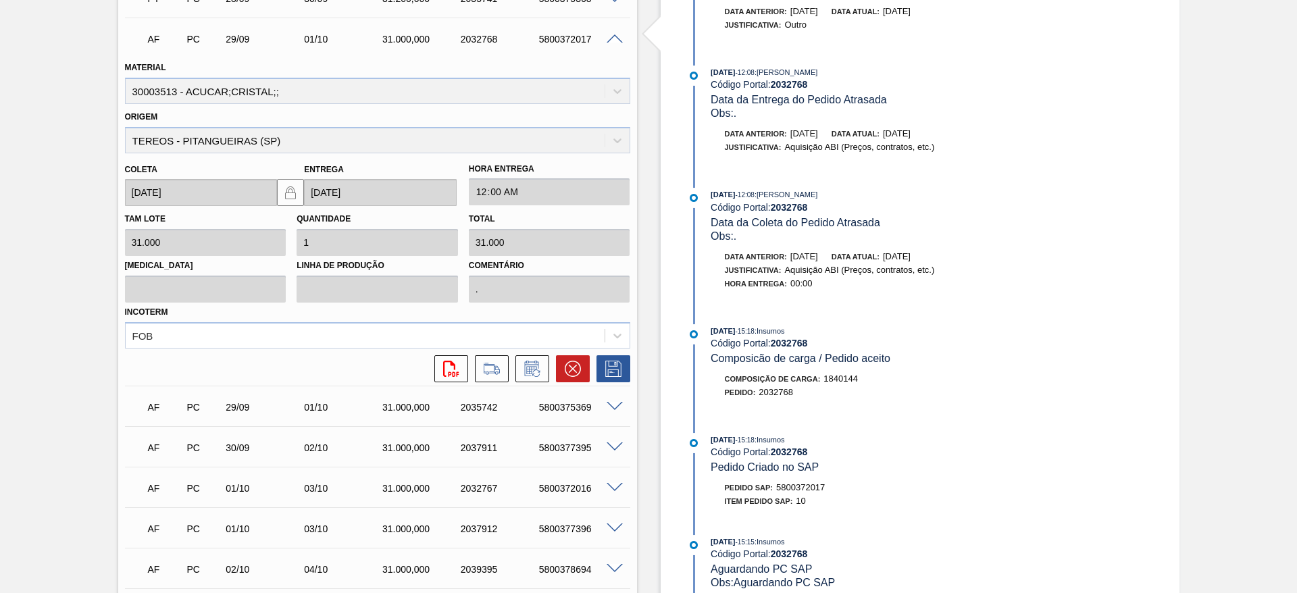
scroll to position [616, 0]
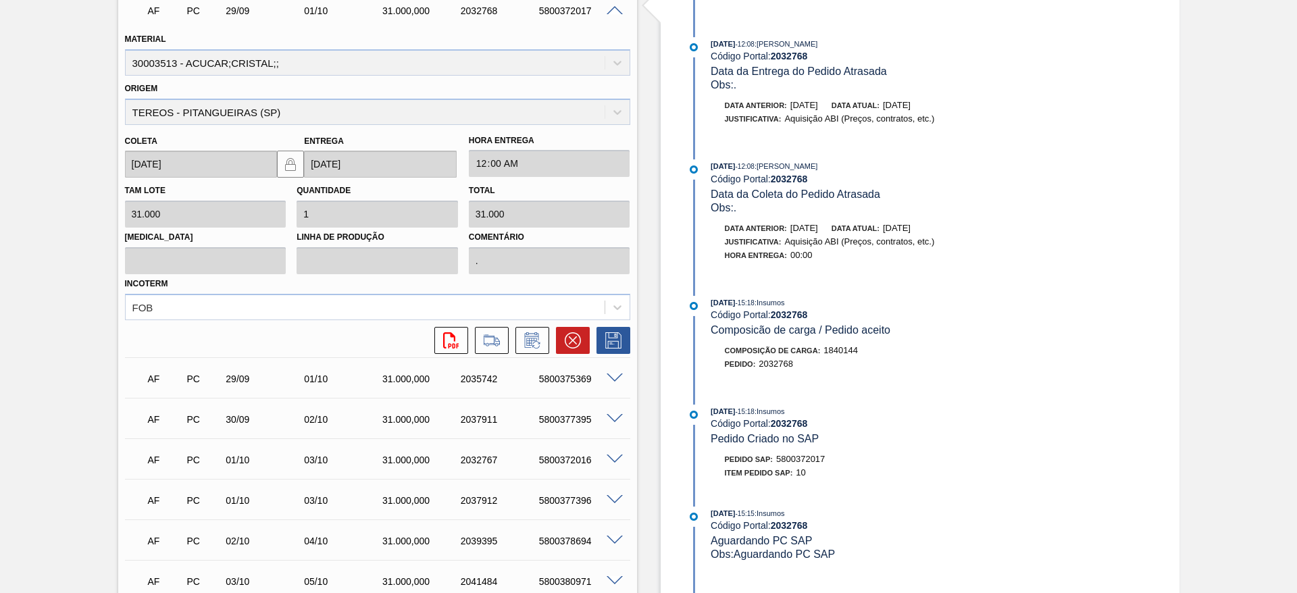
click at [620, 460] on span at bounding box center [615, 460] width 16 height 10
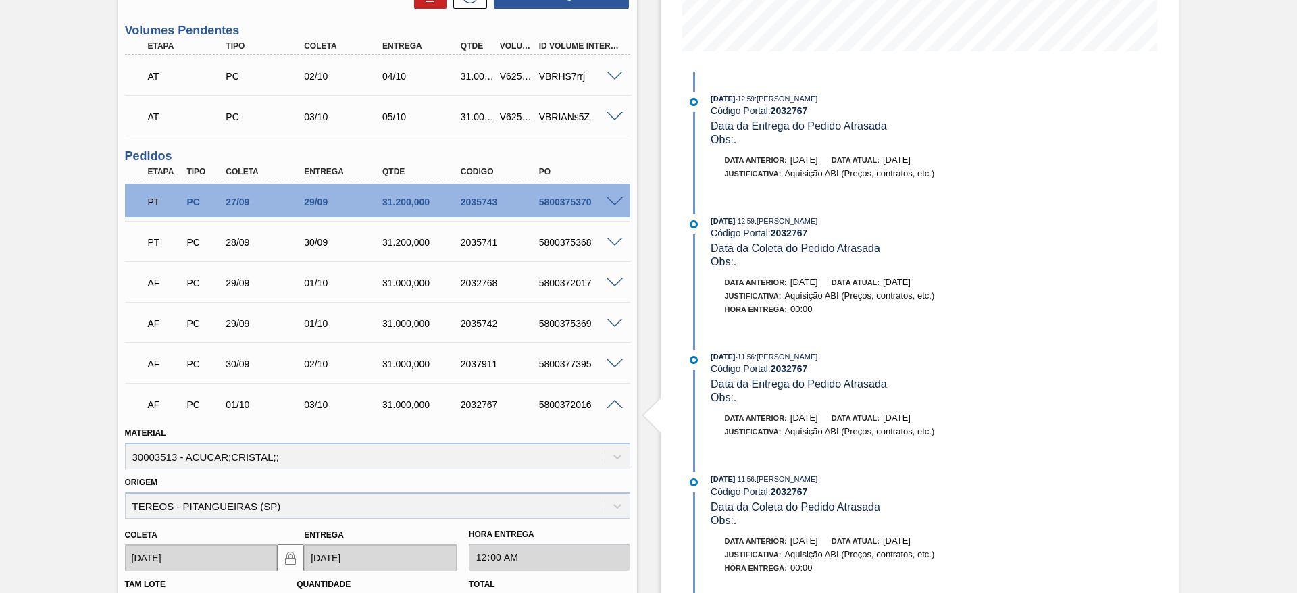
scroll to position [312, 0]
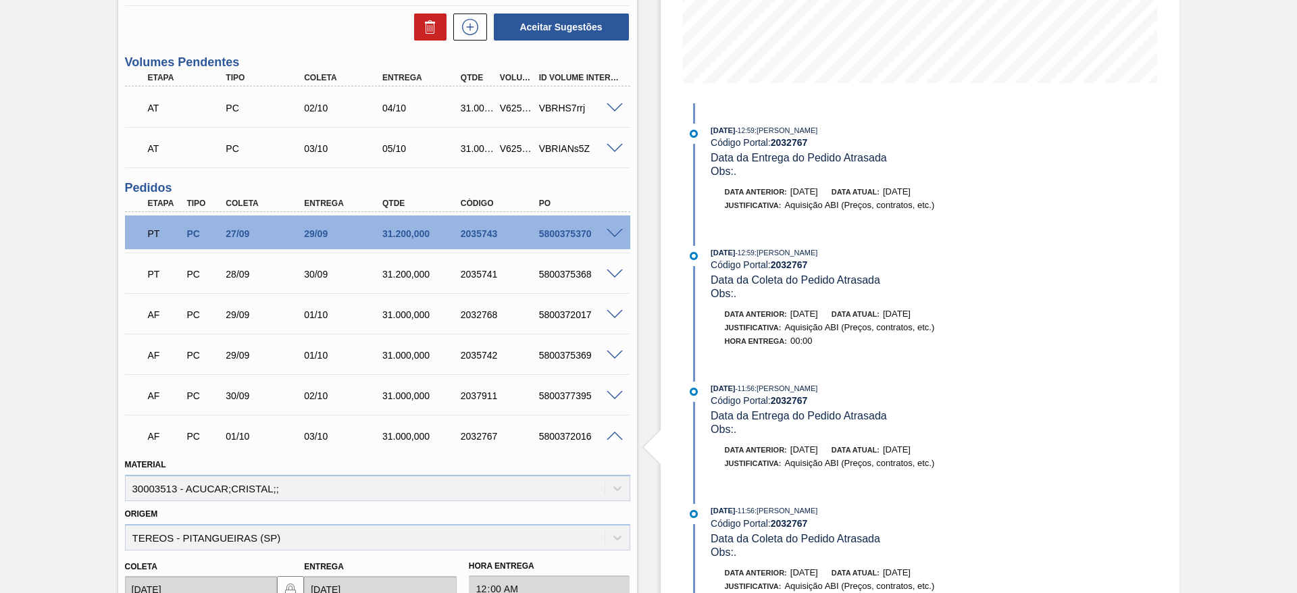
click at [609, 311] on span at bounding box center [615, 315] width 16 height 10
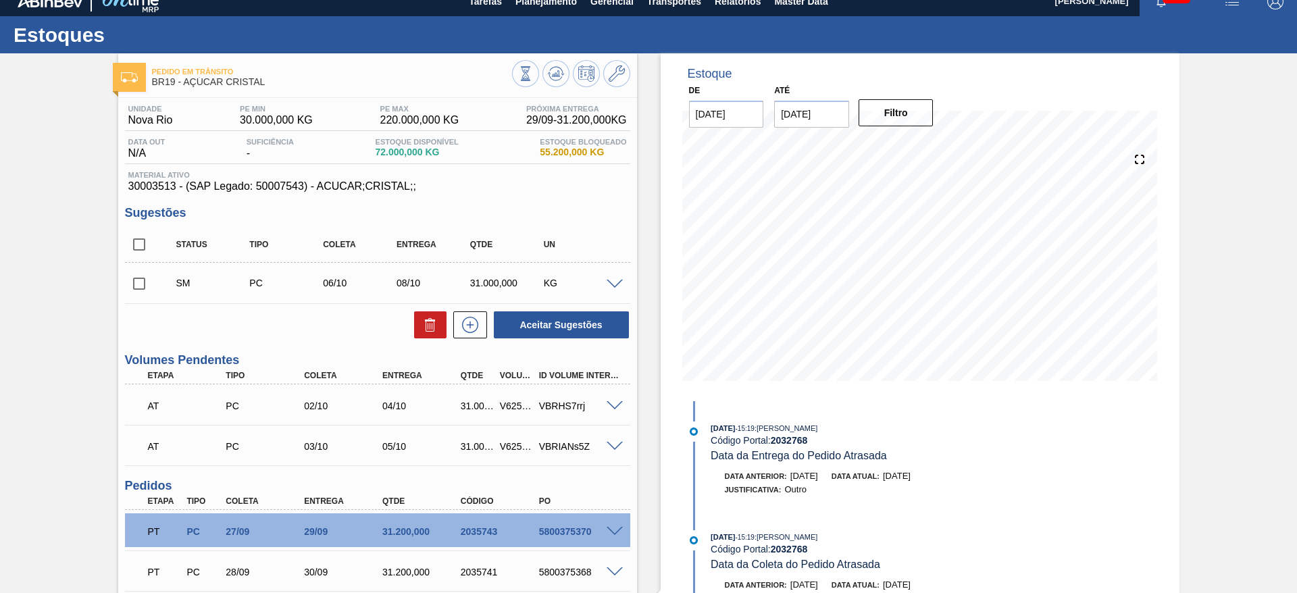
scroll to position [8, 0]
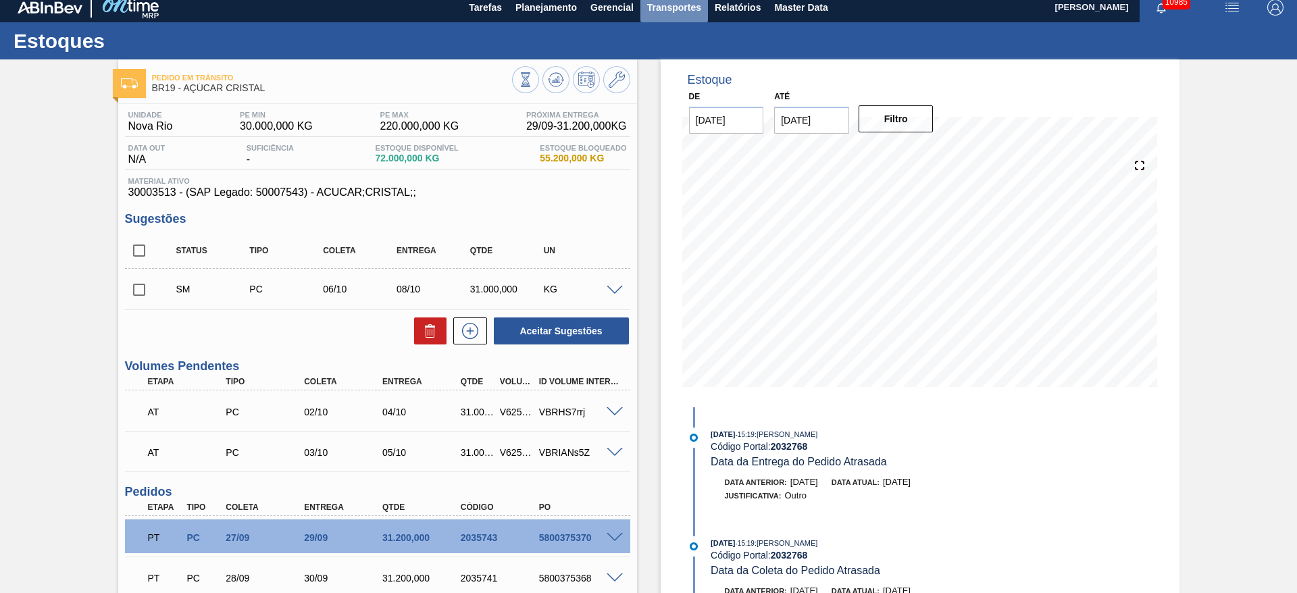
click at [666, 13] on span "Transportes" at bounding box center [674, 7] width 54 height 16
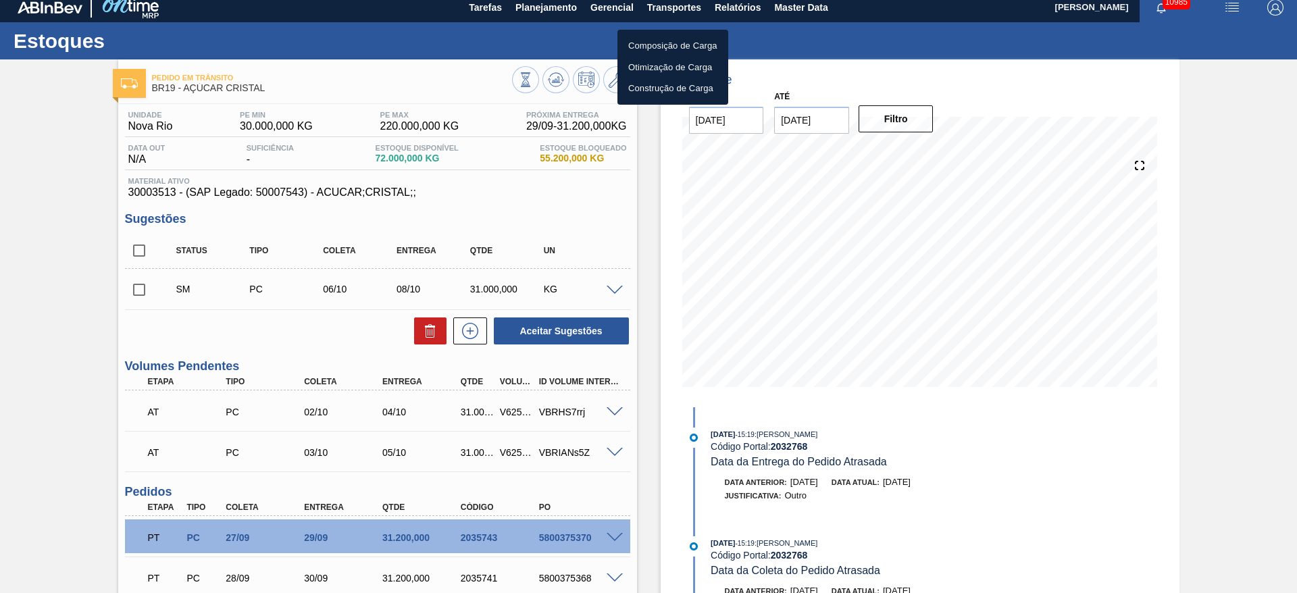
drag, startPoint x: 1293, startPoint y: 278, endPoint x: 1297, endPoint y: 430, distance: 152.1
click at [1297, 433] on div at bounding box center [648, 296] width 1297 height 593
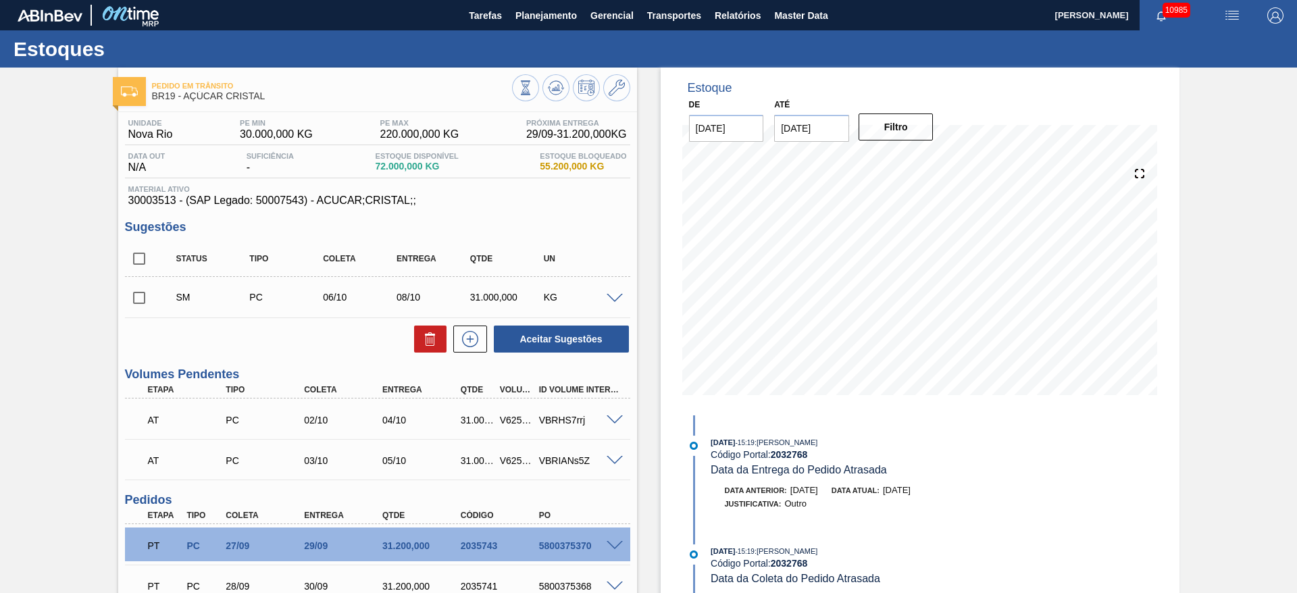
click at [1297, 429] on div "Composição de Carga Otimização de Carga Construção de Carga" at bounding box center [648, 296] width 1297 height 593
click at [680, 16] on span "Transportes" at bounding box center [674, 15] width 54 height 16
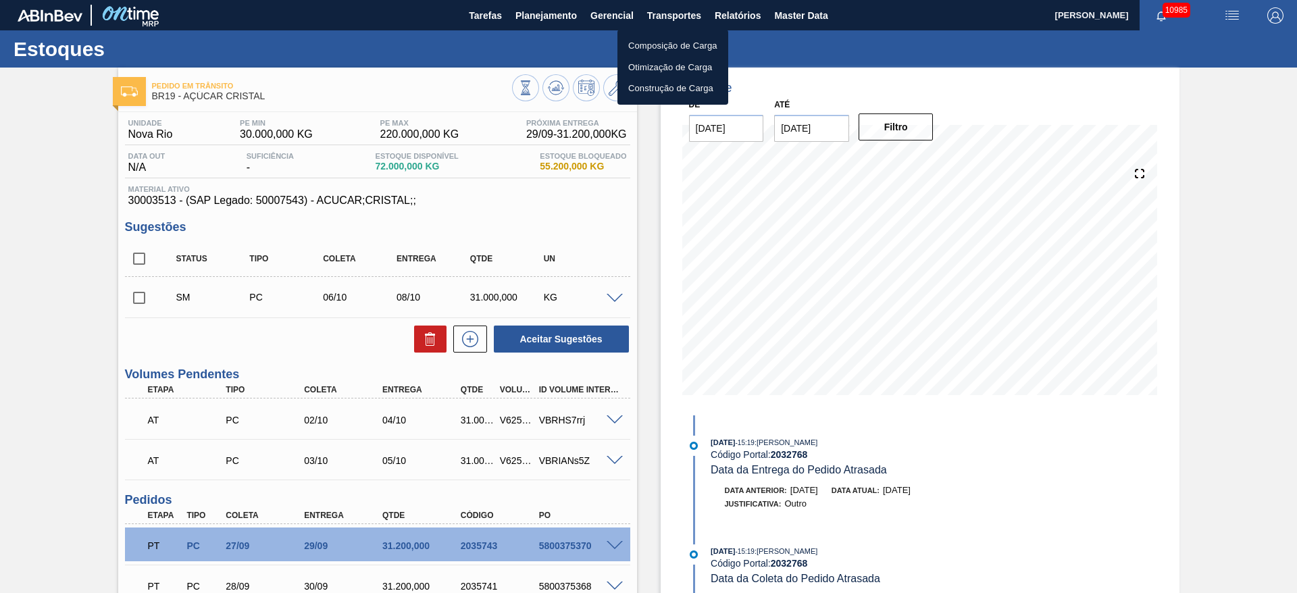
click at [655, 65] on li "Otimização de Carga" at bounding box center [673, 68] width 111 height 22
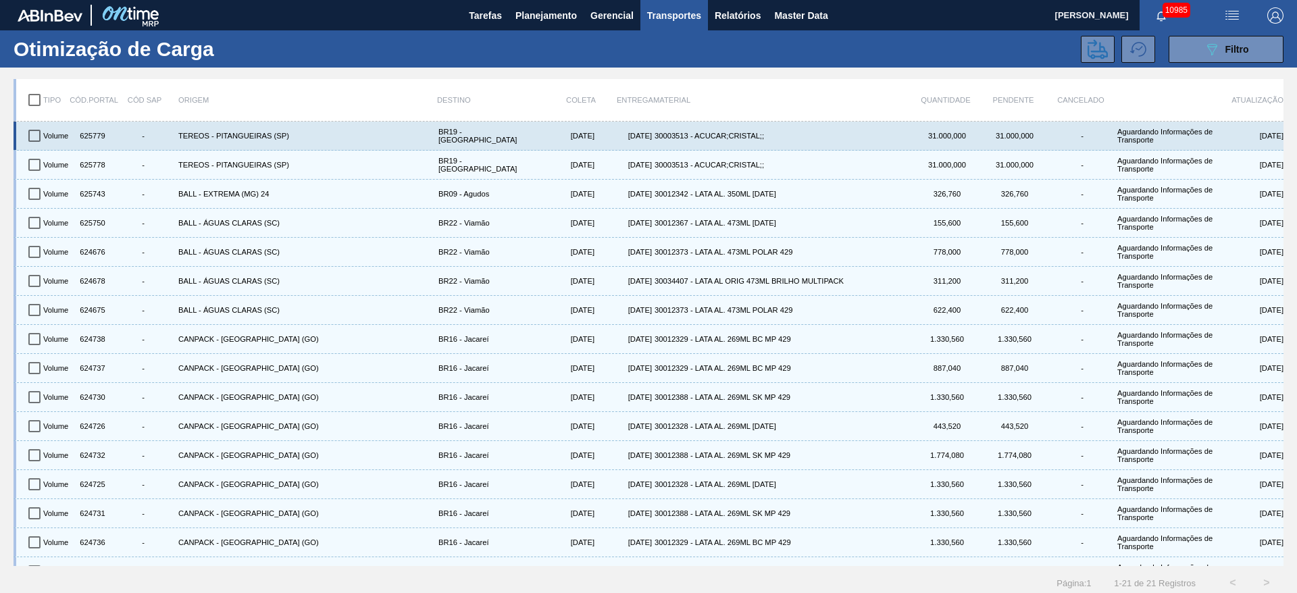
click at [35, 143] on input "checkbox" at bounding box center [34, 136] width 28 height 28
checkbox input "true"
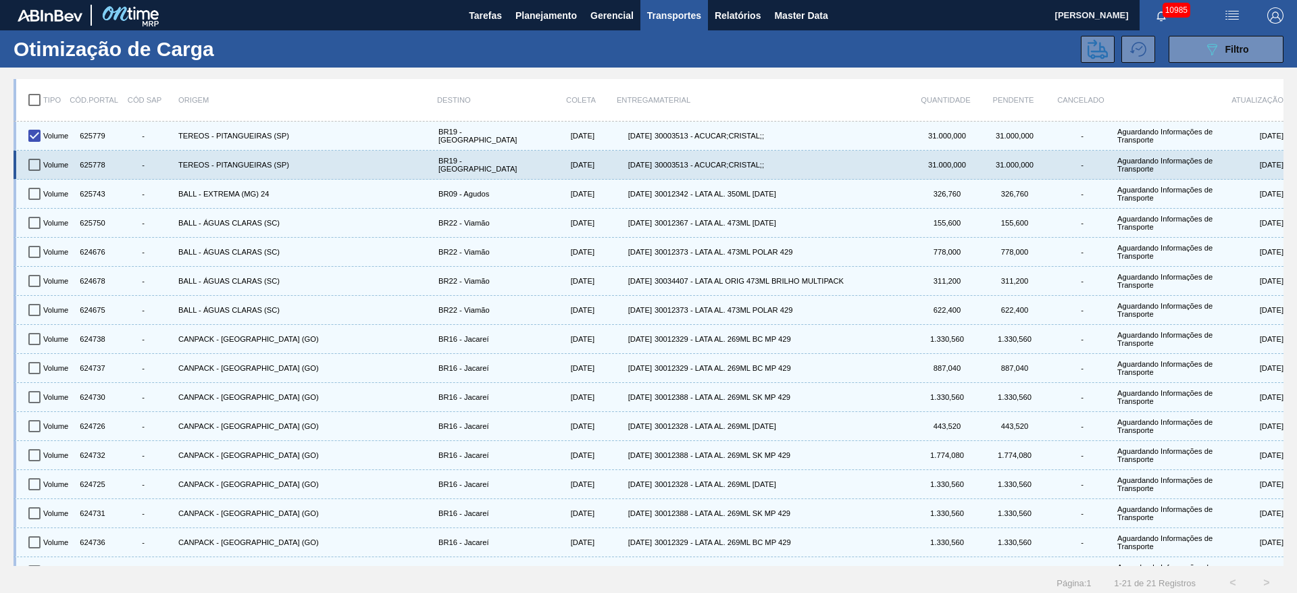
click at [36, 165] on input "checkbox" at bounding box center [34, 165] width 28 height 28
checkbox input "true"
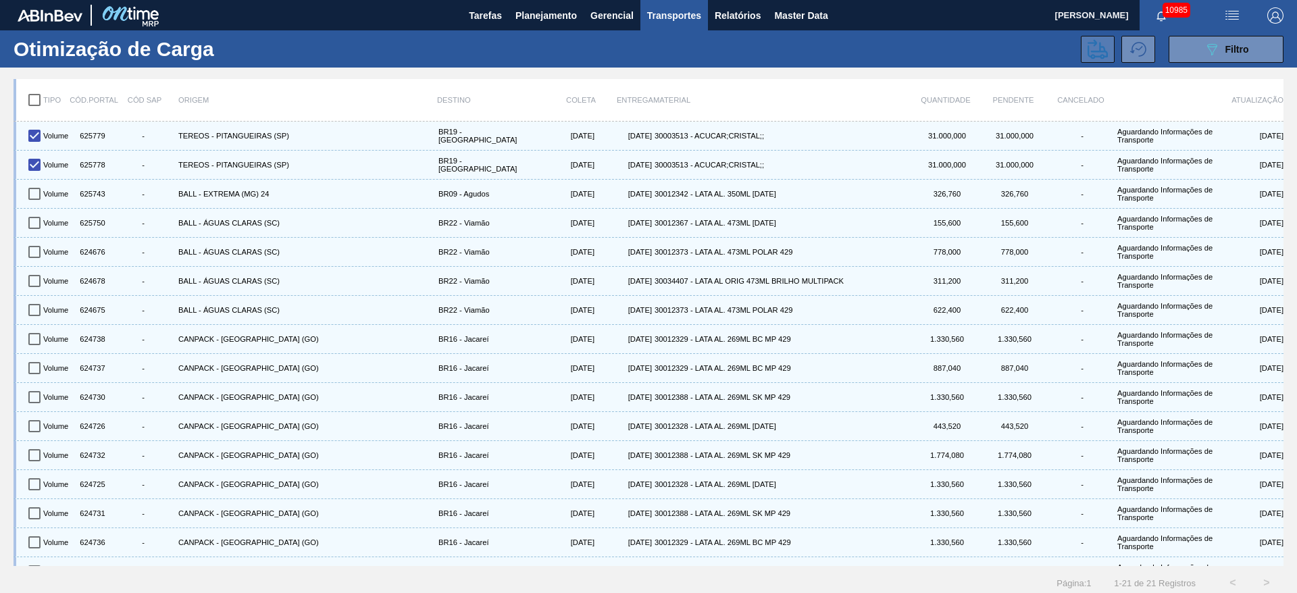
click at [1084, 46] on button at bounding box center [1098, 49] width 34 height 27
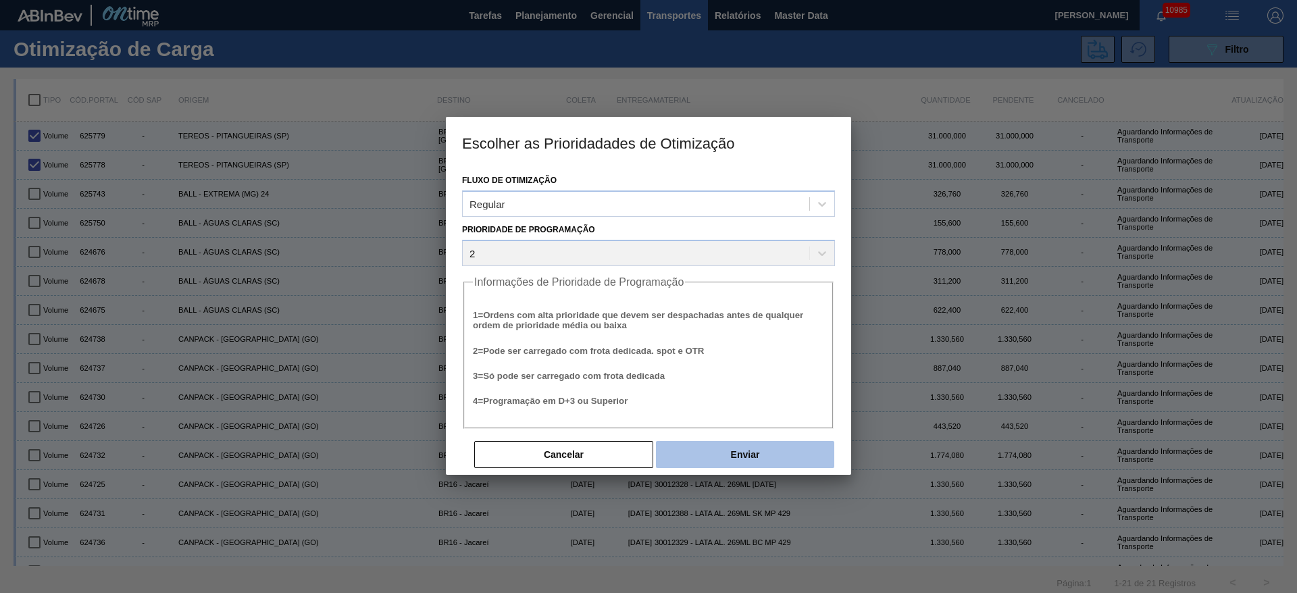
click at [766, 447] on button "Enviar" at bounding box center [745, 454] width 178 height 27
